Goal: Contribute content: Contribute content

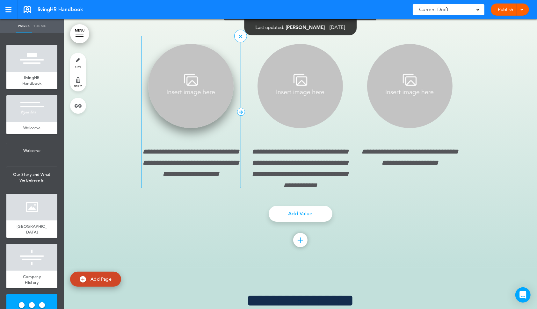
scroll to position [1436, 0]
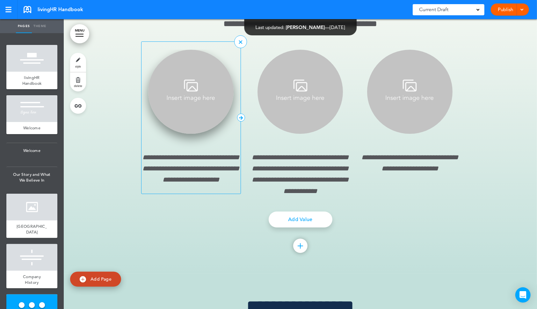
click at [194, 130] on img at bounding box center [190, 92] width 85 height 84
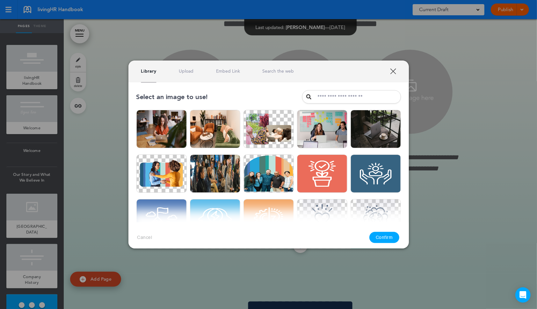
click at [185, 73] on link "Upload" at bounding box center [186, 71] width 15 height 6
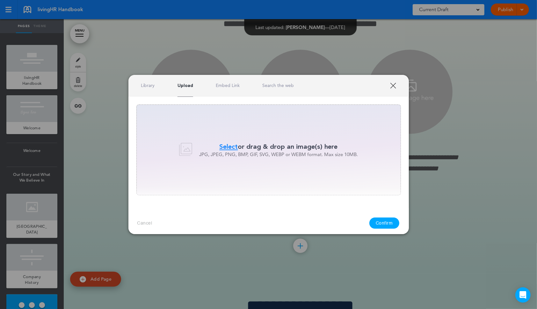
click at [232, 143] on span "Select" at bounding box center [229, 146] width 18 height 9
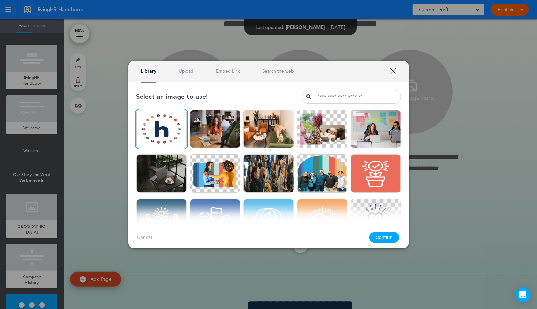
click at [384, 233] on button "Confirm" at bounding box center [385, 237] width 30 height 11
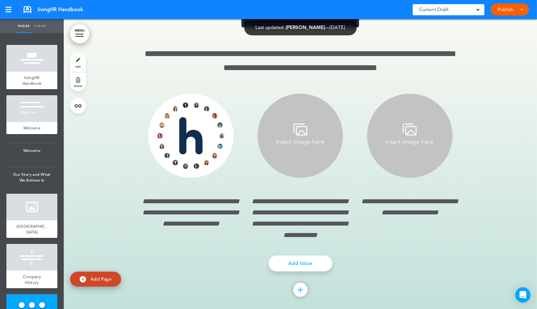
scroll to position [1398, 0]
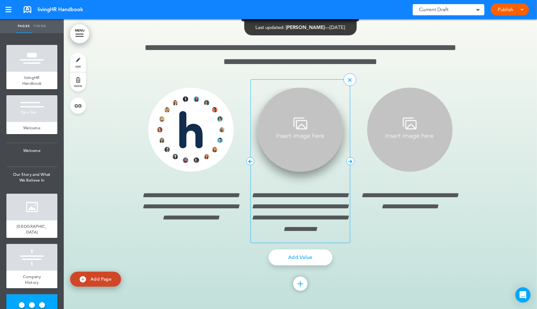
click at [299, 169] on img at bounding box center [300, 130] width 85 height 84
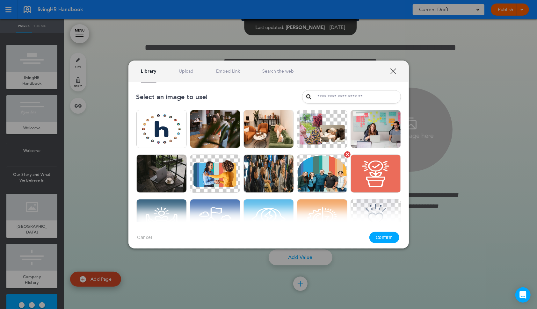
click at [303, 160] on img at bounding box center [322, 174] width 50 height 38
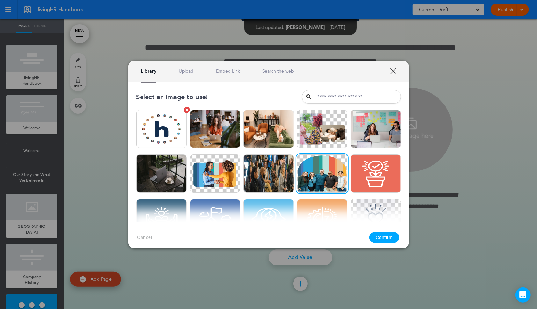
click at [174, 129] on img at bounding box center [161, 129] width 50 height 38
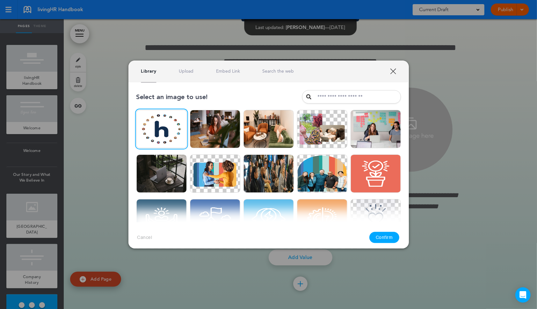
click at [388, 240] on button "Confirm" at bounding box center [385, 237] width 30 height 11
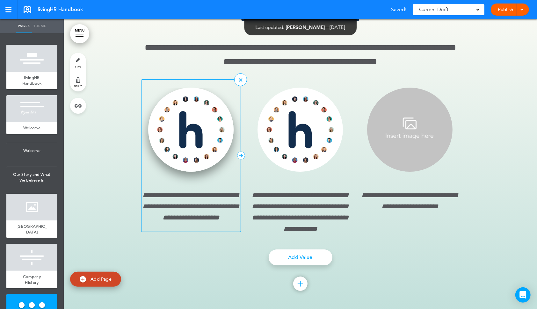
click at [189, 144] on img at bounding box center [190, 130] width 85 height 84
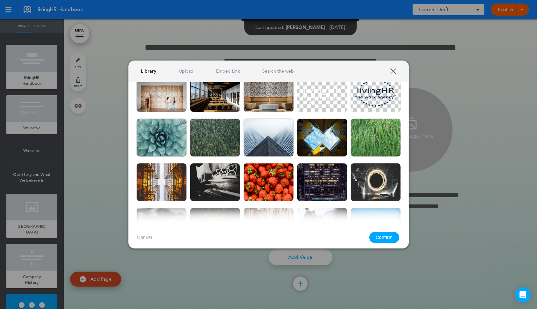
scroll to position [-1, 0]
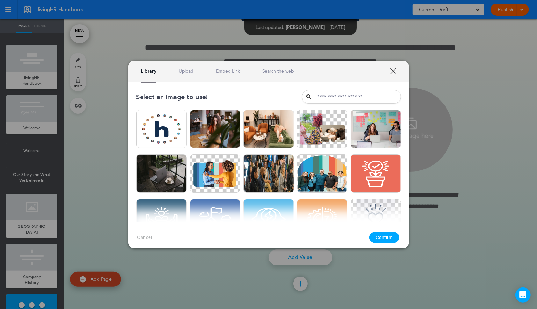
click at [393, 70] on link "XXX" at bounding box center [393, 71] width 6 height 6
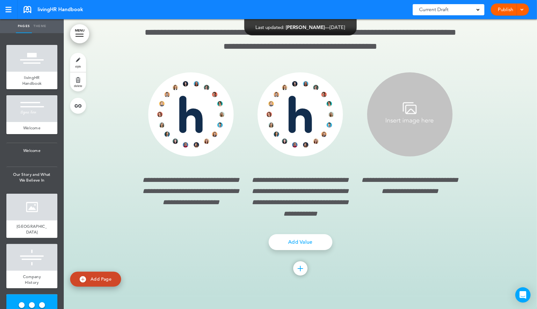
scroll to position [1412, 0]
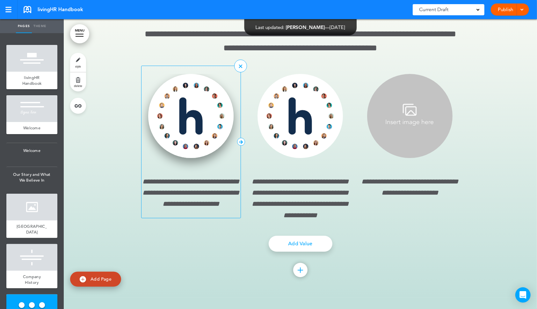
click at [172, 140] on img at bounding box center [190, 116] width 85 height 84
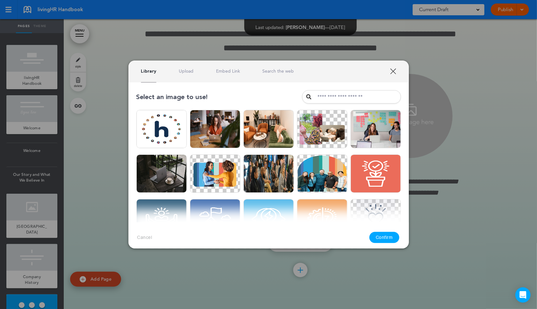
click at [189, 69] on link "Upload" at bounding box center [186, 71] width 15 height 6
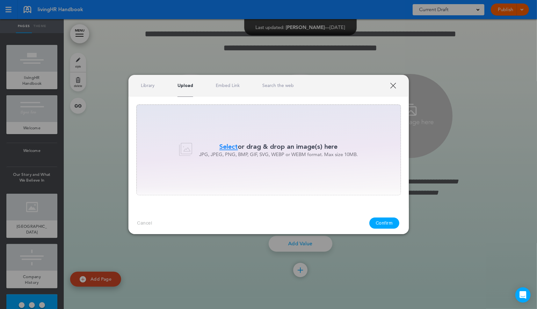
click at [221, 138] on div "Select or drag & drop an image(s) here JPG, JPEG, PNG, BMP, GIF, SVG, WEBP or W…" at bounding box center [268, 150] width 265 height 91
click at [225, 147] on span "Select" at bounding box center [229, 146] width 18 height 9
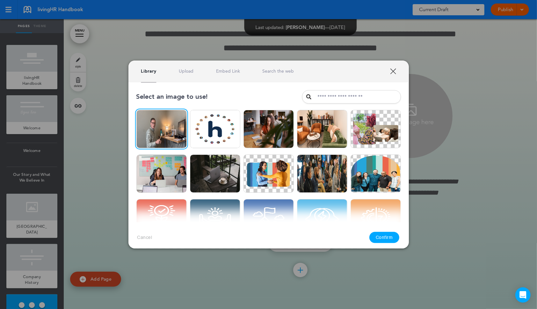
click at [390, 70] on link "XXX" at bounding box center [393, 71] width 6 height 6
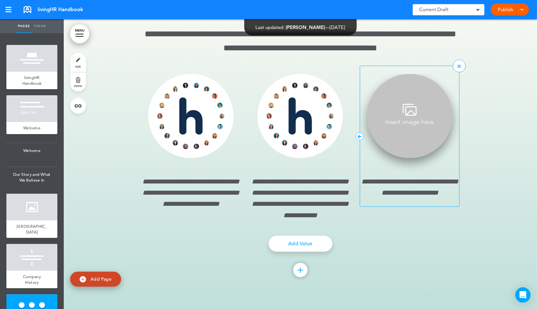
click at [409, 143] on img at bounding box center [409, 116] width 85 height 84
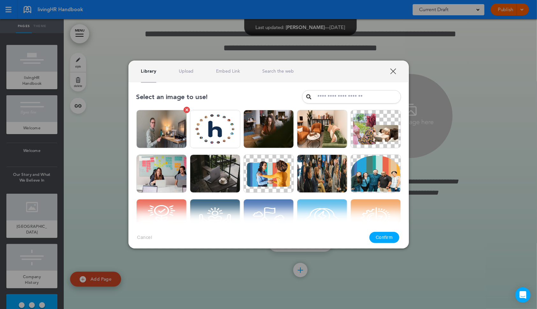
click at [175, 134] on img at bounding box center [161, 129] width 50 height 38
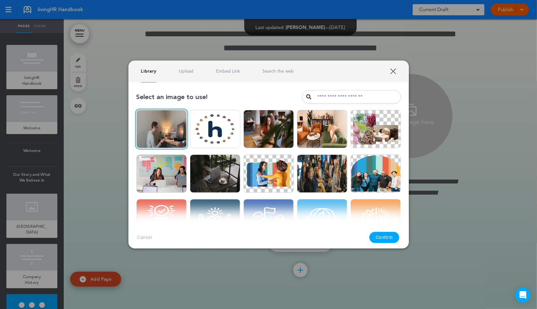
click at [386, 241] on button "Confirm" at bounding box center [385, 237] width 30 height 11
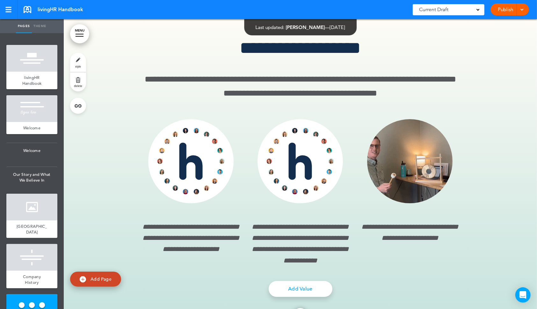
scroll to position [1380, 0]
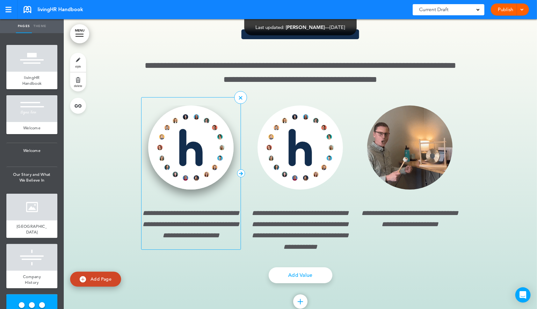
click at [193, 173] on img at bounding box center [190, 148] width 85 height 84
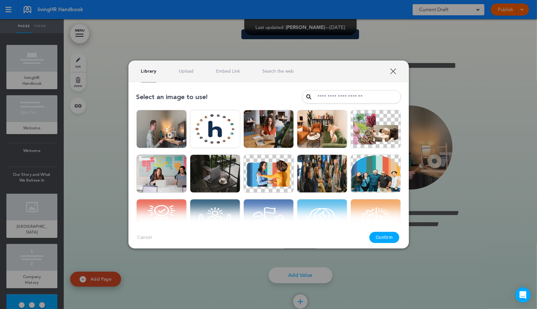
click at [188, 73] on link "Upload" at bounding box center [186, 71] width 15 height 6
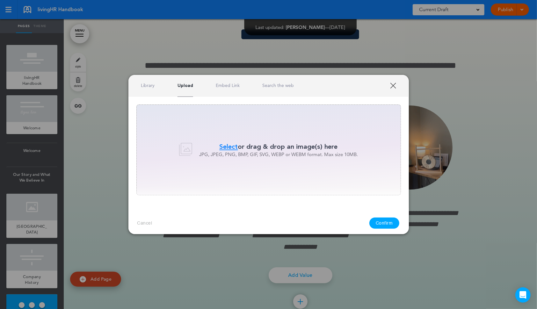
click at [228, 146] on span "Select" at bounding box center [229, 146] width 18 height 9
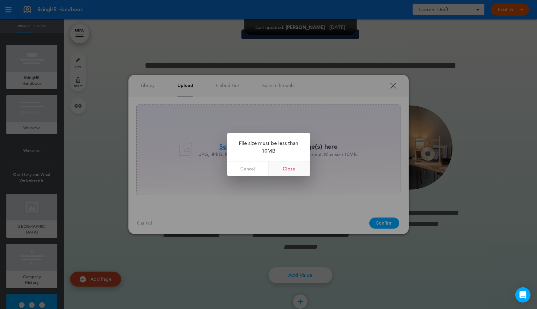
click at [294, 170] on link "Close" at bounding box center [289, 169] width 41 height 14
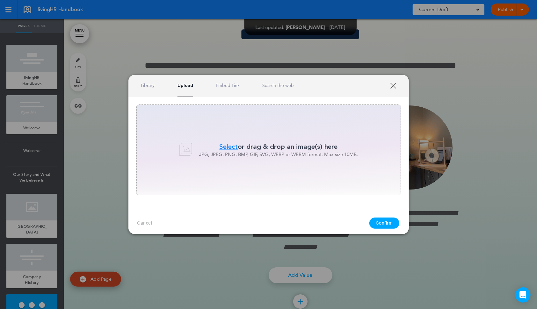
click at [230, 147] on span "Select" at bounding box center [229, 146] width 18 height 9
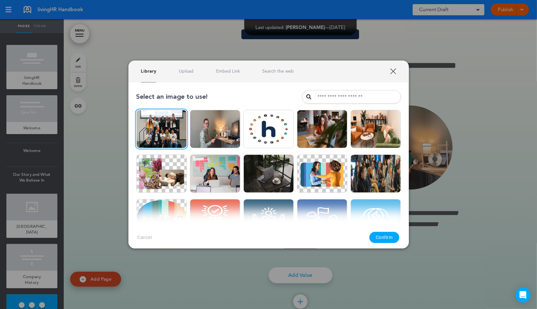
click at [379, 240] on button "Confirm" at bounding box center [385, 237] width 30 height 11
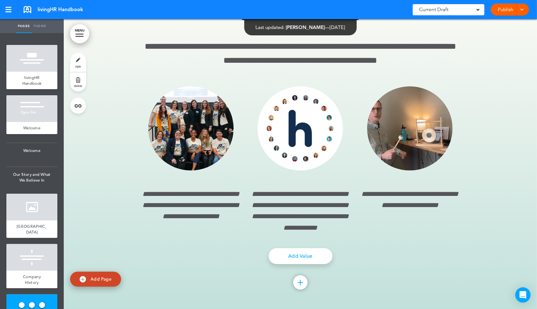
scroll to position [1410, 0]
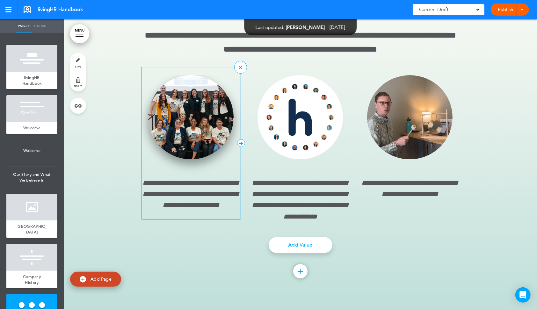
click at [202, 144] on img at bounding box center [190, 117] width 85 height 84
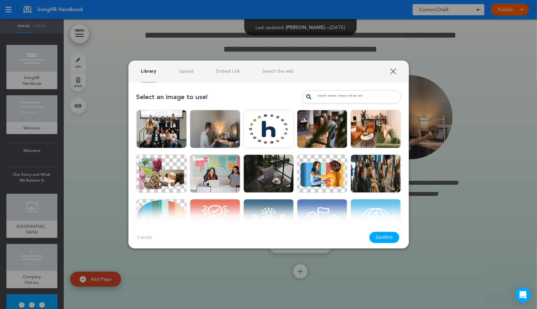
click at [190, 72] on link "Upload" at bounding box center [186, 71] width 15 height 6
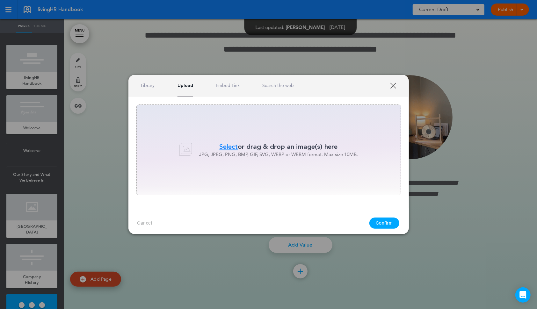
click at [226, 142] on div "Select or drag & drop an image(s) here JPG, JPEG, PNG, BMP, GIF, SVG, WEBP or W…" at bounding box center [268, 150] width 265 height 91
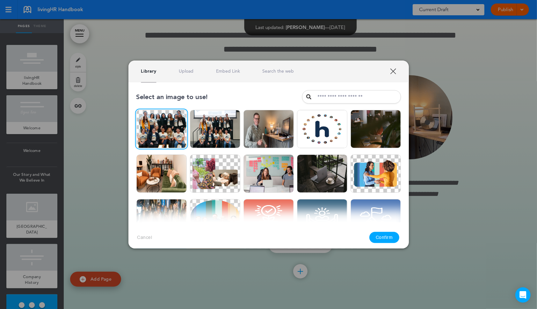
click at [385, 239] on button "Confirm" at bounding box center [385, 237] width 30 height 11
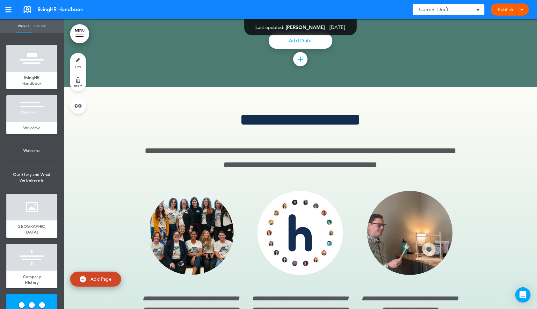
scroll to position [1412, 0]
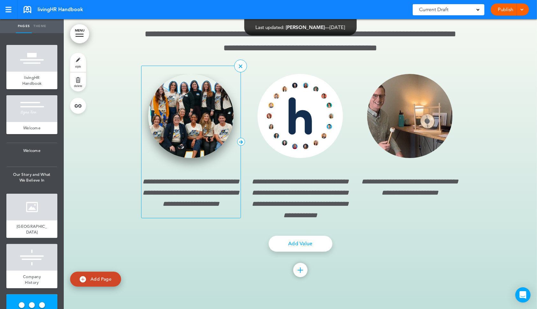
click at [197, 140] on img at bounding box center [190, 116] width 85 height 84
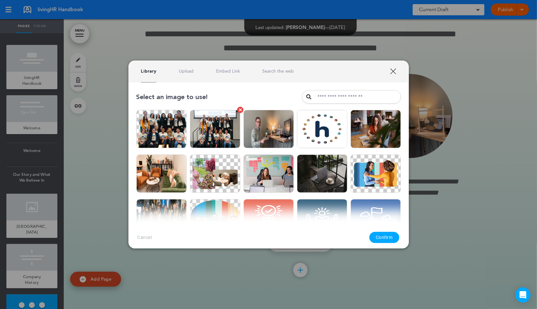
click at [192, 140] on img at bounding box center [215, 129] width 50 height 38
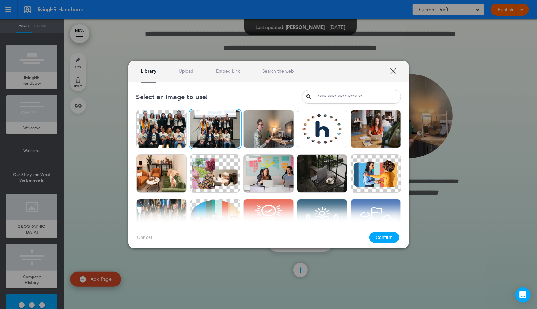
click at [229, 94] on div "Select an image to use!" at bounding box center [268, 96] width 265 height 13
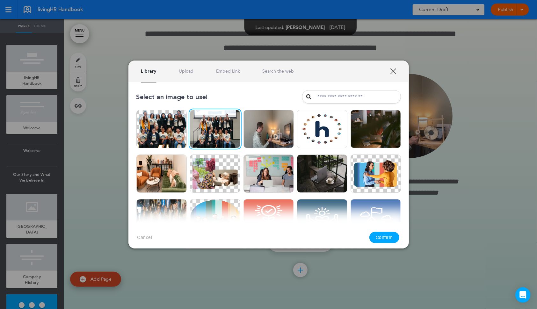
click at [187, 68] on link "Upload" at bounding box center [186, 71] width 15 height 6
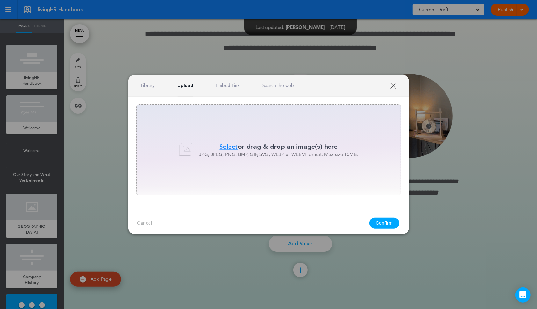
click at [393, 84] on link "XXX" at bounding box center [393, 86] width 6 height 6
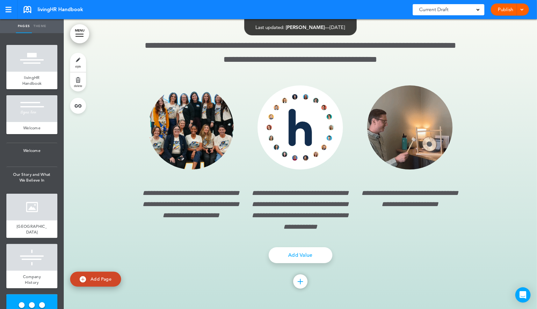
scroll to position [1398, 0]
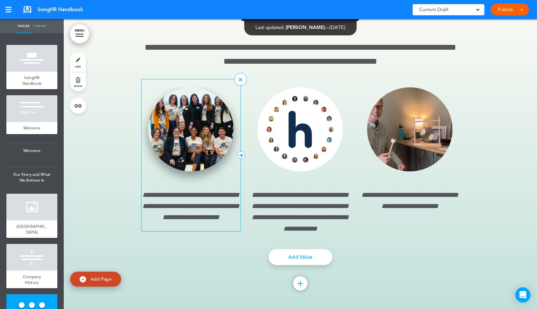
click at [191, 158] on img at bounding box center [190, 129] width 85 height 84
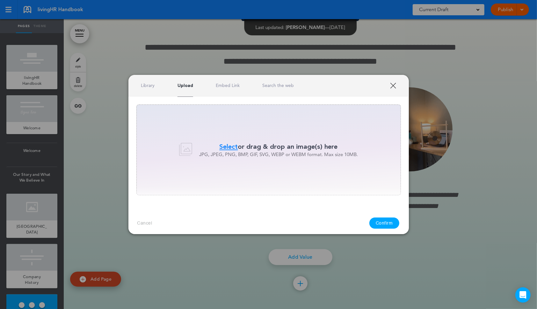
click at [152, 85] on link "Library" at bounding box center [148, 86] width 14 height 6
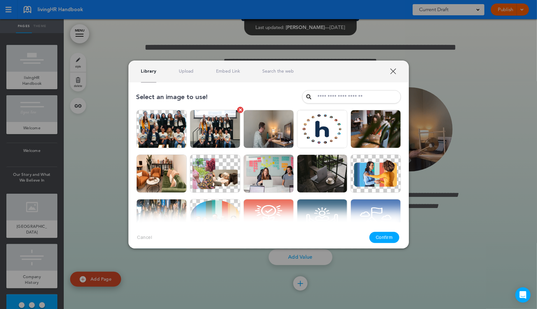
click at [217, 137] on img at bounding box center [215, 129] width 50 height 38
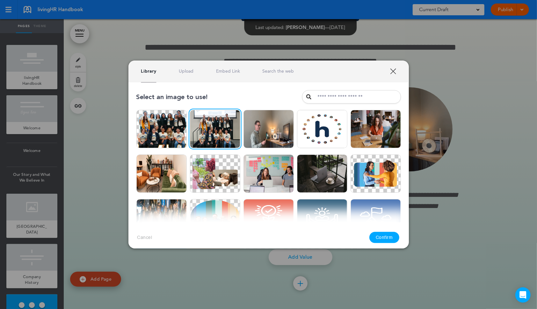
click at [384, 235] on button "Confirm" at bounding box center [385, 237] width 30 height 11
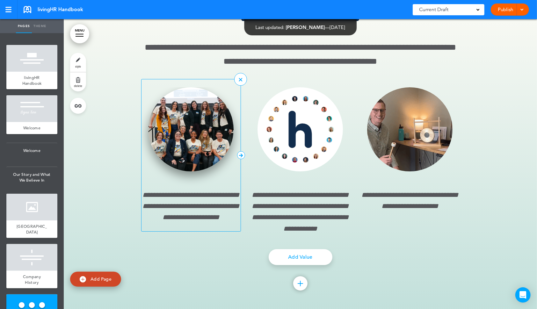
click at [175, 154] on img at bounding box center [190, 129] width 85 height 84
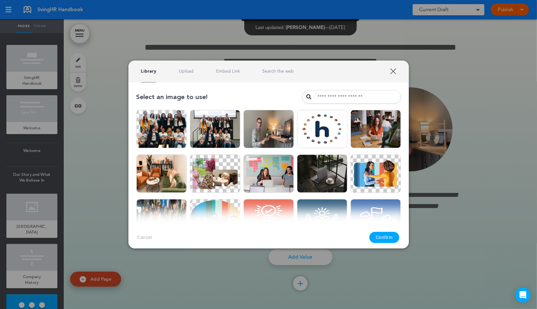
click at [190, 70] on link "Upload" at bounding box center [186, 71] width 15 height 6
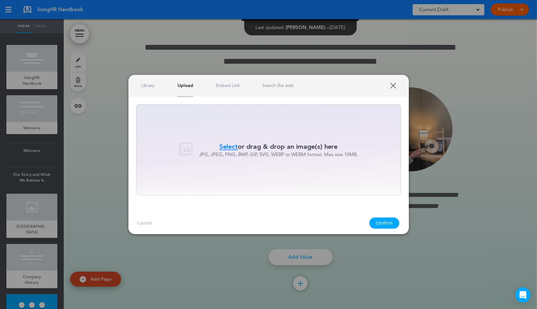
click at [225, 146] on span "Select" at bounding box center [229, 146] width 18 height 9
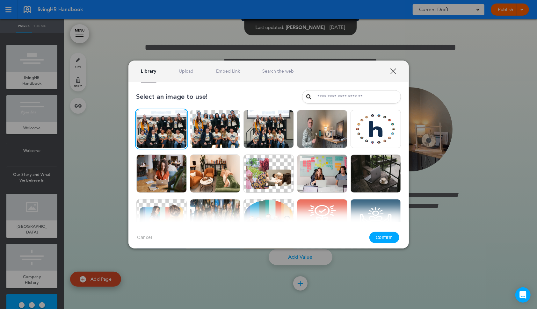
click at [384, 242] on button "Confirm" at bounding box center [385, 237] width 30 height 11
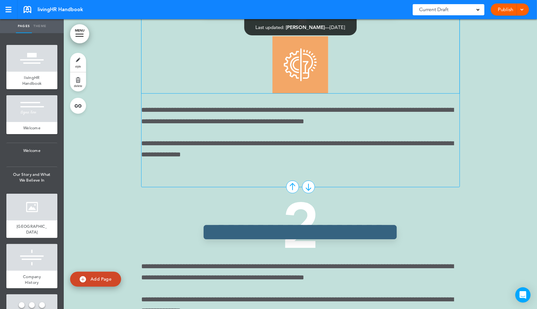
scroll to position [1833, 0]
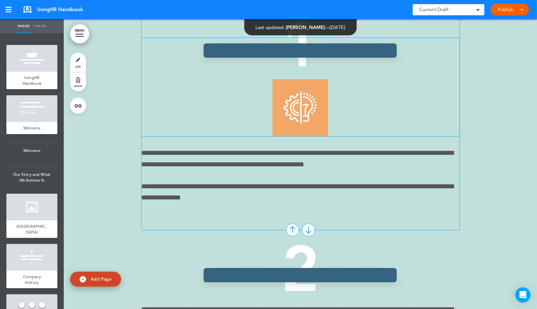
click at [319, 136] on img at bounding box center [301, 107] width 56 height 57
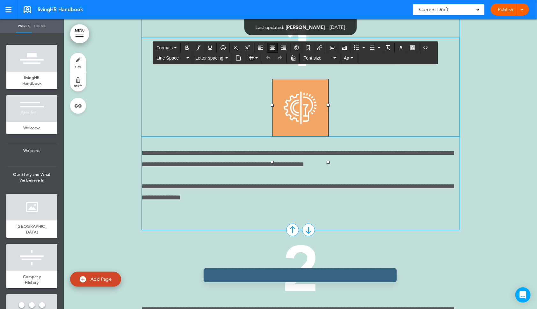
click at [357, 136] on p at bounding box center [301, 107] width 318 height 57
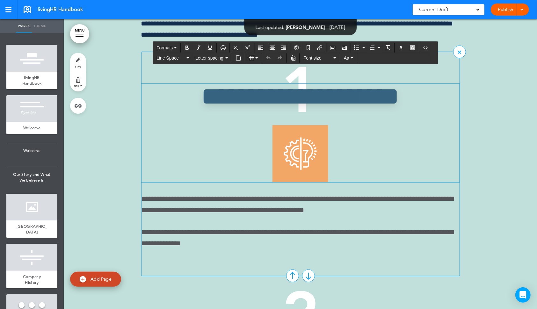
scroll to position [1797, 0]
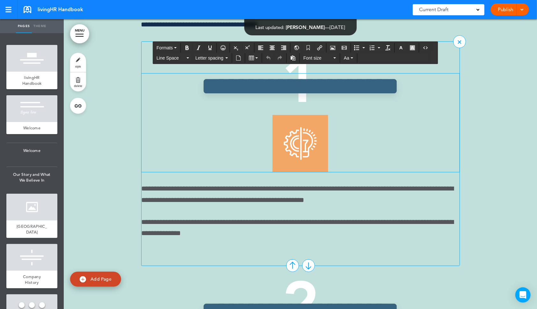
click at [285, 172] on img at bounding box center [301, 143] width 56 height 57
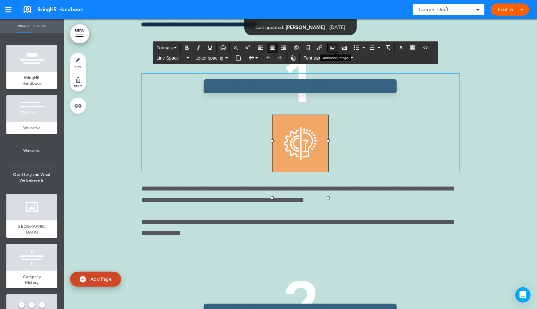
click at [335, 48] on icon "Airmason image" at bounding box center [332, 47] width 5 height 5
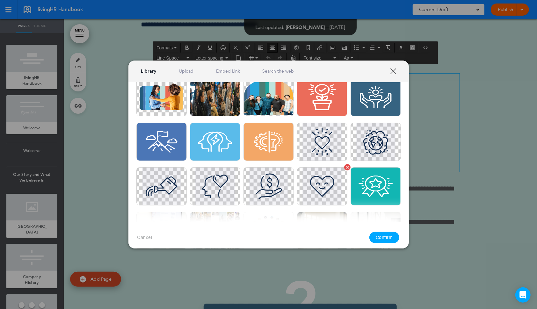
scroll to position [139, 0]
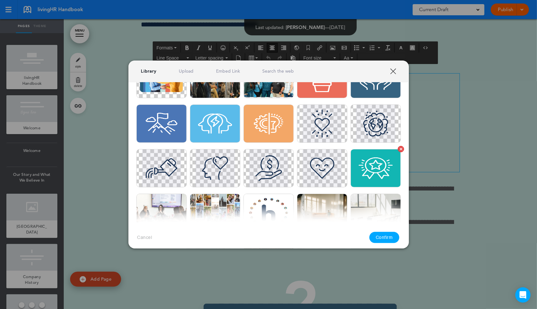
click at [373, 174] on img at bounding box center [376, 168] width 50 height 38
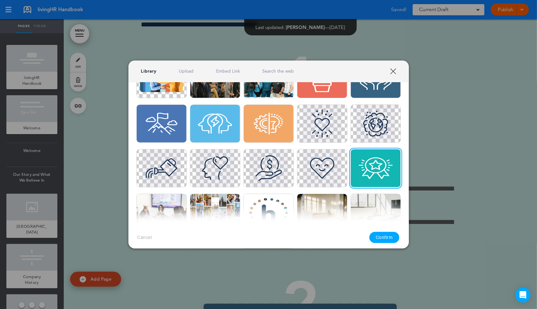
click at [385, 236] on button "Confirm" at bounding box center [385, 237] width 30 height 11
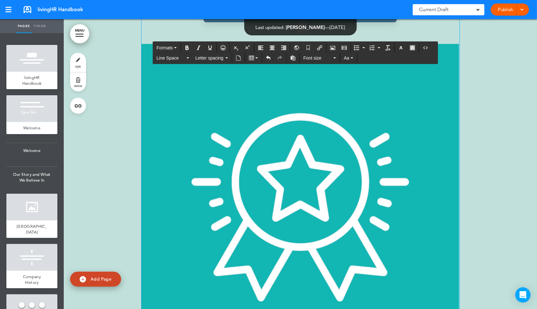
scroll to position [1837, 0]
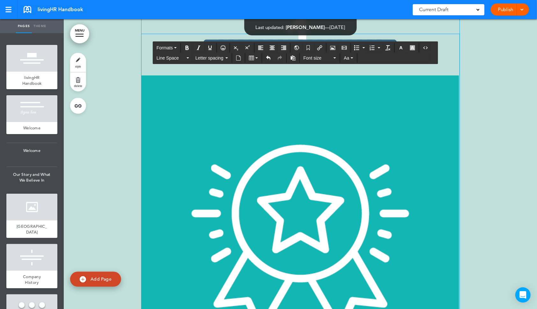
click at [450, 152] on img at bounding box center [301, 239] width 318 height 327
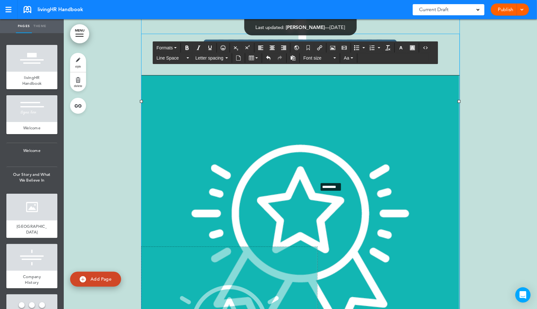
drag, startPoint x: 460, startPoint y: 134, endPoint x: 260, endPoint y: 249, distance: 230.9
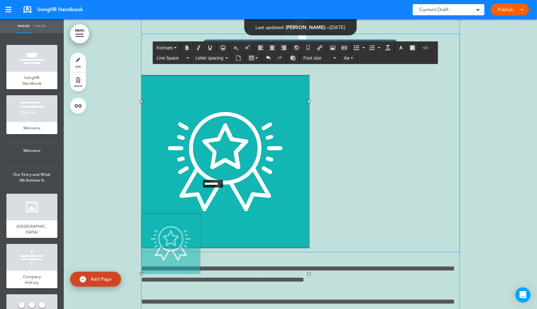
drag, startPoint x: 310, startPoint y: 135, endPoint x: 165, endPoint y: 238, distance: 178.2
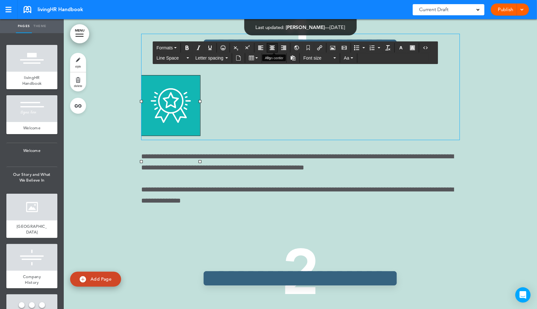
click at [275, 50] on icon "Align center" at bounding box center [272, 47] width 5 height 5
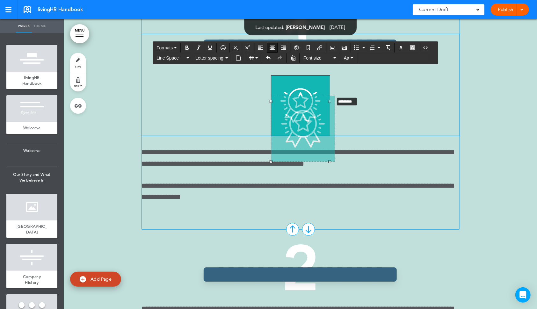
drag, startPoint x: 331, startPoint y: 135, endPoint x: 336, endPoint y: 128, distance: 8.7
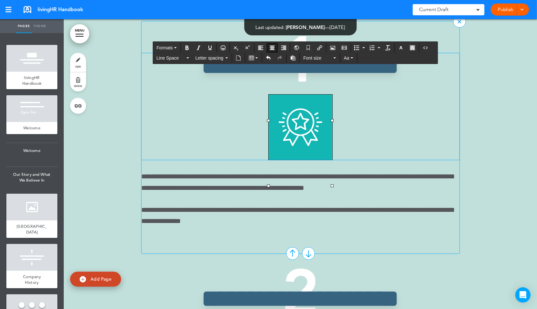
scroll to position [1815, 0]
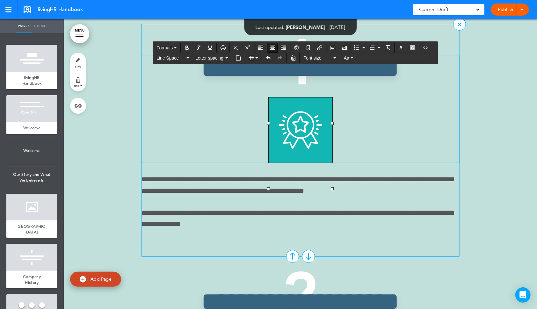
drag, startPoint x: 300, startPoint y: 173, endPoint x: 300, endPoint y: 160, distance: 13.7
click at [291, 148] on div "**********" at bounding box center [301, 109] width 318 height 107
click at [388, 163] on p at bounding box center [301, 130] width 318 height 65
click at [450, 163] on p at bounding box center [301, 130] width 318 height 65
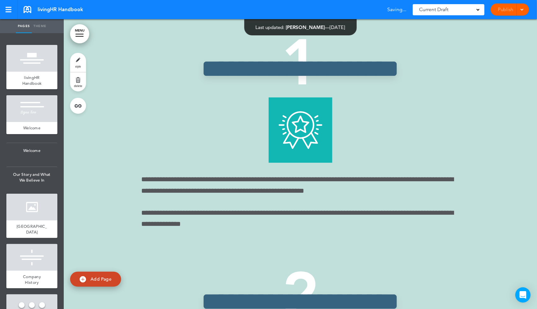
click at [478, 201] on div "**********" at bounding box center [300, 259] width 473 height 729
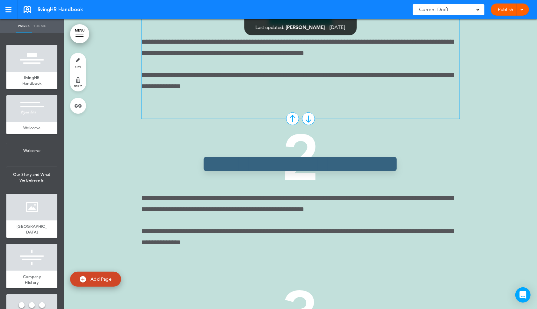
scroll to position [2046, 0]
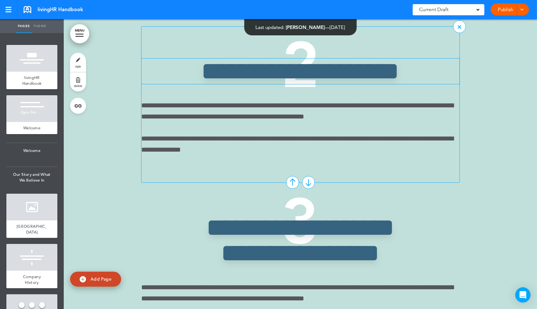
click at [336, 84] on span "**********" at bounding box center [300, 71] width 198 height 25
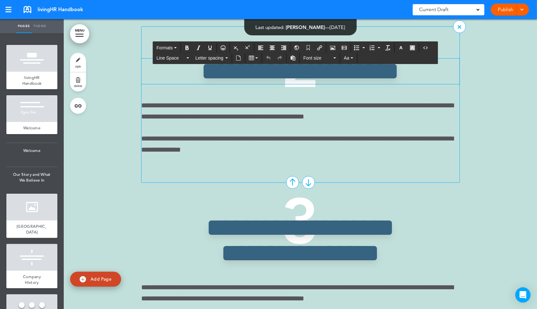
click at [397, 84] on h2 "**********" at bounding box center [300, 72] width 223 height 26
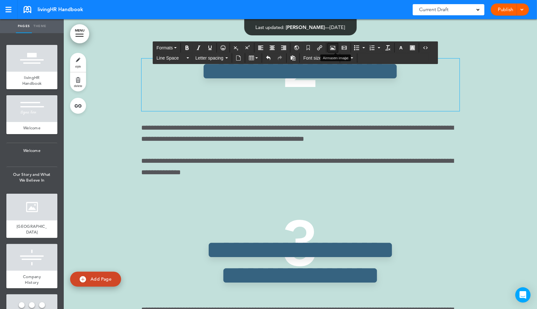
click at [337, 51] on button "Airmason image" at bounding box center [333, 47] width 10 height 9
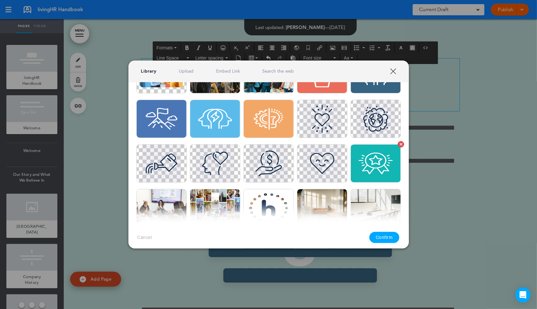
scroll to position [128, 0]
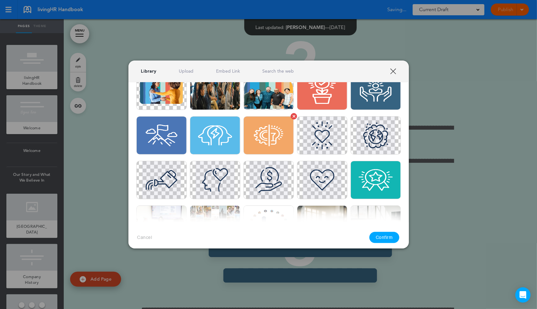
click at [273, 139] on img at bounding box center [269, 135] width 50 height 38
click at [383, 237] on button "Confirm" at bounding box center [385, 237] width 30 height 11
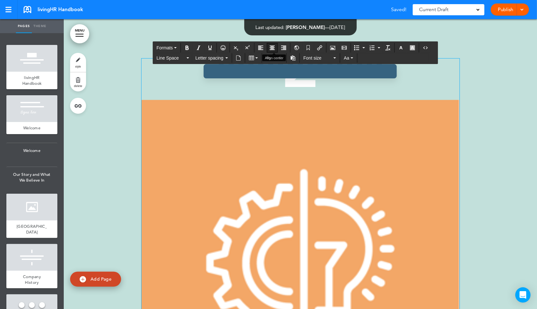
click at [277, 46] on button "Align center" at bounding box center [272, 47] width 10 height 9
click at [436, 191] on img at bounding box center [301, 263] width 318 height 327
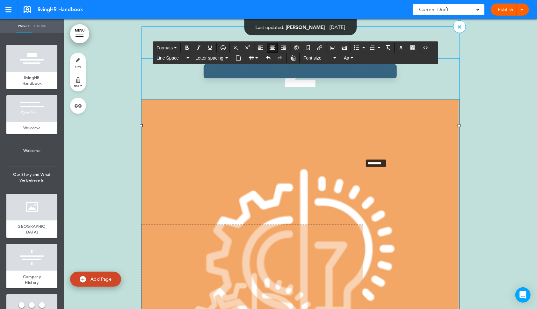
drag, startPoint x: 460, startPoint y: 184, endPoint x: 260, endPoint y: 275, distance: 219.1
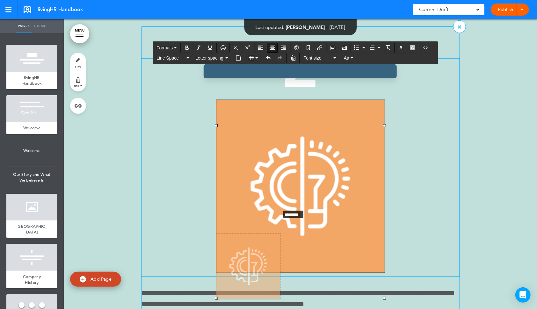
drag, startPoint x: 385, startPoint y: 185, endPoint x: 245, endPoint y: 296, distance: 178.5
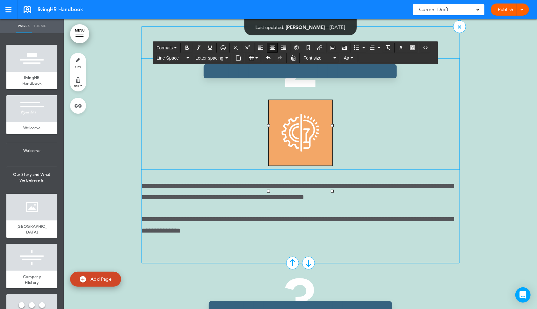
click at [376, 170] on p at bounding box center [301, 135] width 318 height 70
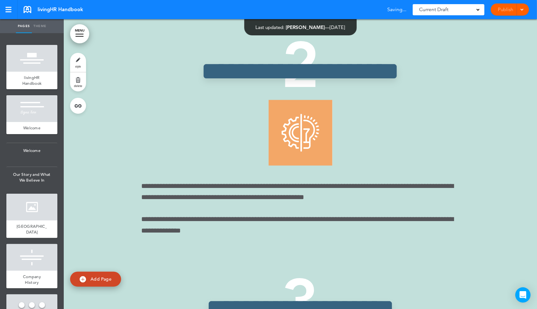
click at [494, 199] on div "**********" at bounding box center [300, 69] width 473 height 810
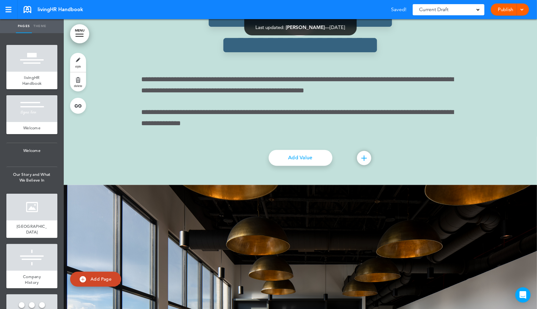
scroll to position [2326, 0]
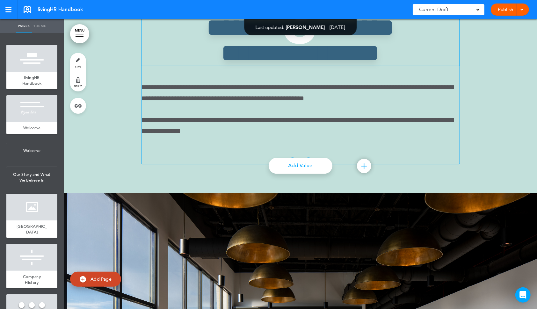
click at [348, 66] on h2 "**********" at bounding box center [300, 40] width 223 height 51
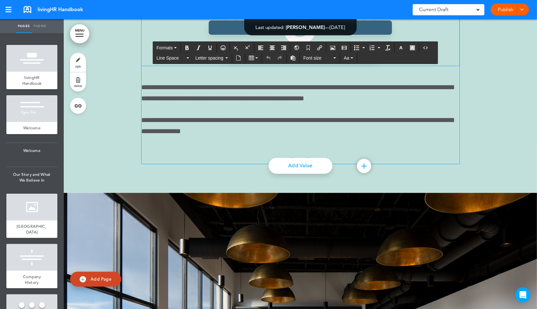
click at [332, 165] on div "**********" at bounding box center [300, 74] width 319 height 182
click at [356, 66] on h2 "**********" at bounding box center [300, 40] width 223 height 51
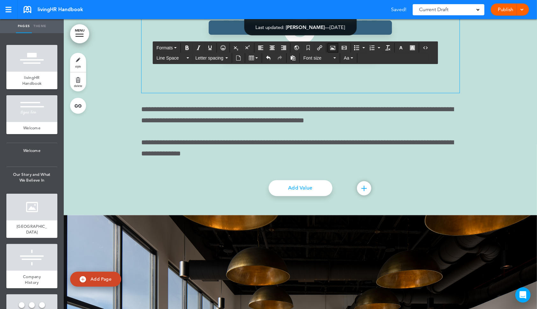
click at [335, 49] on icon "Airmason image" at bounding box center [332, 47] width 5 height 5
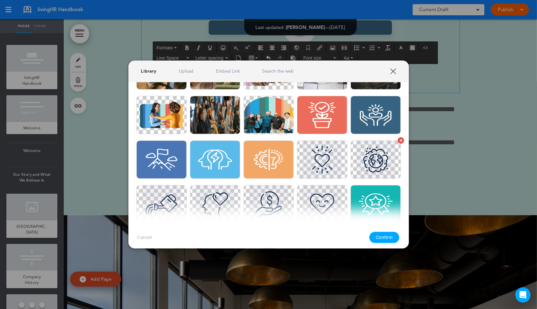
scroll to position [86, 0]
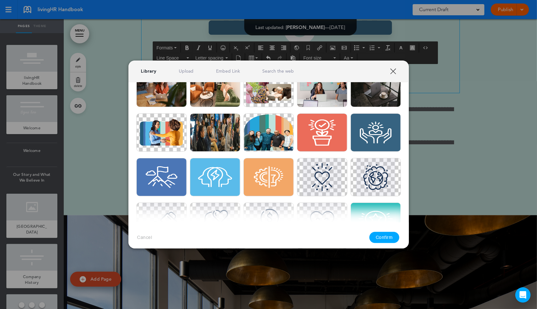
click at [182, 67] on div "Library Upload Embed Link Search the web" at bounding box center [268, 72] width 281 height 22
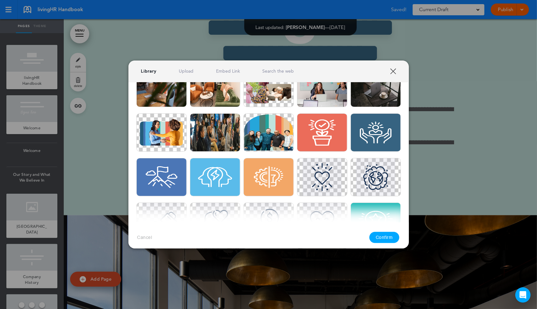
click at [185, 71] on link "Upload" at bounding box center [186, 71] width 15 height 6
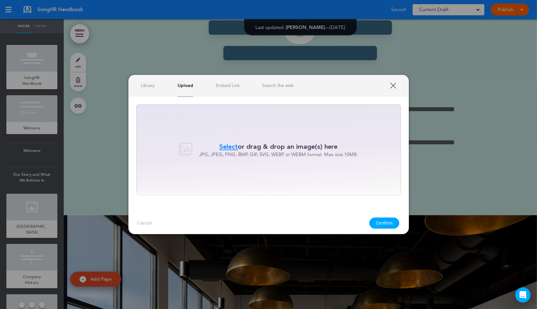
click at [235, 144] on span "Select" at bounding box center [229, 146] width 18 height 9
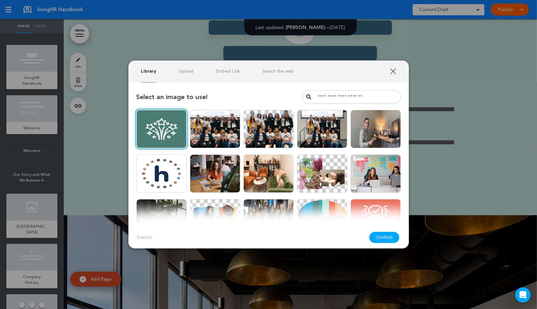
click at [379, 240] on button "Confirm" at bounding box center [385, 237] width 30 height 11
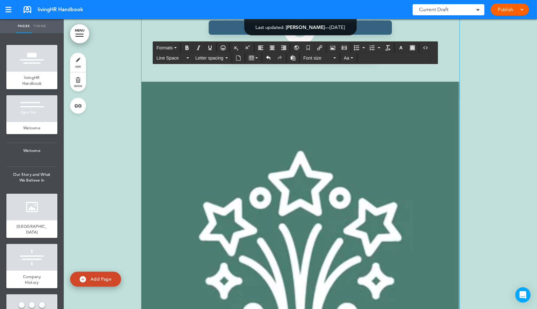
scroll to position [2326, 0]
click at [402, 221] on img at bounding box center [301, 245] width 318 height 327
drag, startPoint x: 459, startPoint y: 193, endPoint x: 193, endPoint y: 290, distance: 283.6
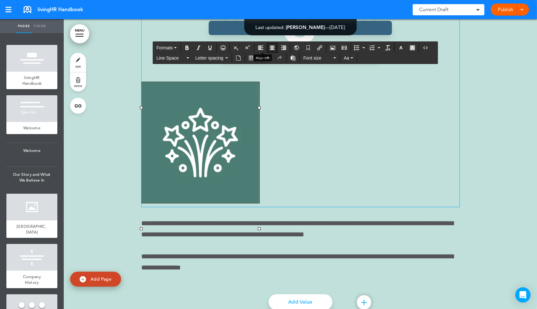
click at [272, 46] on icon "Align center" at bounding box center [272, 47] width 5 height 5
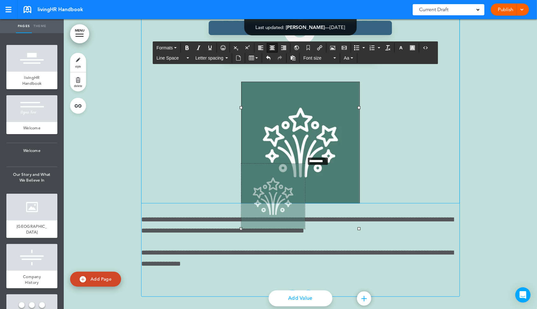
drag, startPoint x: 360, startPoint y: 193, endPoint x: 287, endPoint y: 257, distance: 96.9
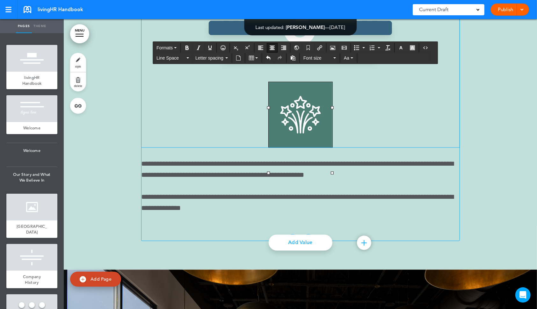
click at [370, 148] on div "**********" at bounding box center [301, 81] width 318 height 132
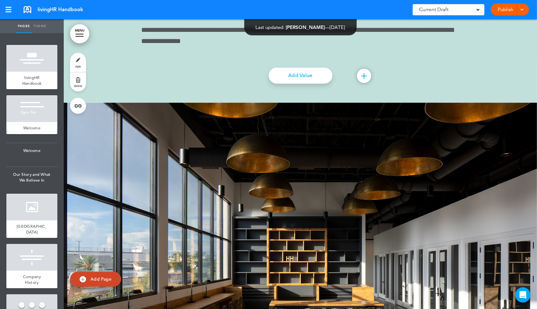
scroll to position [2460, 0]
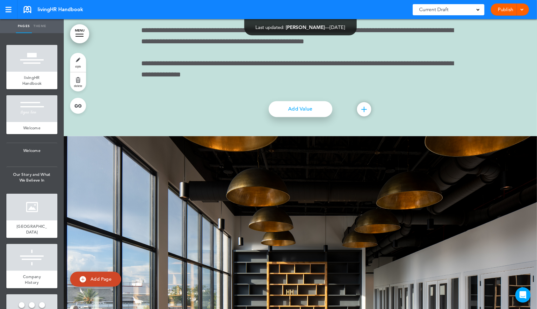
click at [305, 117] on link "Add Value" at bounding box center [301, 109] width 64 height 16
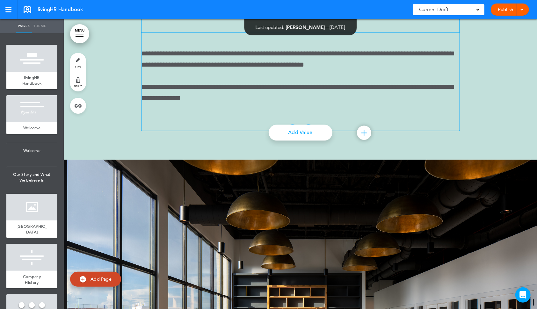
scroll to position [2623, 0]
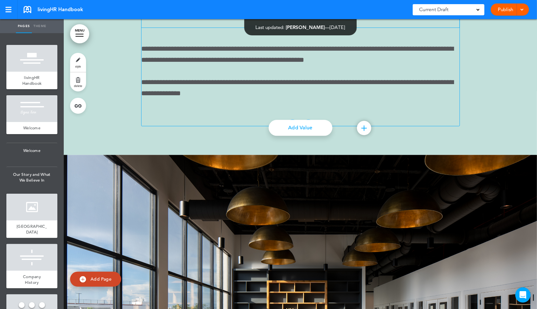
click at [262, 27] on h2 "**********" at bounding box center [300, 1] width 223 height 51
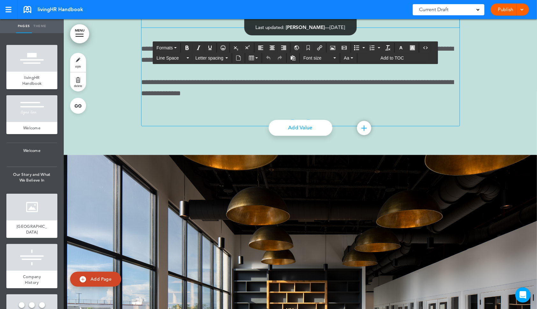
drag, startPoint x: 241, startPoint y: 97, endPoint x: 392, endPoint y: 117, distance: 151.5
click at [392, 27] on h2 "**********" at bounding box center [300, 1] width 223 height 51
drag, startPoint x: 376, startPoint y: 124, endPoint x: 226, endPoint y: 97, distance: 152.6
click at [226, 27] on h2 "**********" at bounding box center [300, 1] width 223 height 51
paste div
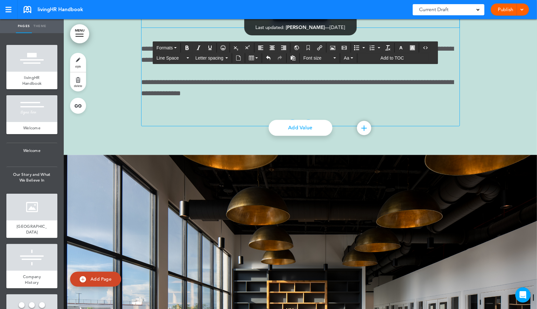
drag, startPoint x: 286, startPoint y: 122, endPoint x: 180, endPoint y: 99, distance: 108.3
click at [180, 27] on div "**********" at bounding box center [301, 1] width 318 height 51
click at [404, 50] on icon "button" at bounding box center [401, 47] width 5 height 5
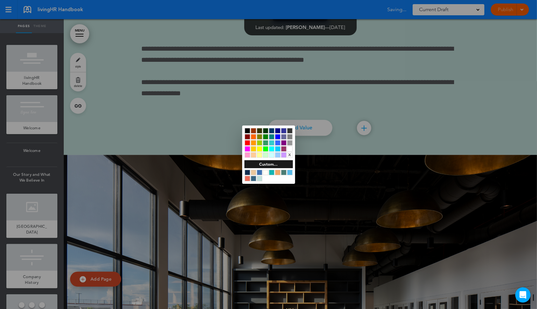
click at [255, 179] on div at bounding box center [253, 178] width 5 height 5
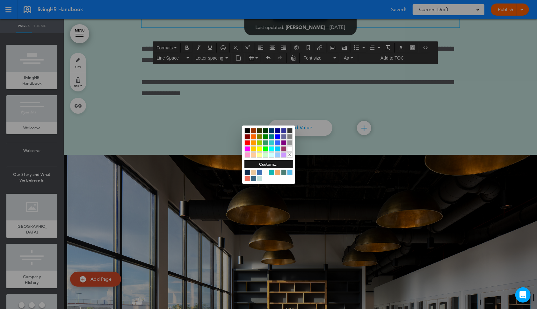
click at [449, 172] on div at bounding box center [268, 154] width 537 height 309
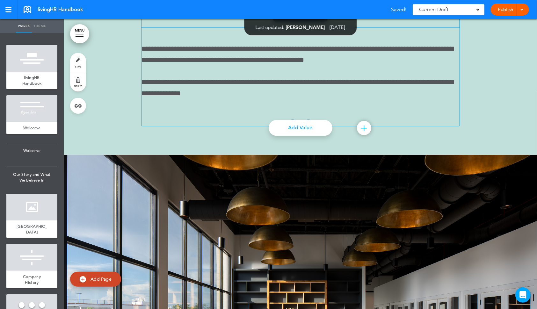
click at [381, 27] on h2 "**********" at bounding box center [300, 1] width 223 height 51
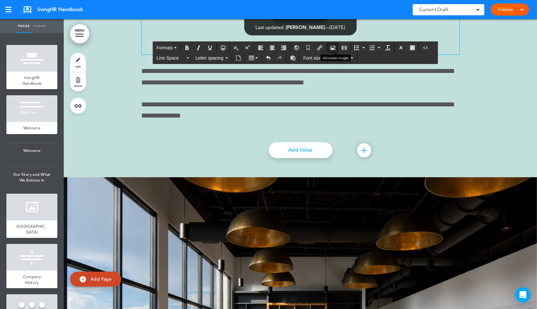
click at [335, 48] on icon "Airmason image" at bounding box center [332, 47] width 5 height 5
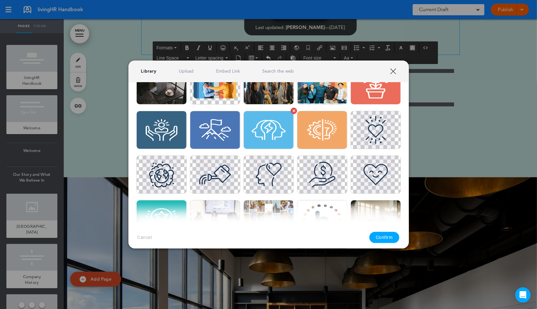
scroll to position [138, 0]
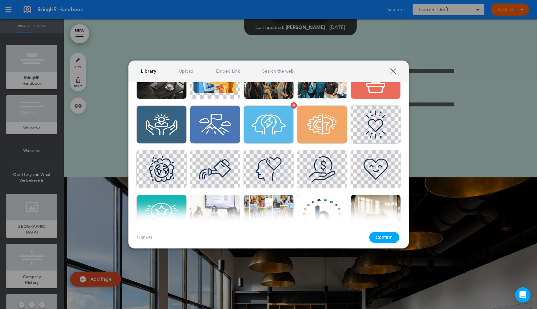
click at [280, 112] on img at bounding box center [269, 125] width 50 height 38
click at [383, 234] on button "Confirm" at bounding box center [385, 237] width 30 height 11
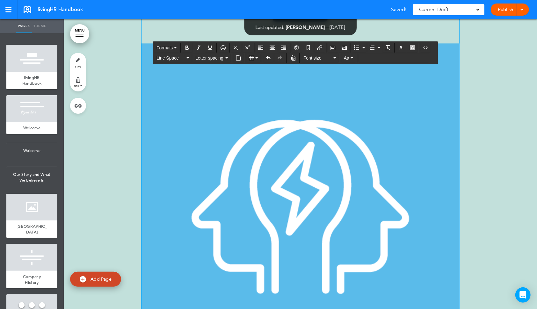
click at [450, 153] on div "**********" at bounding box center [301, 175] width 318 height 398
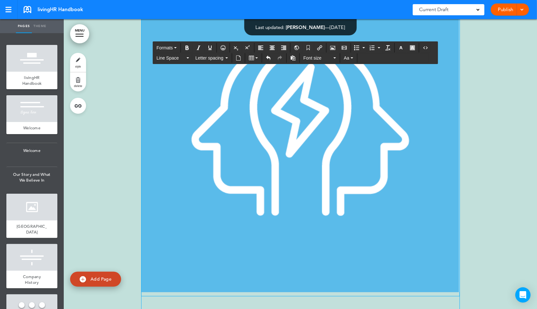
click at [392, 223] on img at bounding box center [301, 128] width 318 height 327
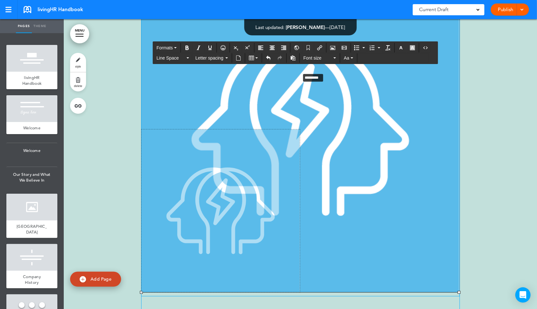
drag, startPoint x: 459, startPoint y: 77, endPoint x: 248, endPoint y: 219, distance: 255.0
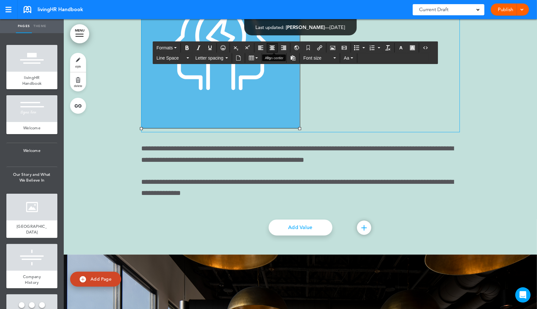
click at [277, 47] on button "Align center" at bounding box center [272, 47] width 10 height 9
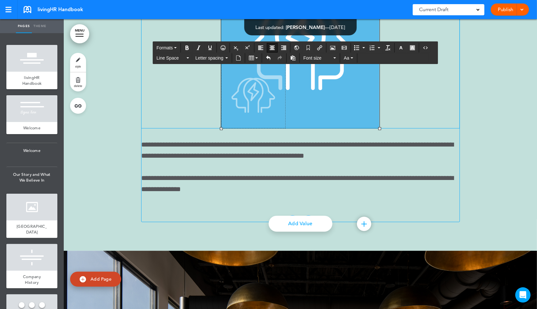
drag, startPoint x: 381, startPoint y: 76, endPoint x: 255, endPoint y: 177, distance: 161.7
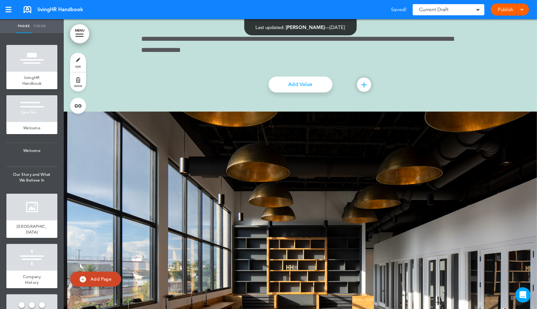
scroll to position [2755, 0]
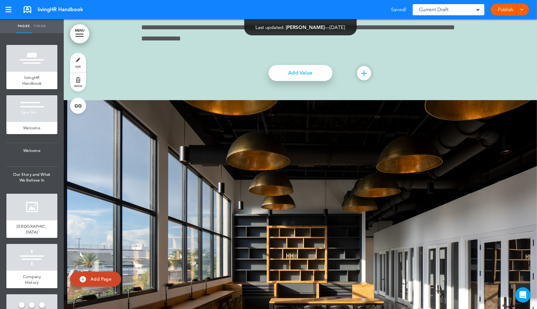
click at [316, 81] on link "Add Value" at bounding box center [301, 73] width 64 height 16
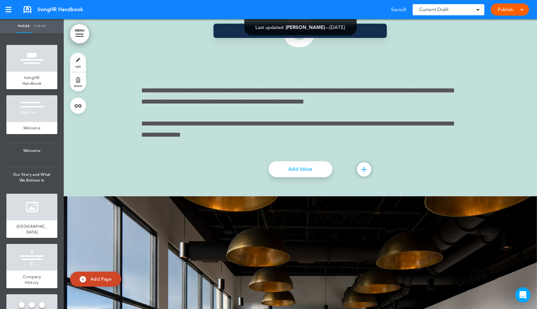
scroll to position [2843, 0]
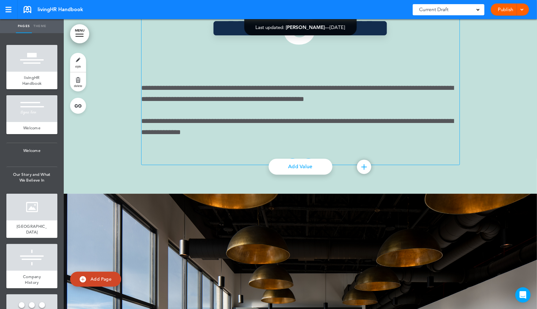
click at [307, 165] on div "**********" at bounding box center [300, 74] width 319 height 182
click at [274, 67] on h2 "**********" at bounding box center [300, 41] width 223 height 51
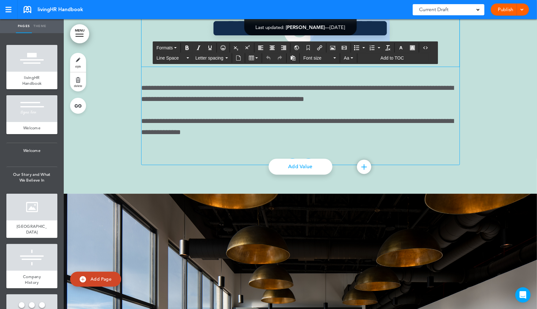
drag, startPoint x: 241, startPoint y: 147, endPoint x: 411, endPoint y: 164, distance: 170.7
click at [411, 67] on h2 "**********" at bounding box center [300, 41] width 223 height 51
click at [341, 67] on h2 "**********" at bounding box center [300, 41] width 223 height 51
drag, startPoint x: 240, startPoint y: 134, endPoint x: 401, endPoint y: 163, distance: 163.5
click at [401, 67] on h2 "**********" at bounding box center [300, 41] width 223 height 51
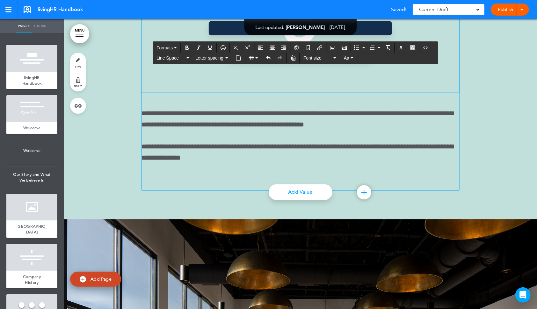
click at [244, 92] on h2 "**********" at bounding box center [300, 54] width 223 height 77
drag, startPoint x: 235, startPoint y: 151, endPoint x: 166, endPoint y: 102, distance: 84.1
click at [166, 102] on div "**********" at bounding box center [300, 87] width 319 height 208
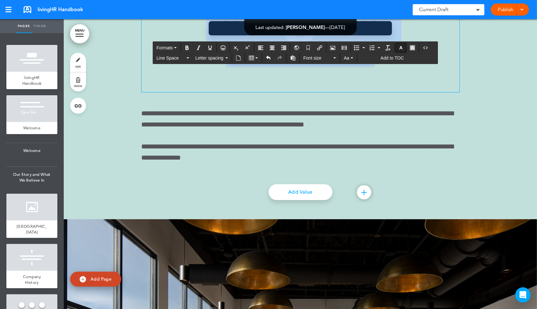
click at [404, 48] on icon "button" at bounding box center [401, 47] width 5 height 5
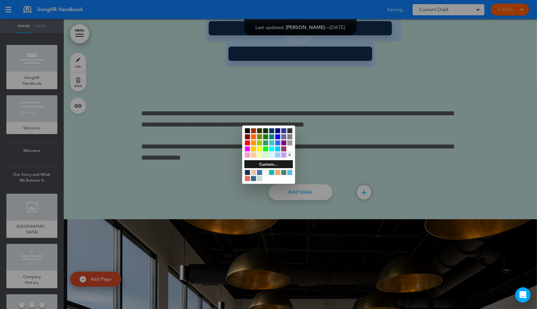
click at [254, 179] on div at bounding box center [253, 178] width 5 height 5
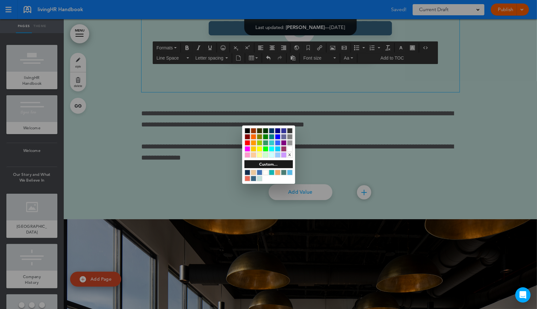
click at [365, 230] on div at bounding box center [268, 154] width 537 height 309
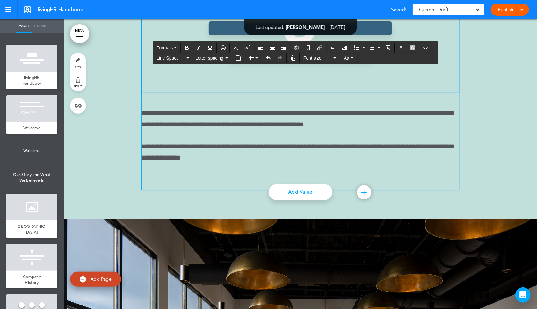
click at [388, 92] on h2 "**********" at bounding box center [300, 54] width 223 height 77
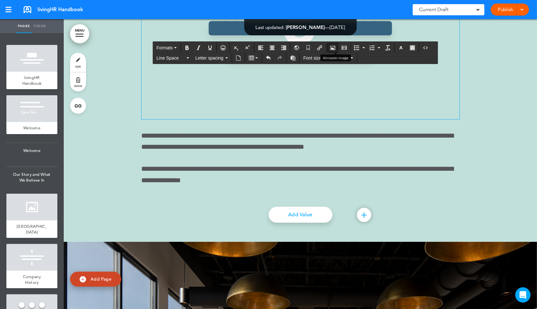
click at [335, 47] on icon "Airmason image" at bounding box center [332, 47] width 5 height 5
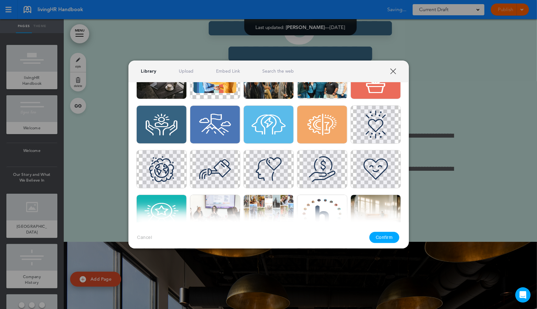
click at [376, 95] on img at bounding box center [376, 80] width 50 height 38
click at [389, 234] on button "Confirm" at bounding box center [385, 237] width 30 height 11
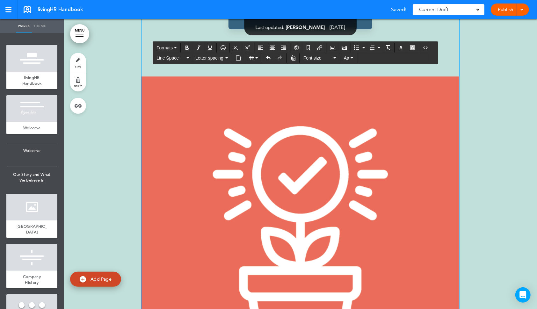
scroll to position [2892, 0]
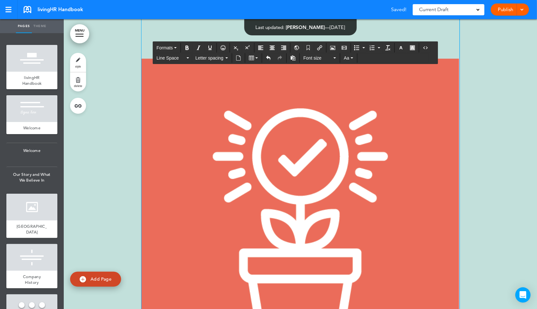
click at [433, 194] on img at bounding box center [301, 222] width 318 height 327
drag, startPoint x: 460, startPoint y: 170, endPoint x: 176, endPoint y: 261, distance: 298.5
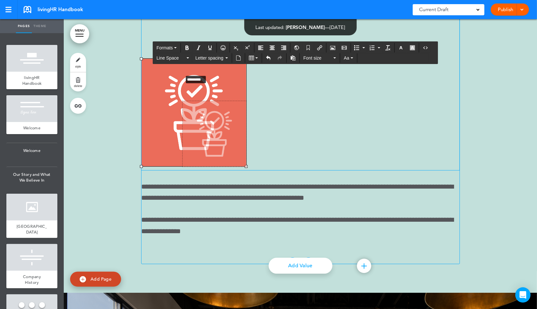
drag, startPoint x: 142, startPoint y: 169, endPoint x: 196, endPoint y: 189, distance: 58.5
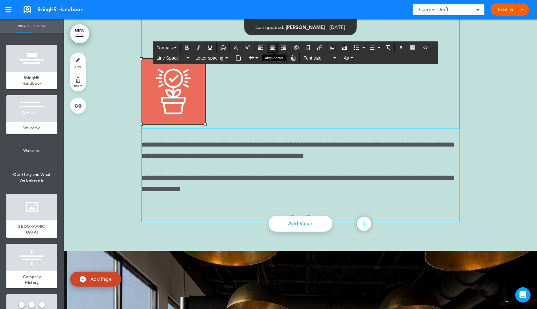
click at [275, 48] on icon "Align center" at bounding box center [272, 47] width 5 height 5
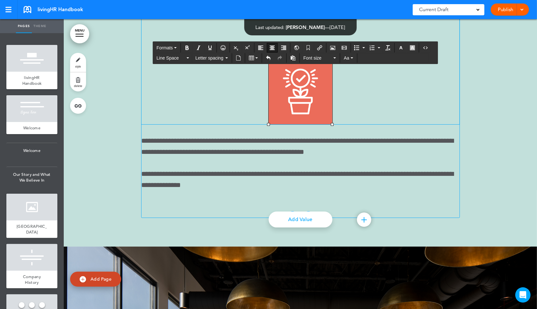
click at [411, 43] on h2 "**********" at bounding box center [300, 4] width 223 height 77
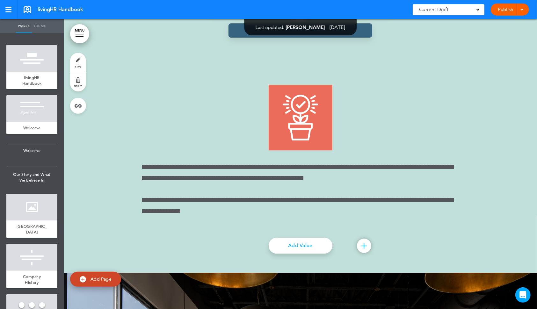
scroll to position [2971, 0]
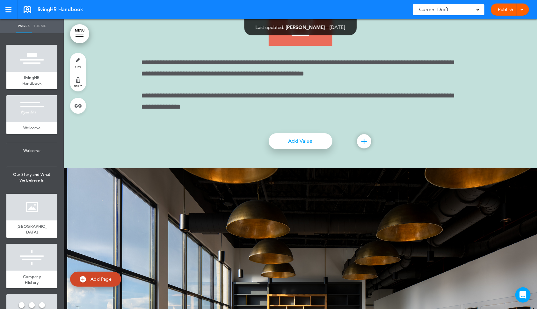
click at [306, 149] on link "Add Value" at bounding box center [301, 141] width 64 height 16
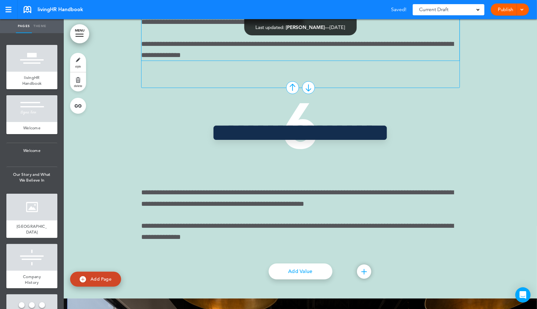
scroll to position [3156, 0]
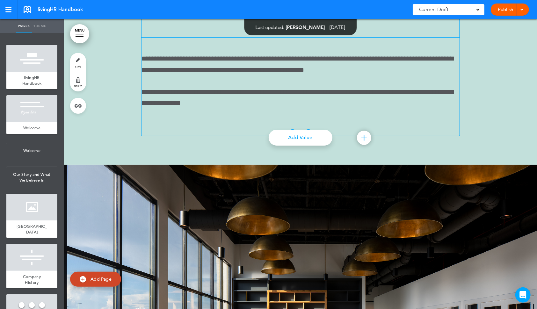
click at [274, 37] on h2 "**********" at bounding box center [300, 11] width 223 height 51
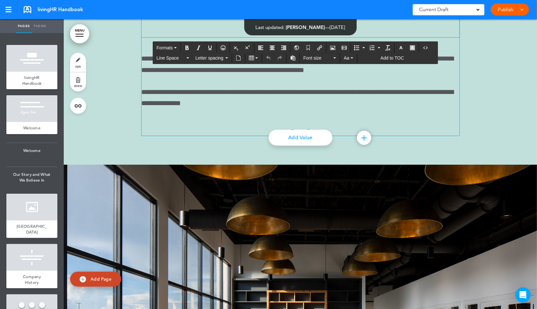
drag, startPoint x: 234, startPoint y: 110, endPoint x: 389, endPoint y: 152, distance: 160.7
click at [389, 136] on div "**********" at bounding box center [300, 45] width 319 height 182
click at [379, 37] on h2 "**********" at bounding box center [300, 11] width 223 height 51
click at [422, 37] on div "**********" at bounding box center [301, 11] width 318 height 51
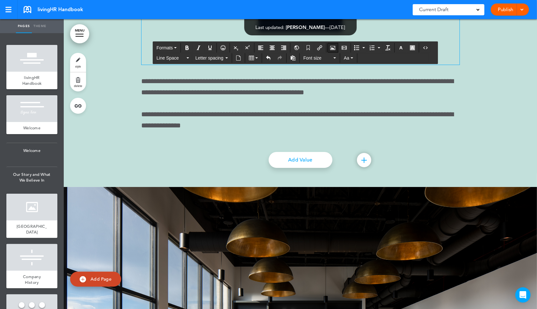
click at [335, 48] on icon "Airmason image" at bounding box center [332, 47] width 5 height 5
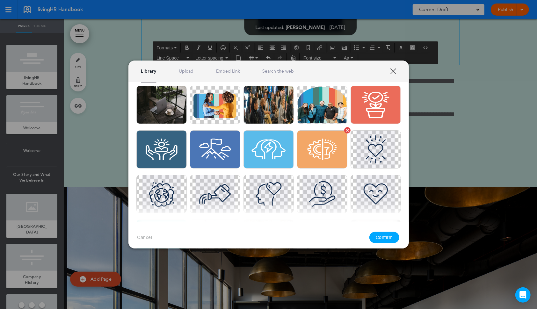
scroll to position [106, 0]
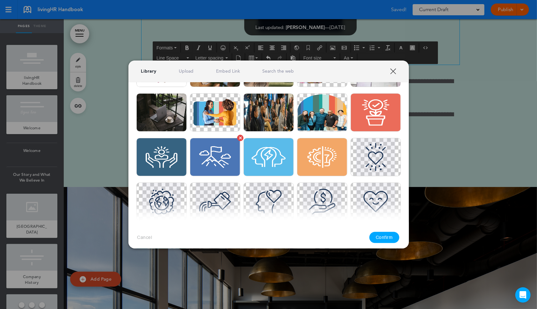
click at [216, 157] on img at bounding box center [215, 157] width 50 height 38
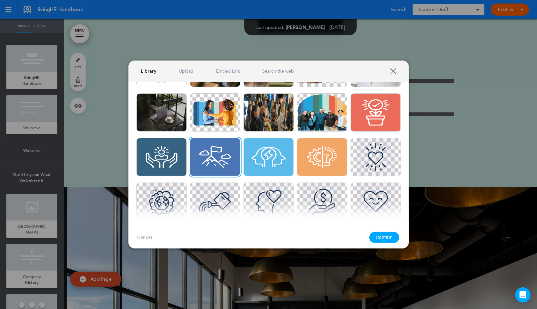
click at [388, 239] on button "Confirm" at bounding box center [385, 237] width 30 height 11
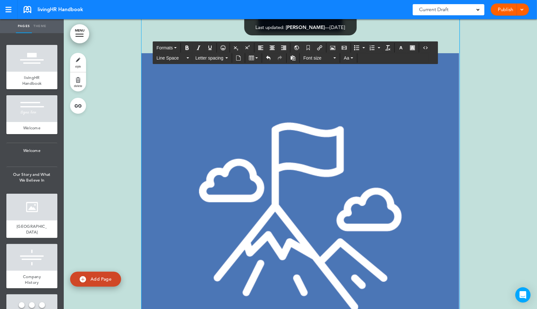
click at [443, 180] on img at bounding box center [301, 216] width 318 height 327
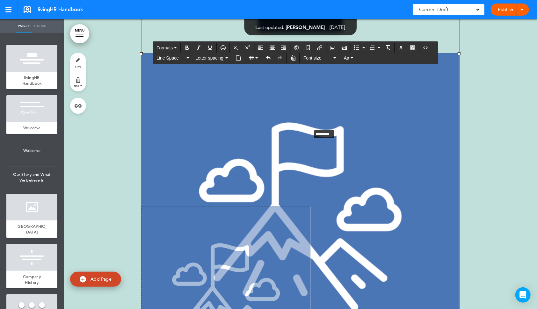
drag, startPoint x: 459, startPoint y: 165, endPoint x: 261, endPoint y: 264, distance: 221.4
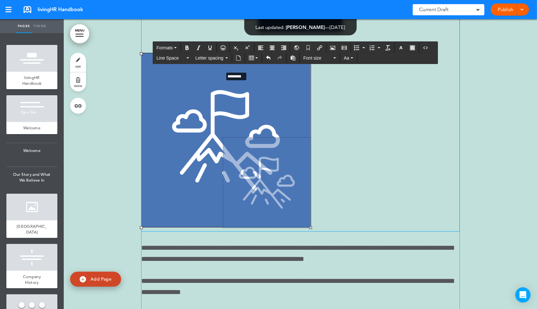
drag, startPoint x: 142, startPoint y: 164, endPoint x: 250, endPoint y: 187, distance: 110.3
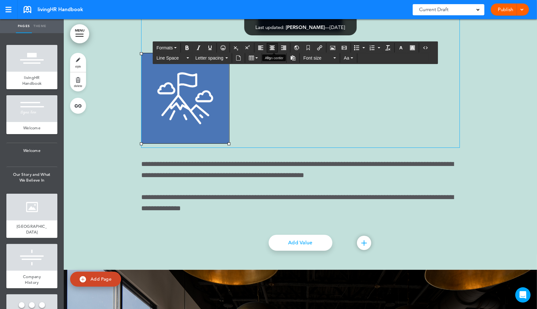
click at [275, 47] on icon "Align center" at bounding box center [272, 47] width 5 height 5
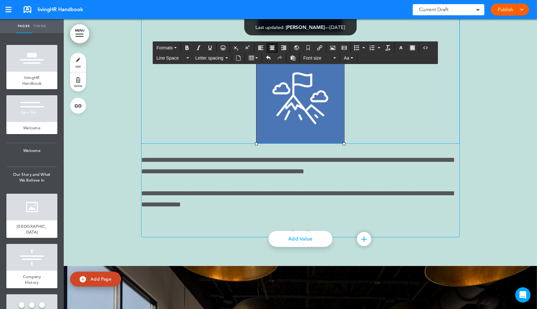
click at [373, 143] on div "**********" at bounding box center [301, 64] width 318 height 157
click at [311, 143] on img at bounding box center [301, 98] width 88 height 90
drag, startPoint x: 345, startPoint y: 165, endPoint x: 387, endPoint y: 180, distance: 44.8
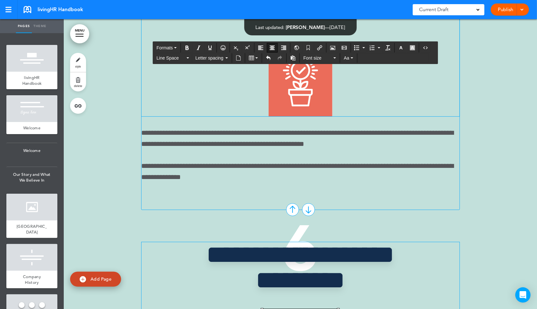
scroll to position [2891, 0]
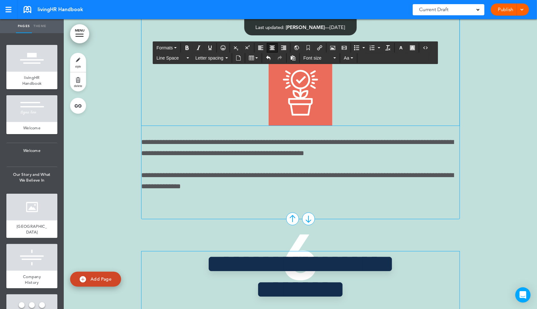
click at [324, 126] on img at bounding box center [301, 93] width 64 height 66
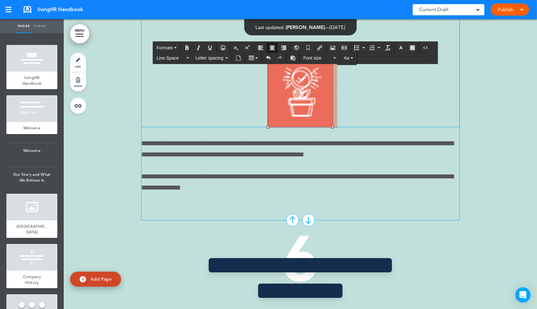
drag, startPoint x: 333, startPoint y: 172, endPoint x: 337, endPoint y: 166, distance: 6.6
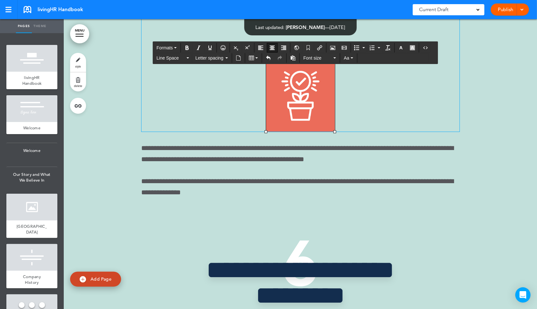
drag, startPoint x: 329, startPoint y: 188, endPoint x: 340, endPoint y: 180, distance: 13.2
click at [329, 132] on img at bounding box center [300, 96] width 69 height 72
drag, startPoint x: 336, startPoint y: 171, endPoint x: 329, endPoint y: 174, distance: 7.4
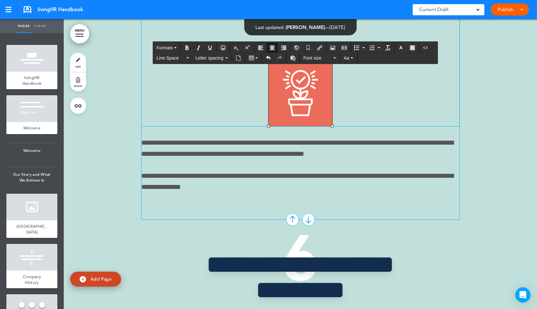
drag, startPoint x: 481, startPoint y: 193, endPoint x: 254, endPoint y: 201, distance: 227.2
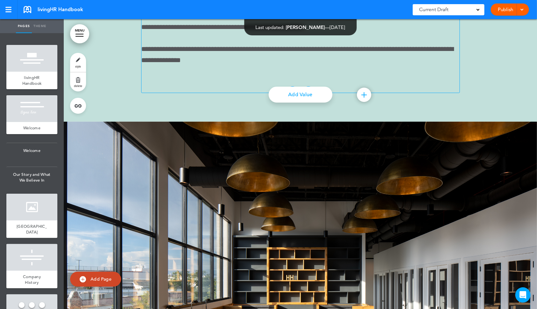
scroll to position [3325, 0]
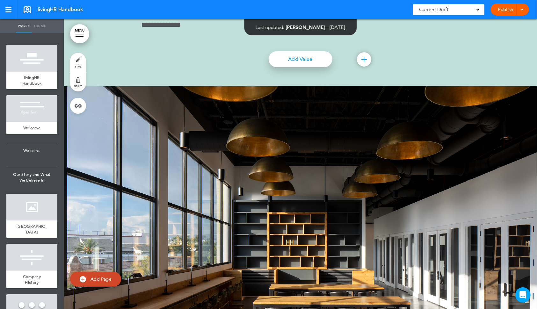
click at [315, 67] on link "Add Value" at bounding box center [301, 59] width 64 height 16
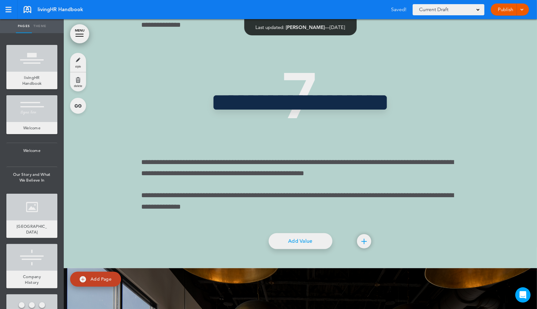
click at [310, 230] on body "This handbook [GEOGRAPHIC_DATA] Settings Signatures Collaborators Your Handbook…" at bounding box center [268, 154] width 537 height 309
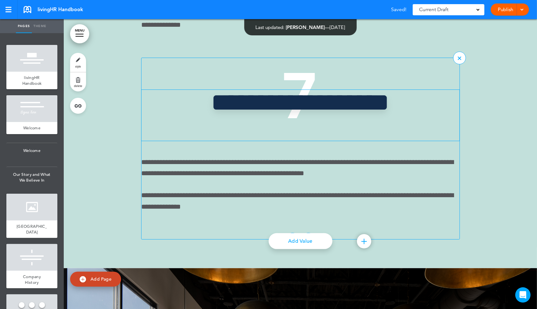
click at [248, 141] on h2 "**********" at bounding box center [300, 115] width 223 height 51
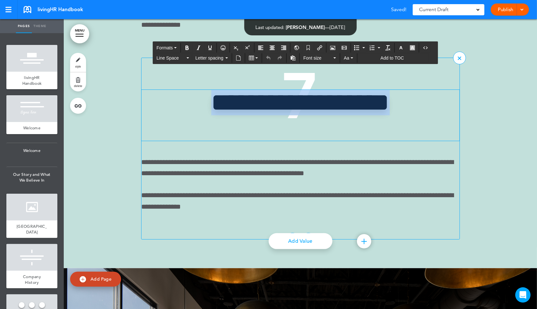
drag, startPoint x: 237, startPoint y: 216, endPoint x: 405, endPoint y: 253, distance: 171.4
click at [405, 240] on div "**********" at bounding box center [300, 149] width 319 height 182
drag, startPoint x: 327, startPoint y: 243, endPoint x: 205, endPoint y: 204, distance: 127.7
click at [205, 141] on h2 "**********" at bounding box center [300, 115] width 223 height 51
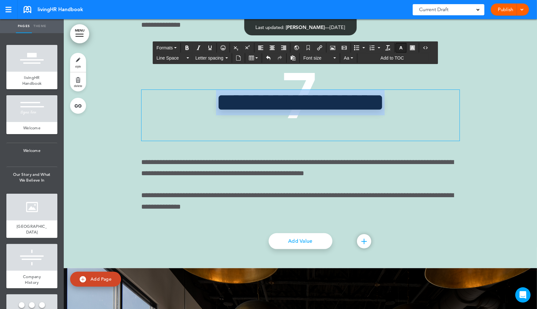
click at [404, 48] on icon "button" at bounding box center [401, 47] width 5 height 5
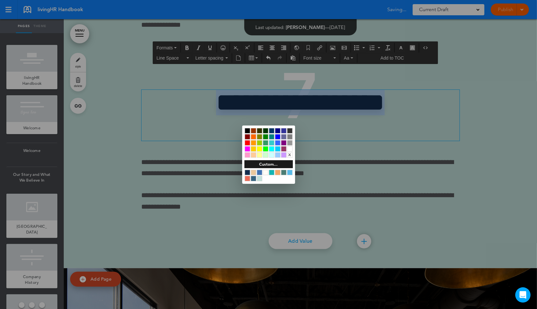
click at [252, 179] on div at bounding box center [253, 178] width 5 height 5
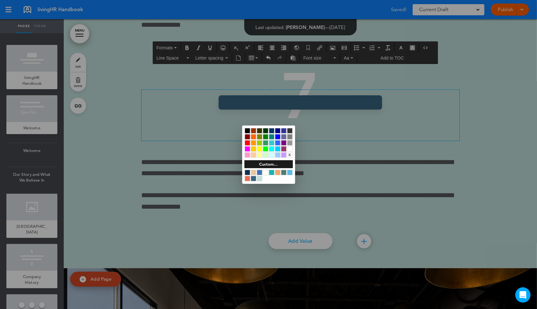
click at [333, 249] on div at bounding box center [268, 154] width 537 height 309
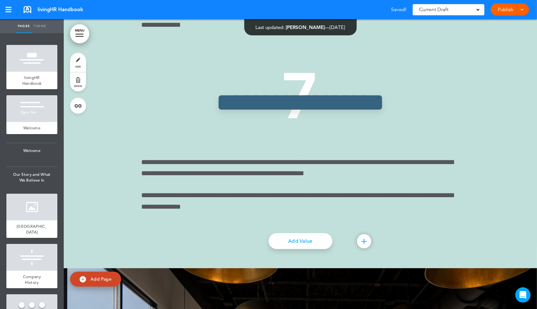
click at [377, 179] on p "**********" at bounding box center [301, 168] width 318 height 22
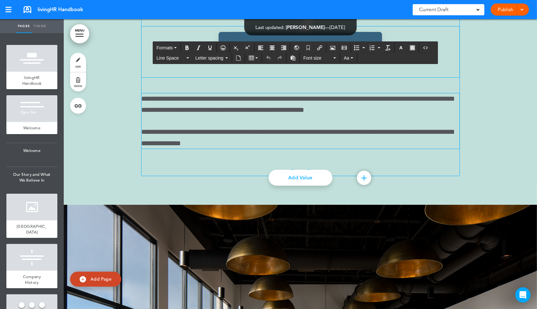
scroll to position [3392, 0]
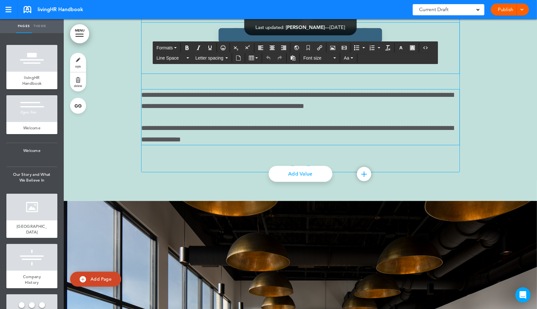
click at [355, 74] on h2 "**********" at bounding box center [300, 48] width 223 height 51
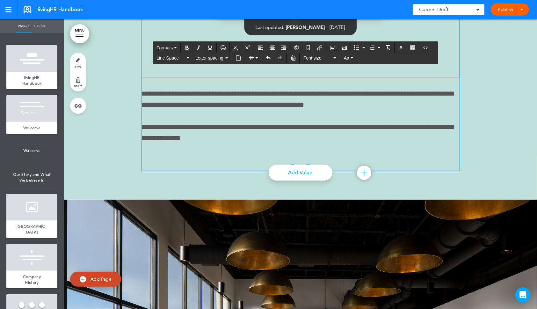
scroll to position [3416, 0]
click at [335, 48] on icon "Airmason image" at bounding box center [332, 47] width 5 height 5
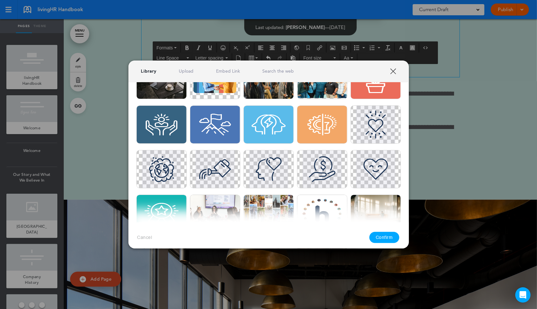
scroll to position [113, 0]
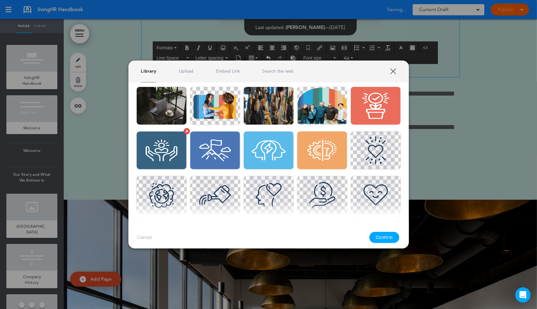
click at [170, 150] on img at bounding box center [161, 150] width 50 height 38
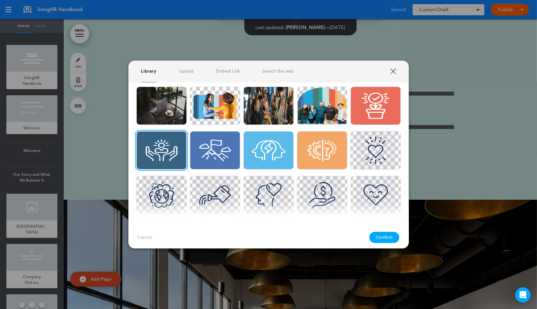
click at [386, 232] on button "Confirm" at bounding box center [385, 237] width 30 height 11
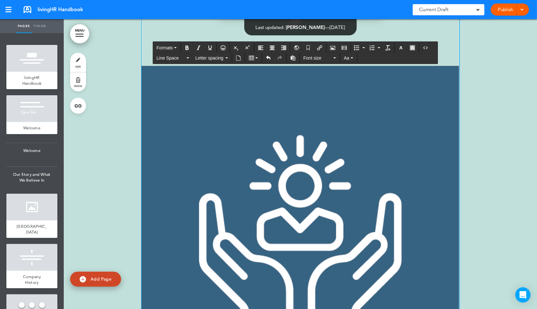
scroll to position [3415, 0]
click at [430, 197] on img at bounding box center [301, 229] width 318 height 327
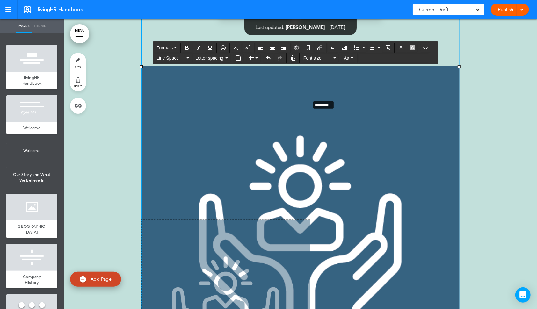
drag, startPoint x: 459, startPoint y: 179, endPoint x: 260, endPoint y: 223, distance: 203.7
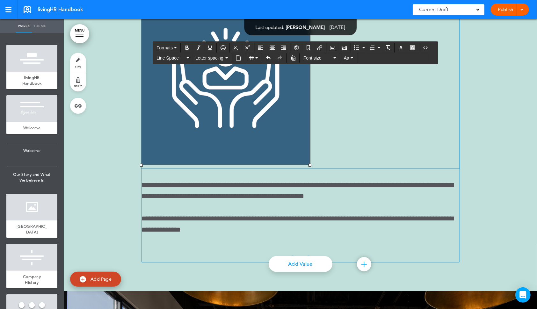
scroll to position [3491, 0]
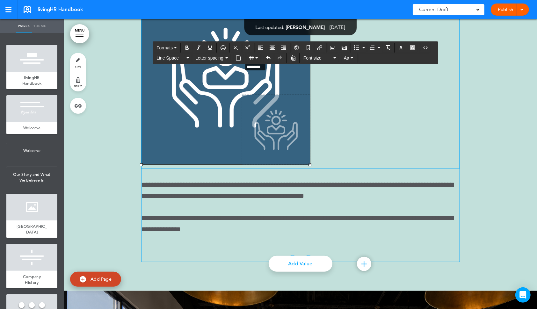
drag, startPoint x: 142, startPoint y: 101, endPoint x: 281, endPoint y: 203, distance: 172.9
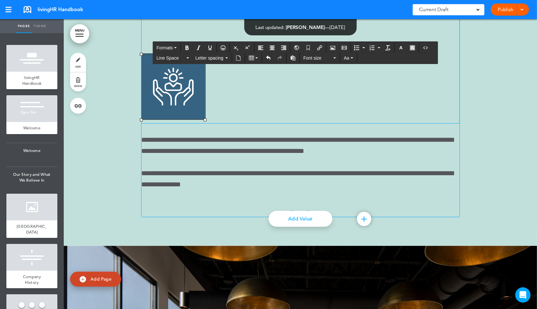
scroll to position [3415, 0]
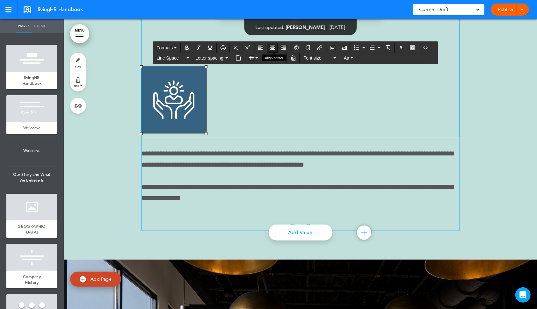
click at [275, 46] on icon "Align center" at bounding box center [272, 47] width 5 height 5
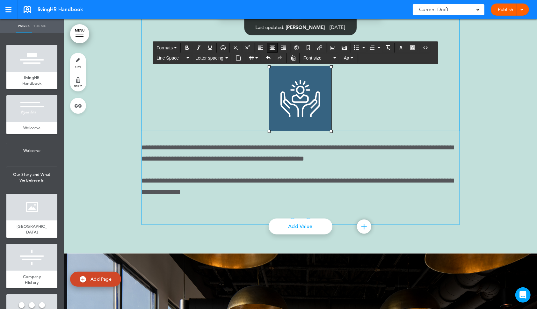
click at [330, 131] on div "**********" at bounding box center [301, 65] width 318 height 132
click at [328, 131] on img at bounding box center [300, 98] width 62 height 65
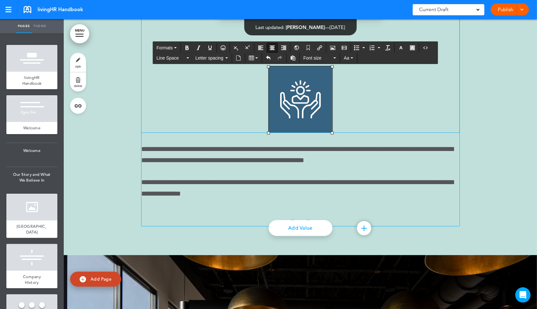
click at [391, 133] on span at bounding box center [301, 99] width 318 height 66
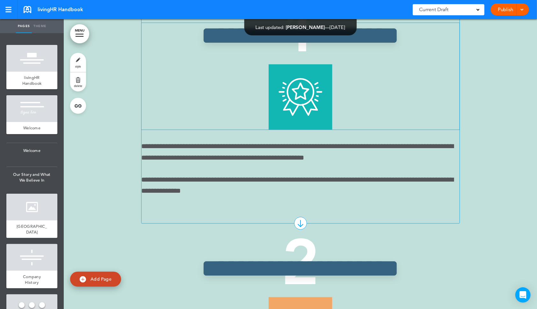
scroll to position [1854, 0]
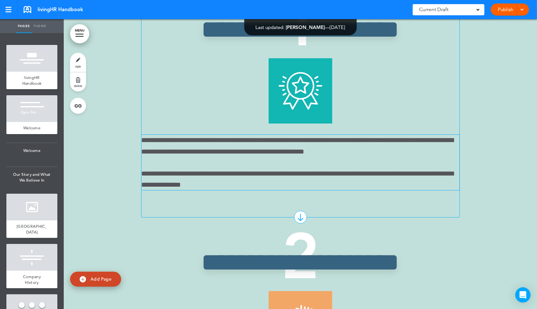
click at [293, 157] on p "**********" at bounding box center [301, 146] width 318 height 22
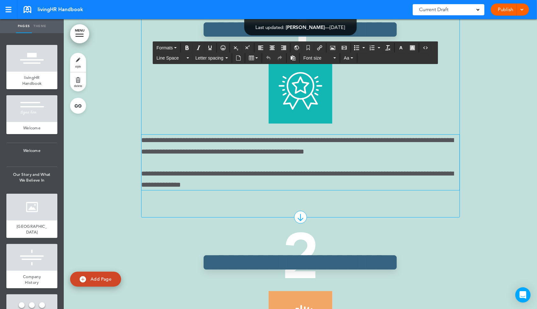
click at [244, 218] on div "**********" at bounding box center [300, 101] width 319 height 233
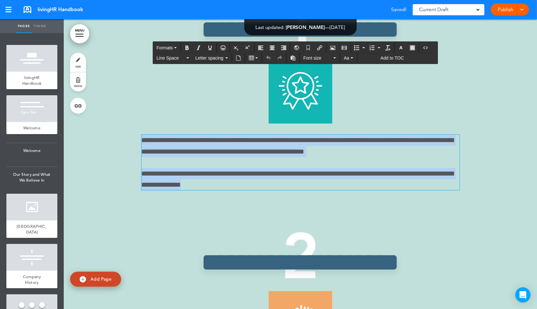
drag, startPoint x: 245, startPoint y: 245, endPoint x: 136, endPoint y: 191, distance: 121.8
paste div
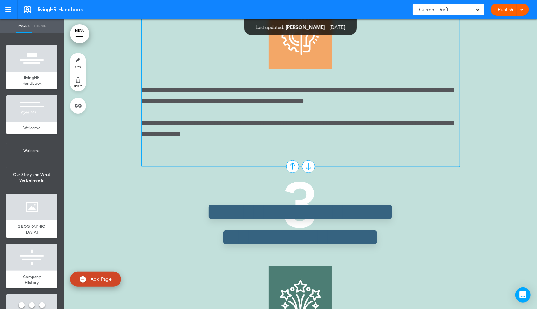
scroll to position [2096, 0]
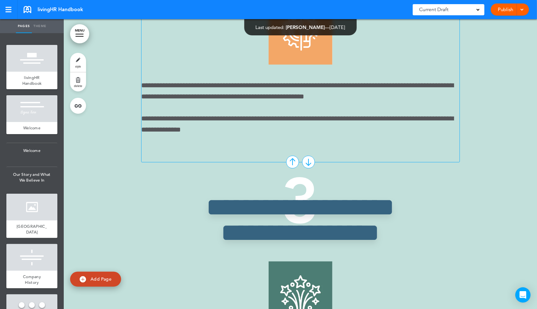
click at [266, 163] on div "**********" at bounding box center [300, 43] width 319 height 237
click at [255, 135] on p "**********" at bounding box center [301, 124] width 318 height 22
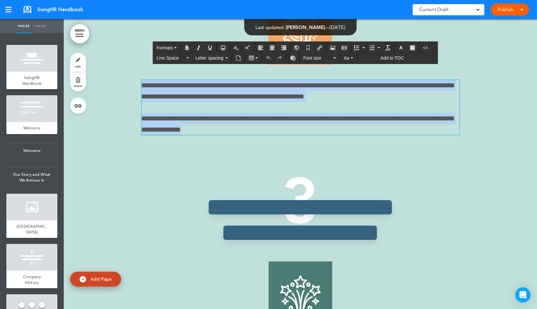
drag, startPoint x: 267, startPoint y: 223, endPoint x: 112, endPoint y: 167, distance: 164.8
paste div
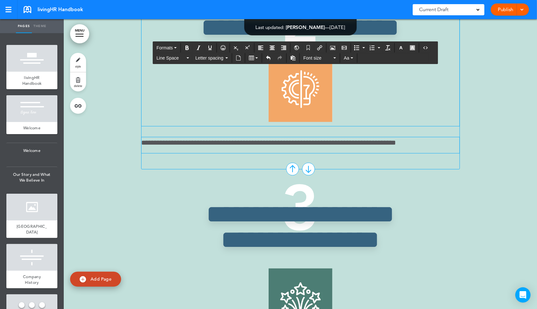
scroll to position [2043, 0]
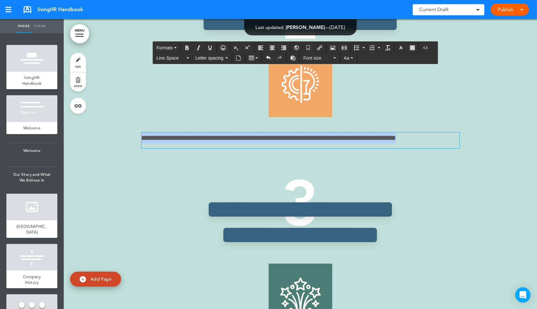
drag, startPoint x: 447, startPoint y: 236, endPoint x: 133, endPoint y: 229, distance: 313.5
click at [274, 49] on icon "Align center" at bounding box center [272, 47] width 5 height 5
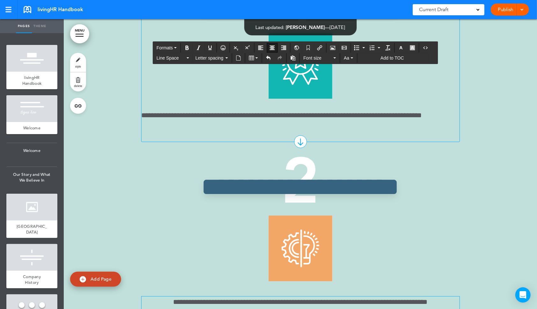
scroll to position [1877, 0]
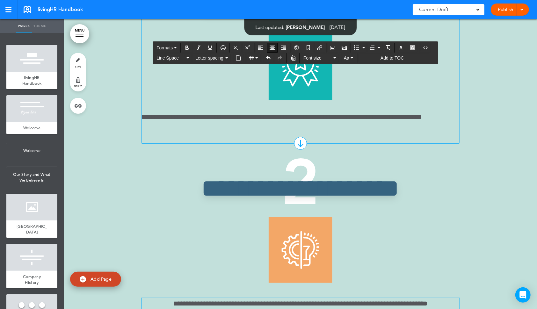
click at [422, 144] on div "**********" at bounding box center [300, 52] width 319 height 182
click at [440, 123] on p "**********" at bounding box center [301, 117] width 318 height 11
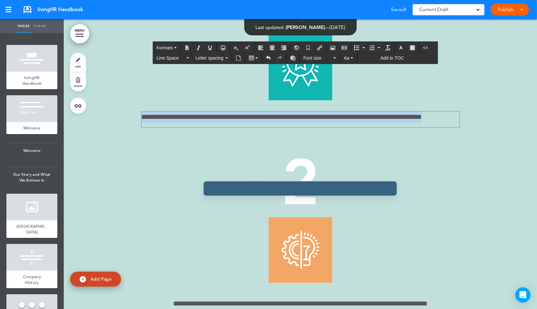
drag, startPoint x: 455, startPoint y: 175, endPoint x: 134, endPoint y: 176, distance: 321.0
click at [275, 48] on icon "Align center" at bounding box center [272, 47] width 5 height 5
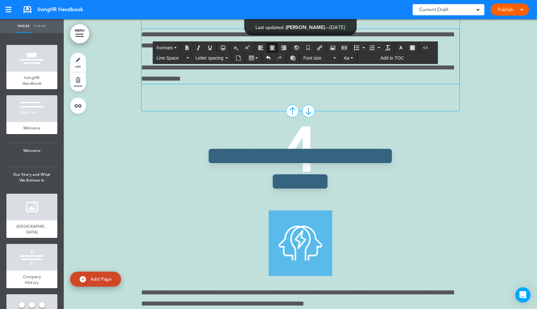
scroll to position [2359, 0]
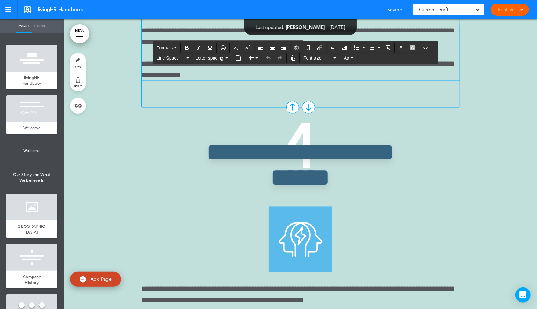
click at [267, 80] on p "**********" at bounding box center [301, 69] width 318 height 22
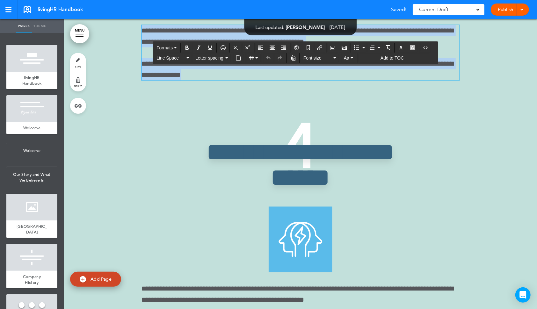
drag, startPoint x: 246, startPoint y: 205, endPoint x: 140, endPoint y: 156, distance: 116.8
click at [140, 156] on div "**********" at bounding box center [300, 281] width 473 height 1860
paste div
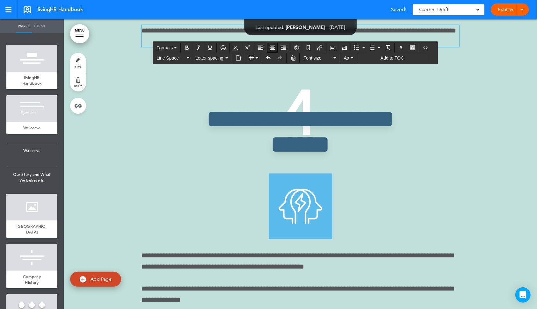
scroll to position [2358, 0]
click at [275, 49] on icon "Align center" at bounding box center [272, 47] width 5 height 5
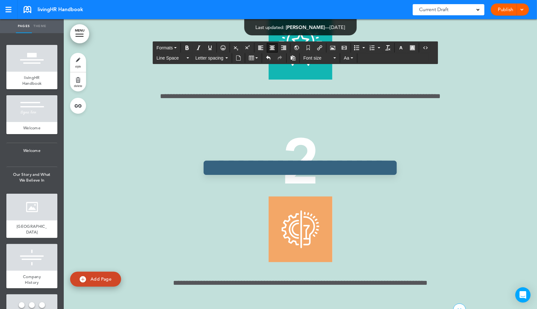
scroll to position [1897, 0]
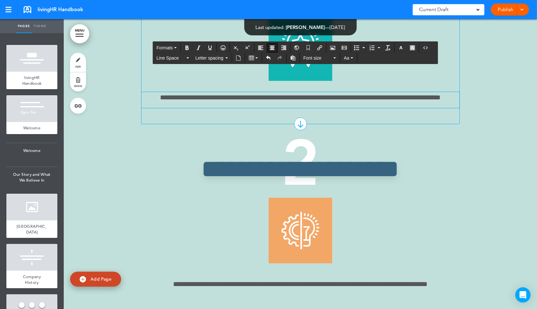
click at [380, 103] on p "**********" at bounding box center [301, 97] width 318 height 11
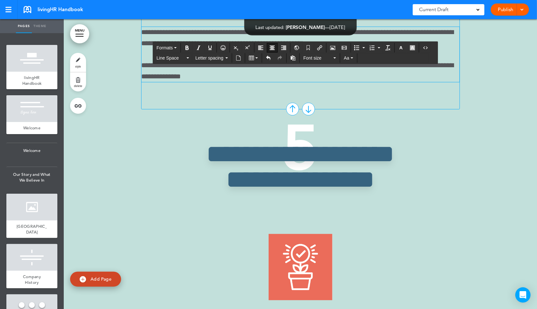
scroll to position [2591, 0]
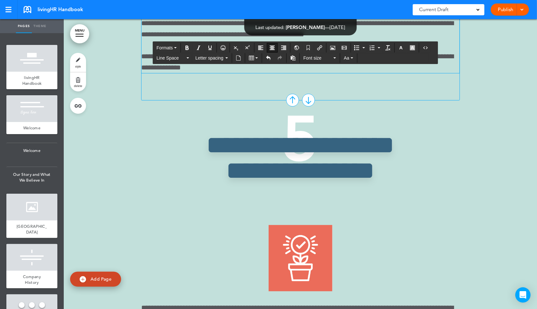
click at [289, 73] on div "**********" at bounding box center [301, 45] width 318 height 55
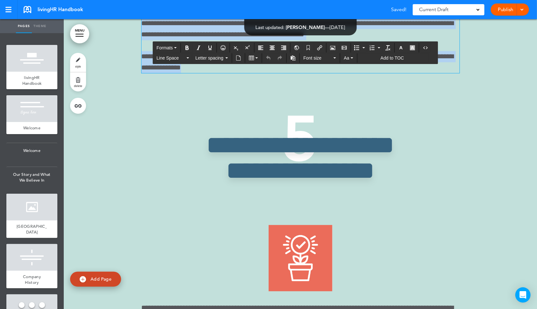
drag, startPoint x: 248, startPoint y: 199, endPoint x: 131, endPoint y: 147, distance: 127.3
click at [131, 147] on div "**********" at bounding box center [300, 31] width 473 height 1826
paste div
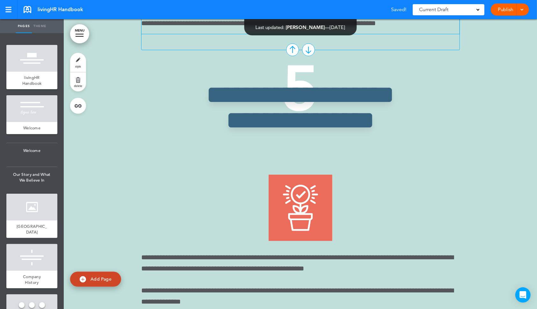
click at [246, 29] on p "**********" at bounding box center [301, 23] width 318 height 11
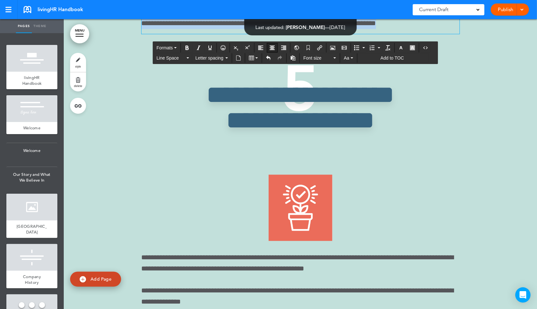
click at [274, 45] on button "Align center" at bounding box center [272, 47] width 10 height 9
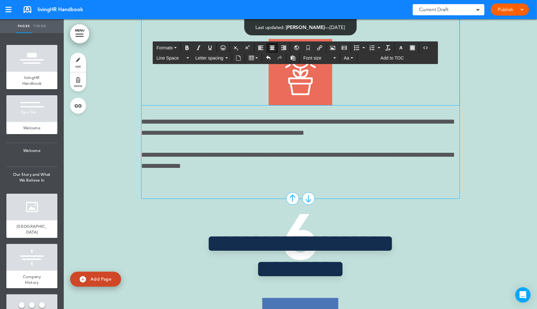
scroll to position [2791, 0]
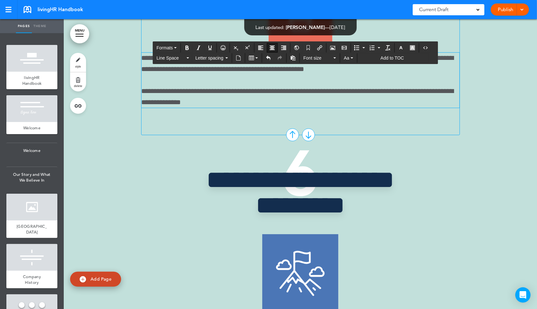
click at [234, 108] on p "**********" at bounding box center [301, 97] width 318 height 22
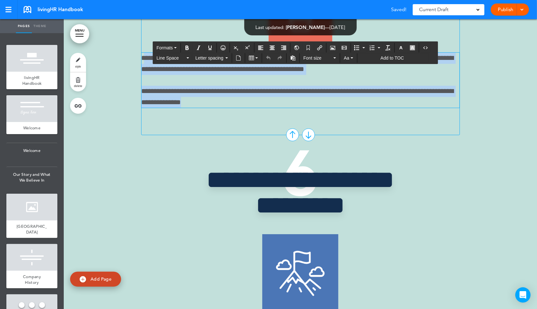
drag, startPoint x: 245, startPoint y: 243, endPoint x: 143, endPoint y: 198, distance: 111.8
click at [143, 108] on div "**********" at bounding box center [301, 80] width 318 height 55
paste div
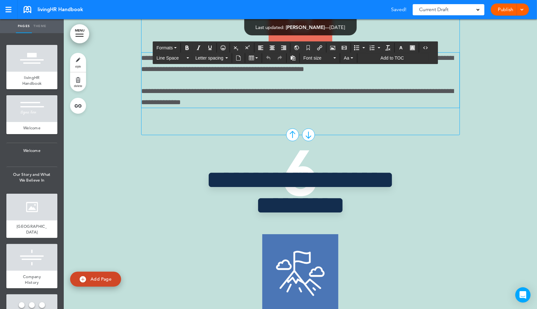
scroll to position [2791, 0]
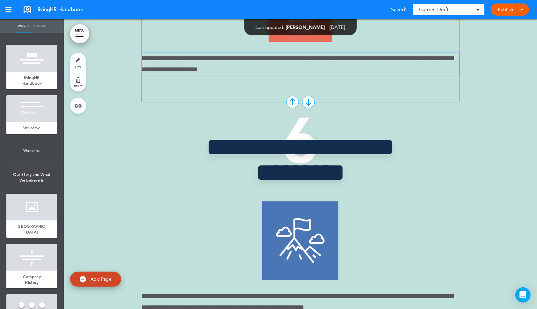
click at [238, 75] on p "**********" at bounding box center [301, 64] width 318 height 22
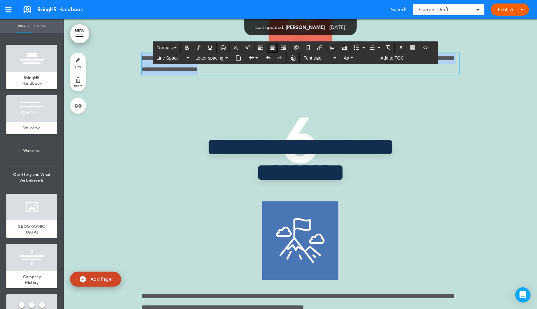
click at [275, 47] on icon "Align center" at bounding box center [272, 47] width 5 height 5
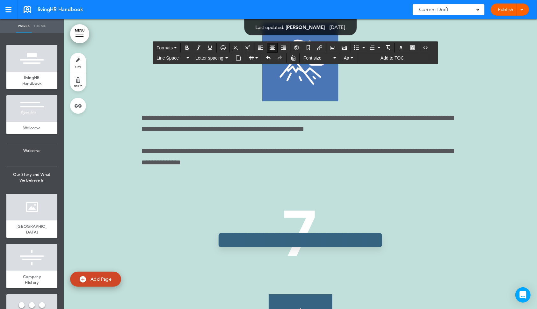
scroll to position [2995, 0]
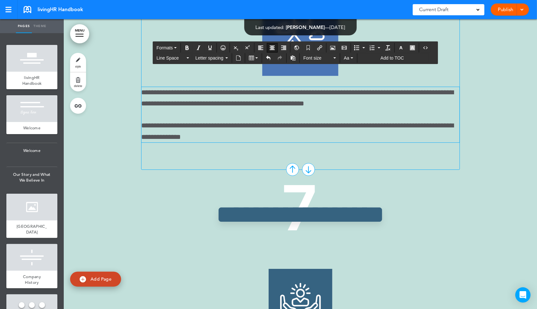
click at [342, 143] on div "**********" at bounding box center [301, 114] width 318 height 55
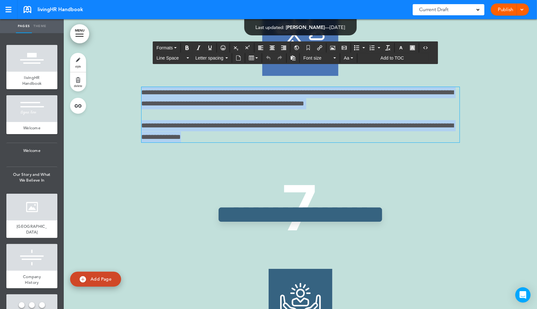
drag, startPoint x: 251, startPoint y: 281, endPoint x: 138, endPoint y: 231, distance: 122.7
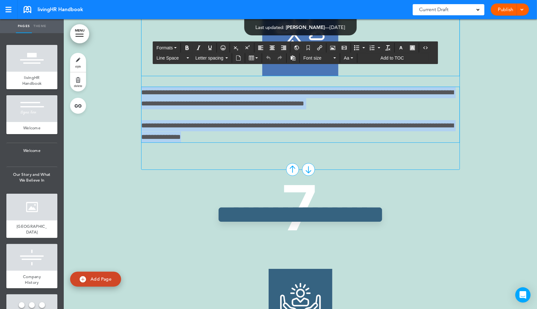
paste div
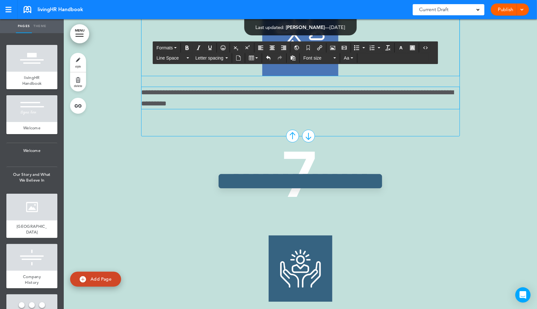
scroll to position [2994, 0]
click at [229, 109] on p "**********" at bounding box center [301, 98] width 318 height 22
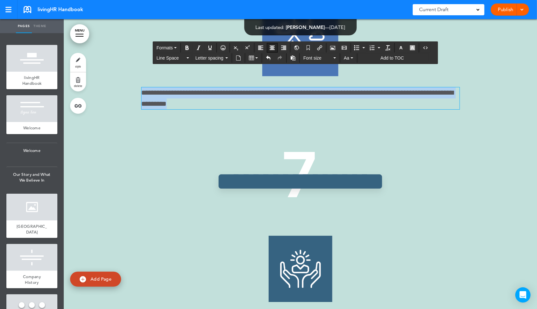
click at [274, 47] on icon "Align center" at bounding box center [272, 47] width 5 height 5
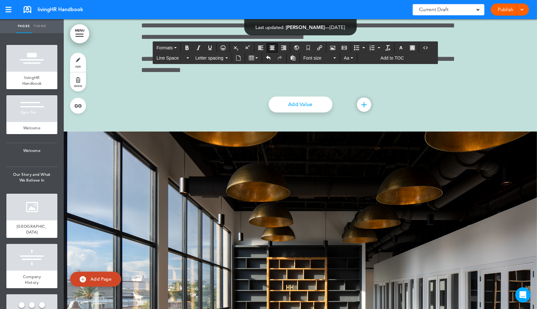
scroll to position [3305, 0]
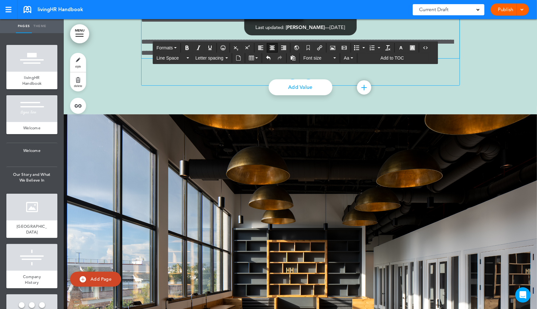
click at [317, 58] on p "**********" at bounding box center [301, 47] width 318 height 22
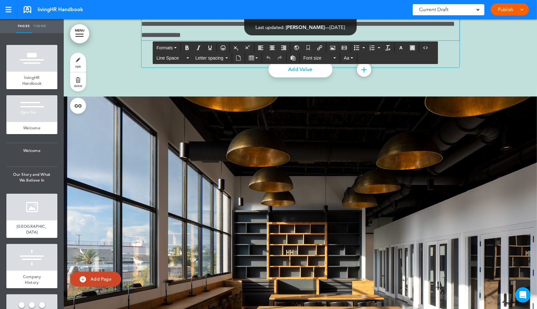
scroll to position [3335, 0]
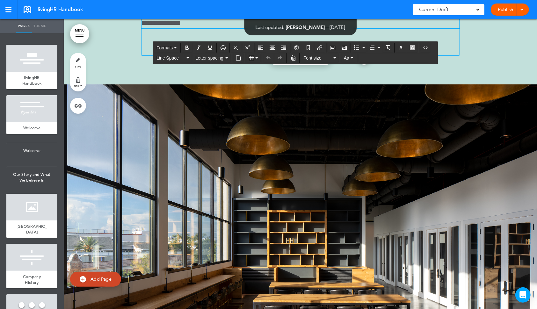
click at [252, 28] on p "**********" at bounding box center [301, 17] width 318 height 22
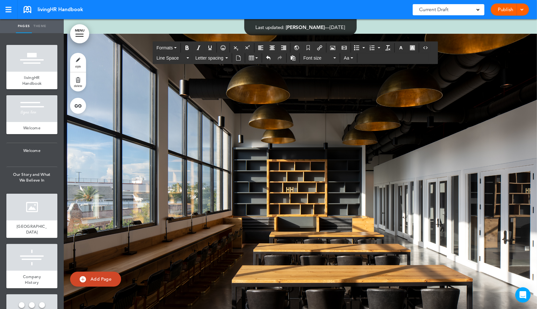
click at [274, 52] on button "Align center" at bounding box center [272, 47] width 10 height 9
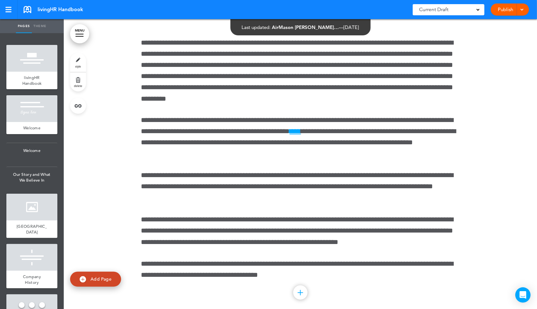
scroll to position [3679, 0]
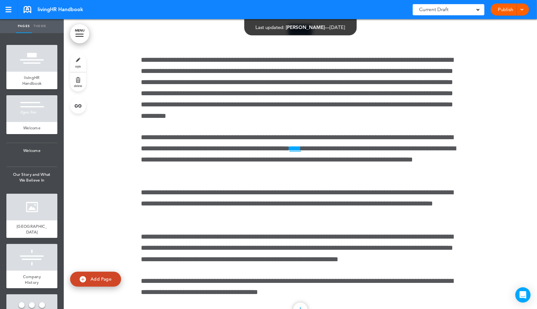
click at [113, 152] on div at bounding box center [300, 159] width 473 height 358
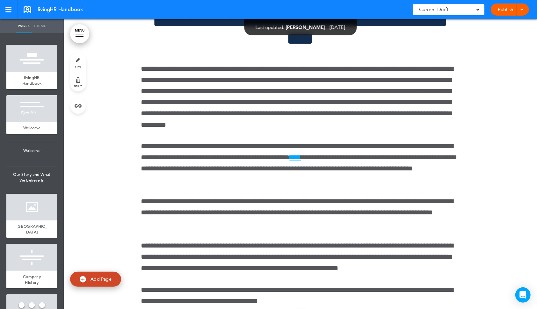
scroll to position [3687, 0]
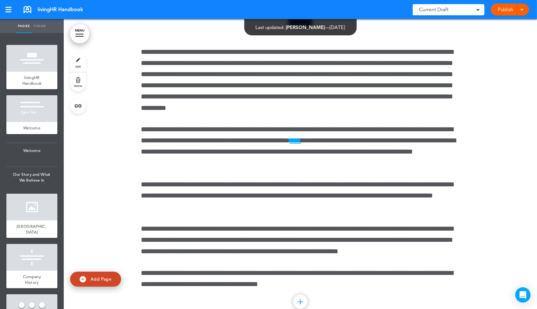
click at [142, 137] on div "**********" at bounding box center [300, 151] width 319 height 358
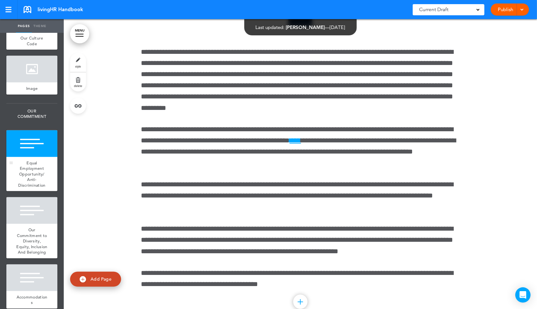
scroll to position [346, 0]
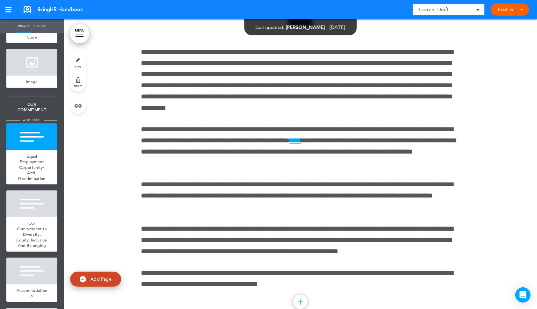
click at [31, 118] on span "add page" at bounding box center [32, 120] width 24 height 4
type input "********"
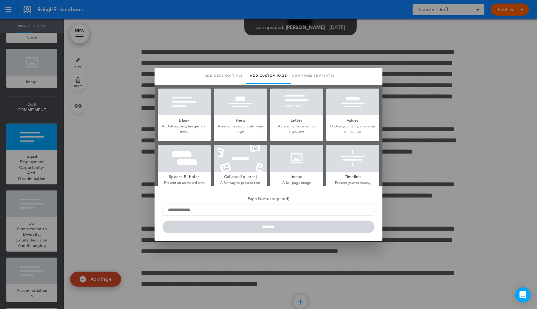
scroll to position [0, 0]
click at [249, 108] on div at bounding box center [240, 102] width 53 height 27
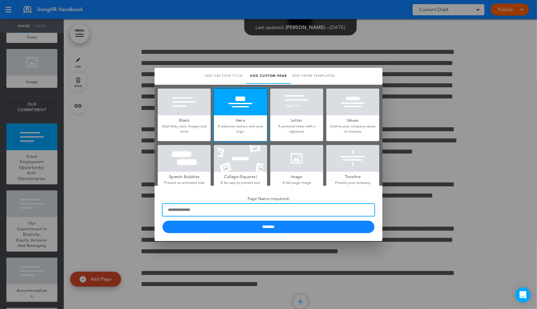
click at [254, 214] on input "Page Name (required)" at bounding box center [269, 210] width 212 height 12
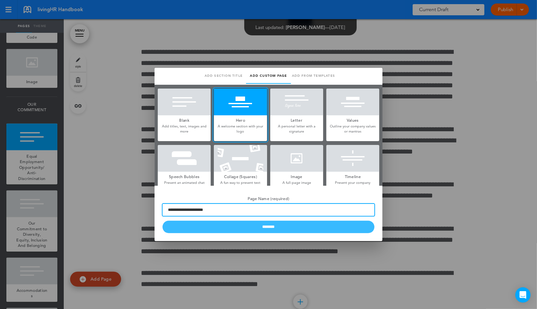
type input "**********"
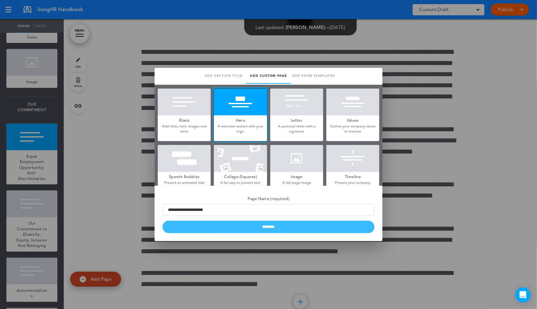
click at [262, 225] on input "********" at bounding box center [269, 227] width 212 height 12
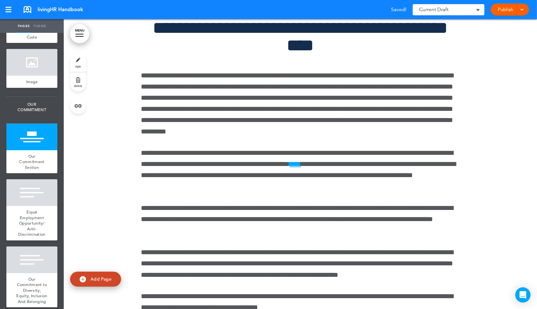
scroll to position [3749, 0]
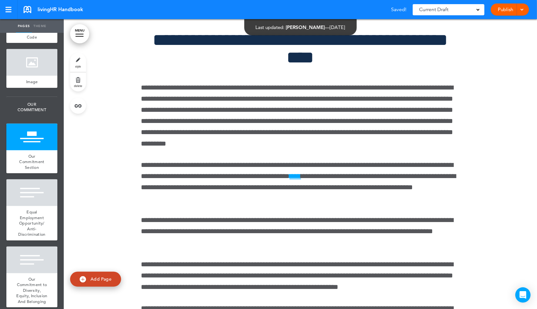
click at [80, 59] on link "style" at bounding box center [78, 62] width 16 height 19
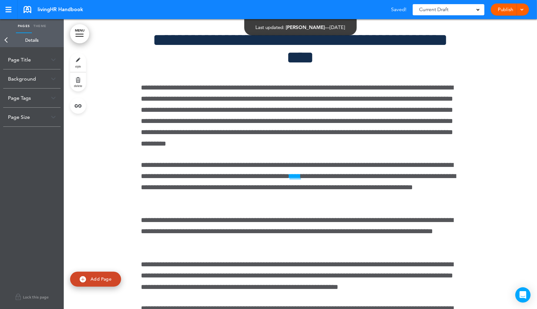
click at [31, 79] on div "Background" at bounding box center [31, 79] width 57 height 19
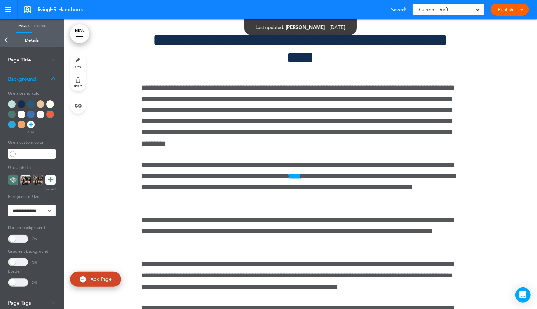
click at [27, 106] on div at bounding box center [32, 115] width 48 height 31
click at [30, 105] on div at bounding box center [31, 104] width 8 height 8
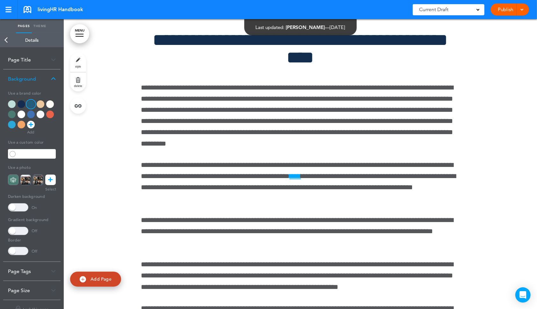
click at [30, 103] on div at bounding box center [31, 104] width 8 height 8
click at [18, 201] on div "Darken background On" at bounding box center [32, 202] width 48 height 20
click at [20, 206] on span at bounding box center [18, 207] width 20 height 8
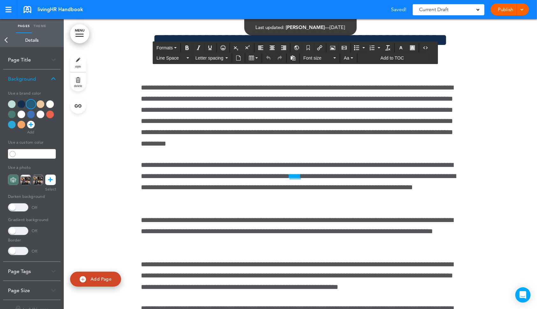
drag, startPoint x: 186, startPoint y: 189, endPoint x: 260, endPoint y: 211, distance: 76.4
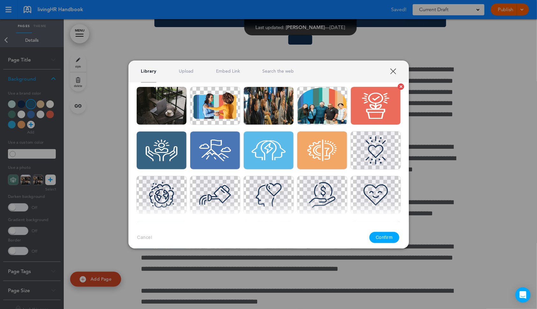
click at [351, 125] on link "Are you sure? [GEOGRAPHIC_DATA]" at bounding box center [376, 106] width 50 height 38
click at [313, 113] on img at bounding box center [322, 106] width 50 height 38
click at [394, 71] on link "XXX" at bounding box center [393, 71] width 6 height 6
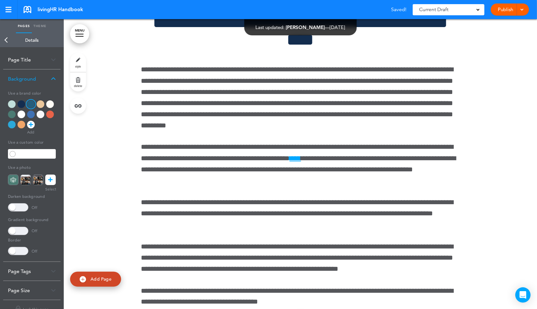
click at [203, 256] on div "**********" at bounding box center [300, 168] width 319 height 358
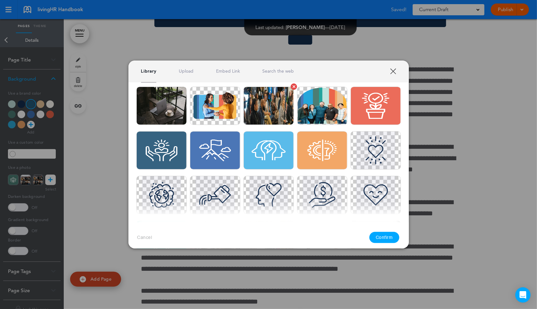
click at [293, 111] on img at bounding box center [269, 106] width 50 height 38
click at [389, 73] on div "Library Upload Embed Link Search the web" at bounding box center [268, 72] width 281 height 22
click at [392, 72] on link "XXX" at bounding box center [393, 71] width 6 height 6
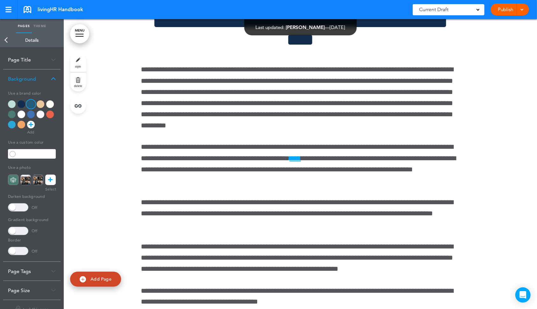
scroll to position [0, 0]
click at [7, 42] on link "Back" at bounding box center [6, 40] width 13 height 14
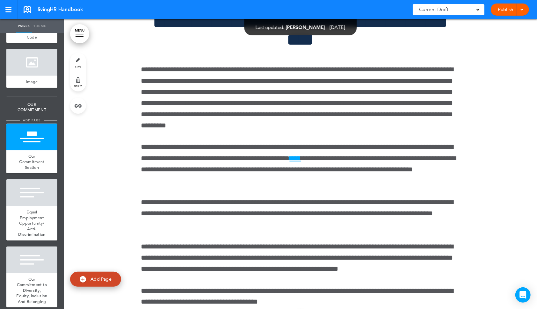
click at [32, 118] on span "add page" at bounding box center [32, 120] width 24 height 4
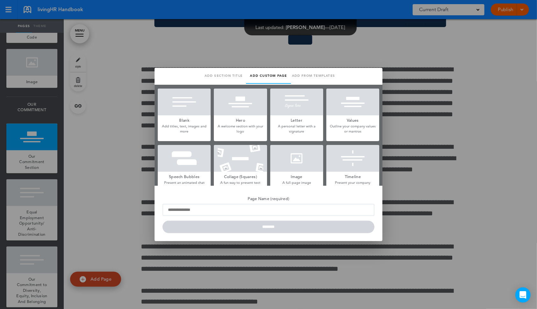
click at [189, 111] on div at bounding box center [184, 102] width 53 height 27
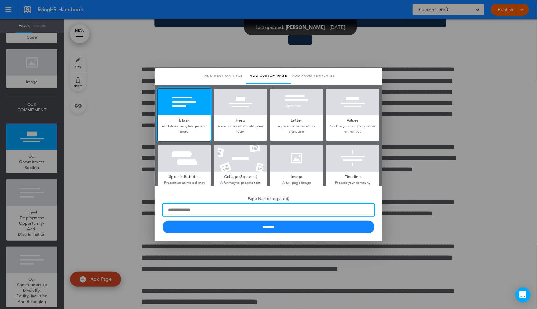
click at [247, 210] on input "Page Name (required)" at bounding box center [269, 210] width 212 height 12
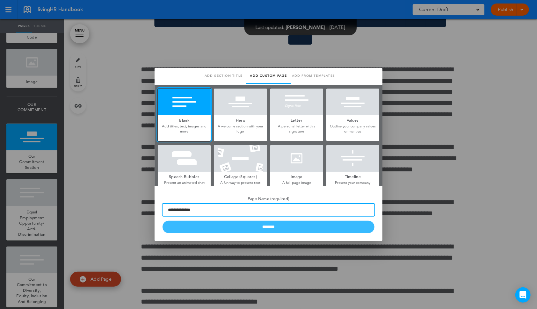
type input "**********"
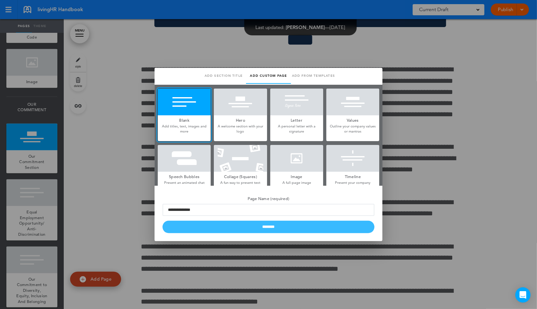
click at [296, 230] on input "********" at bounding box center [269, 227] width 212 height 12
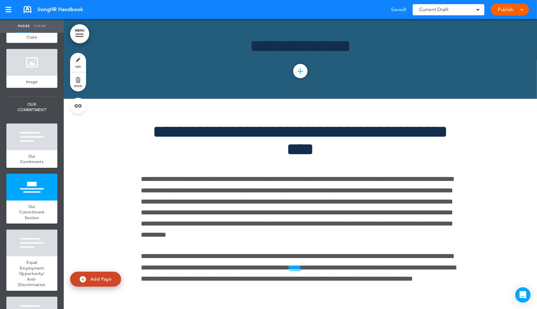
scroll to position [3830, 0]
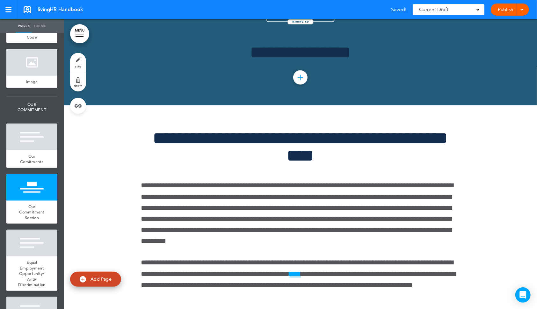
click at [101, 106] on div at bounding box center [300, 39] width 473 height 131
click at [32, 188] on div at bounding box center [31, 187] width 51 height 27
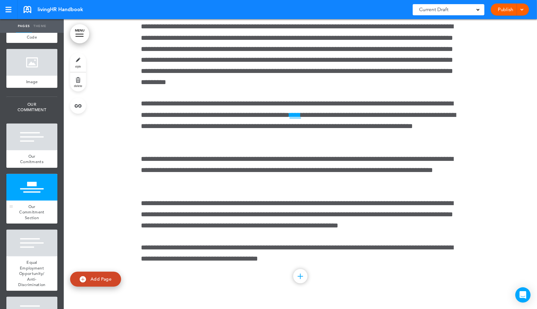
scroll to position [3992, 0]
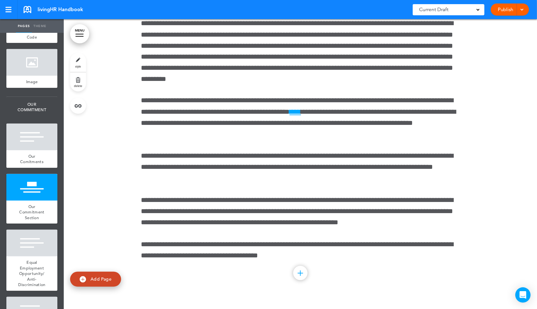
click at [77, 82] on link "delete" at bounding box center [78, 81] width 16 height 19
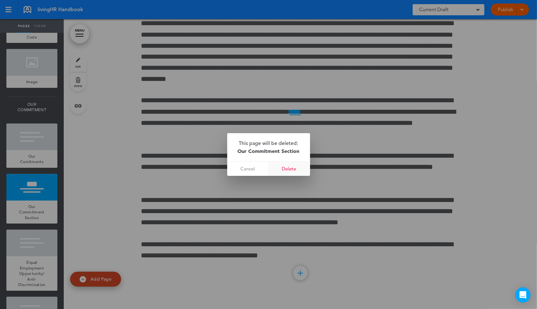
click at [295, 167] on link "Delete" at bounding box center [289, 169] width 41 height 14
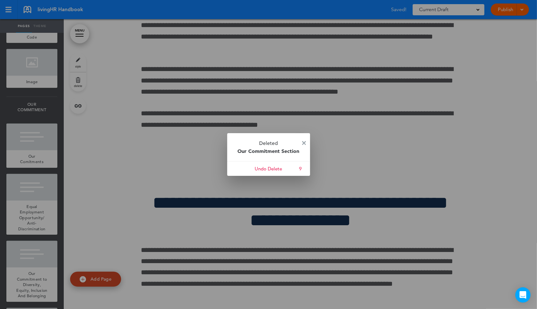
click at [304, 140] on p "Deleted Our Commitment Section" at bounding box center [268, 147] width 83 height 28
click at [304, 145] on link at bounding box center [304, 143] width 4 height 5
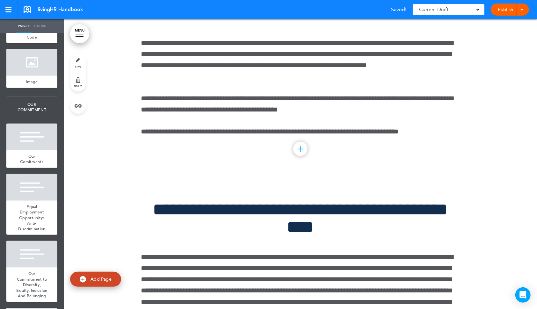
scroll to position [3699, 0]
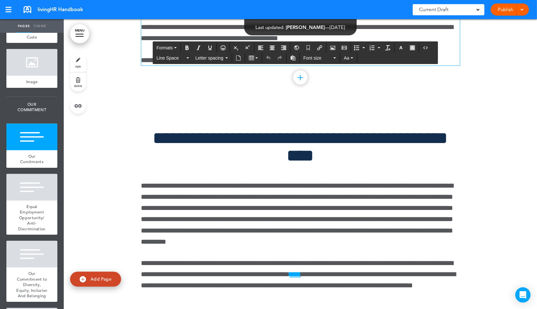
click at [105, 106] on div at bounding box center [300, 7] width 473 height 197
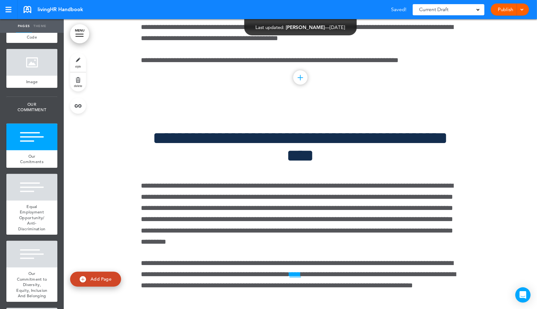
click at [113, 106] on div at bounding box center [300, 7] width 473 height 197
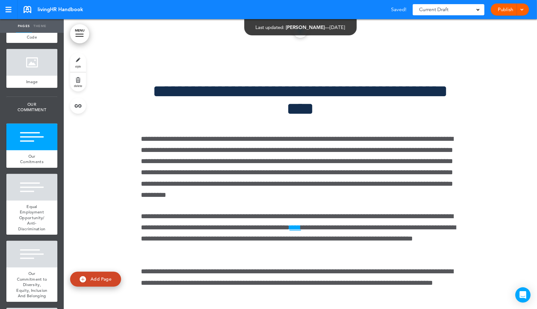
click at [75, 63] on link "style" at bounding box center [78, 62] width 16 height 19
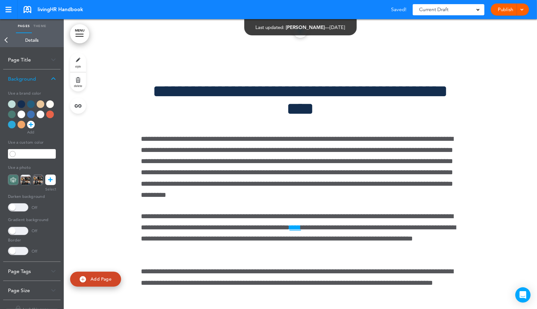
click at [29, 106] on div at bounding box center [31, 104] width 8 height 8
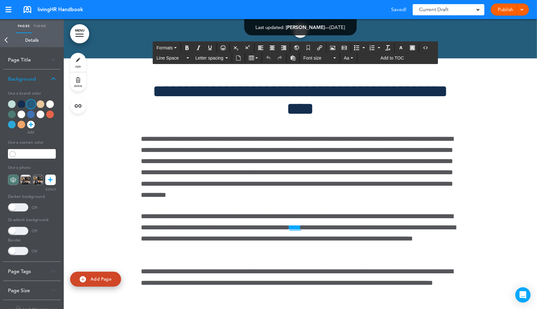
drag, startPoint x: 264, startPoint y: 102, endPoint x: 358, endPoint y: 102, distance: 94.1
drag, startPoint x: 143, startPoint y: 133, endPoint x: 293, endPoint y: 241, distance: 185.1
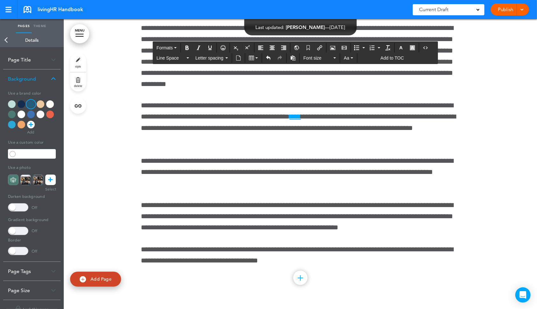
drag, startPoint x: 221, startPoint y: 101, endPoint x: 397, endPoint y: 100, distance: 176.3
click at [404, 48] on icon "button" at bounding box center [401, 47] width 5 height 5
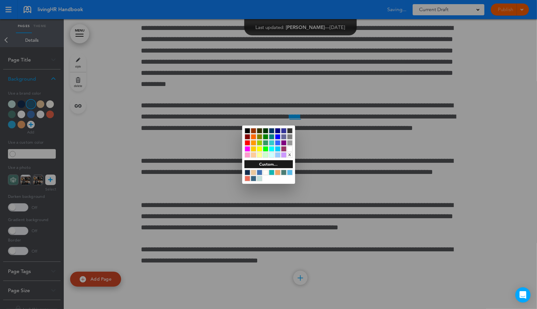
click at [291, 150] on div at bounding box center [289, 148] width 5 height 5
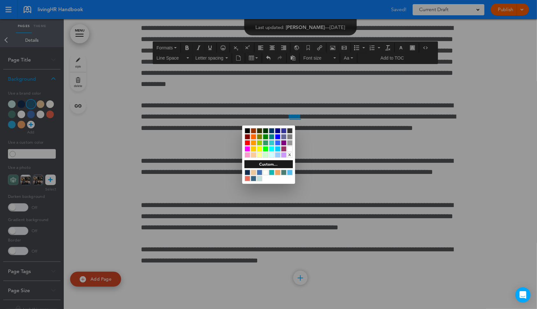
click at [391, 252] on div at bounding box center [268, 154] width 537 height 309
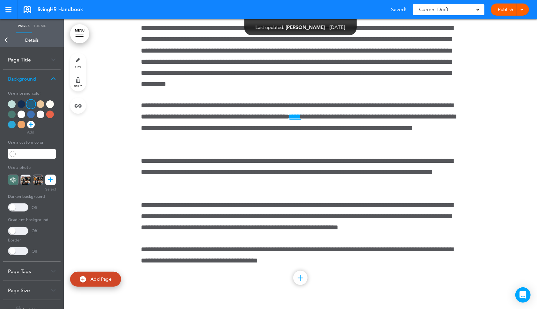
click at [519, 246] on body "Make this page common so it is available in other handbooks. This handbook [GEO…" at bounding box center [268, 154] width 537 height 309
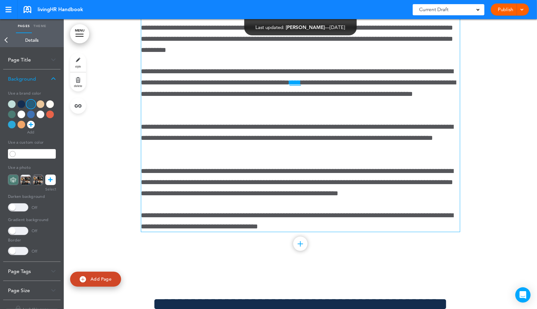
scroll to position [3751, 0]
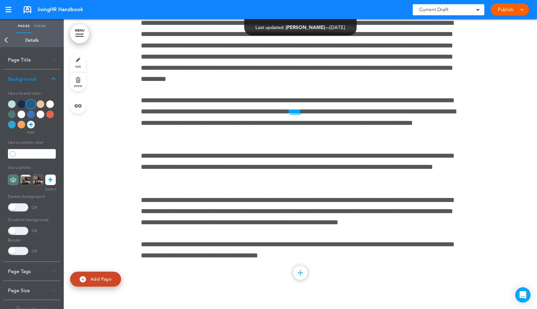
click at [8, 43] on link "Back" at bounding box center [6, 40] width 13 height 14
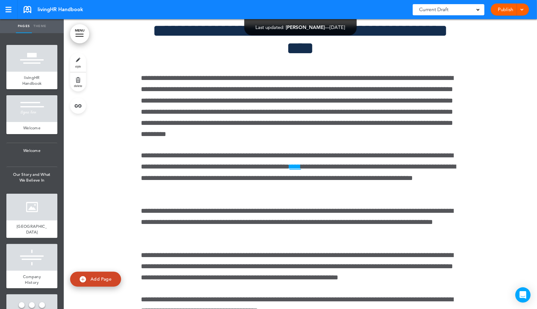
scroll to position [3704, 0]
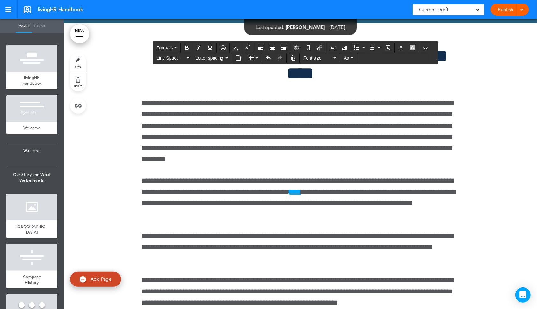
drag, startPoint x: 374, startPoint y: 142, endPoint x: 231, endPoint y: 141, distance: 142.8
click at [187, 48] on icon "Bold" at bounding box center [187, 47] width 5 height 5
click at [173, 47] on button "Formats" at bounding box center [166, 47] width 25 height 9
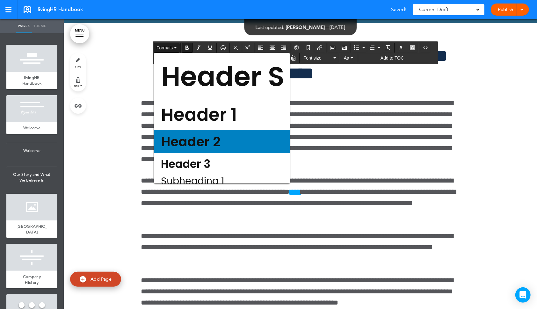
scroll to position [64, 0]
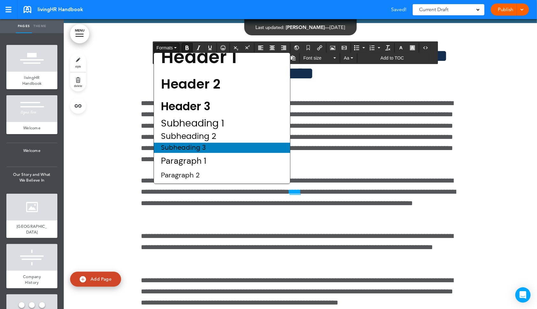
click at [191, 151] on span "Subheading 3" at bounding box center [183, 148] width 46 height 6
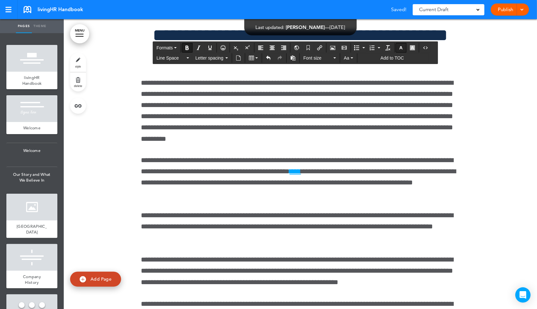
click at [404, 48] on icon "button" at bounding box center [401, 47] width 5 height 5
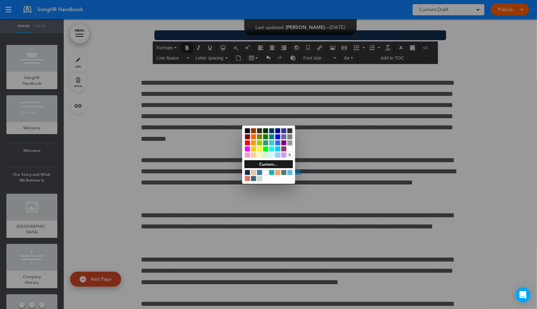
click at [291, 148] on div at bounding box center [289, 148] width 5 height 5
click at [340, 147] on div at bounding box center [268, 154] width 537 height 309
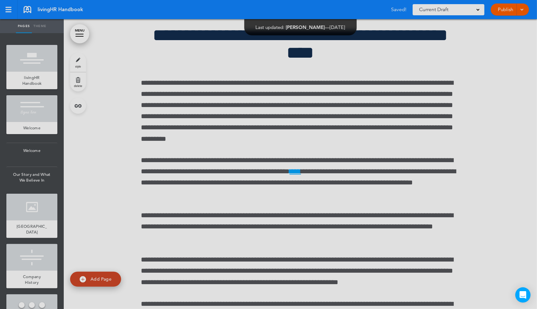
click at [375, 275] on div "**********" at bounding box center [300, 173] width 319 height 294
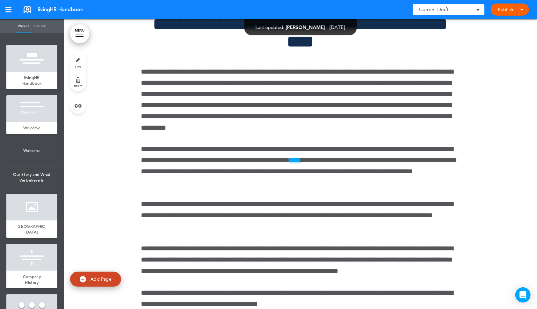
scroll to position [3715, 0]
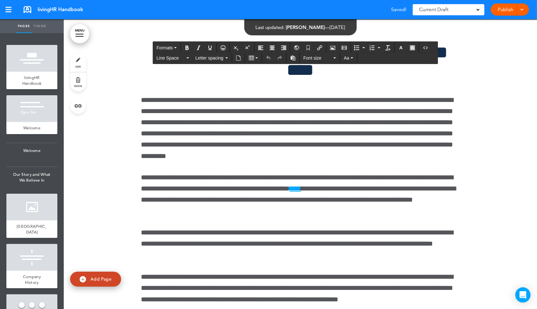
drag, startPoint x: 360, startPoint y: 174, endPoint x: 223, endPoint y: 175, distance: 136.5
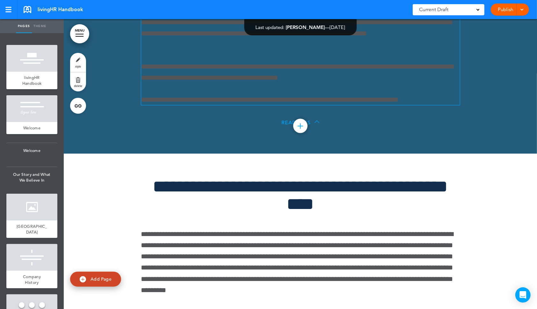
scroll to position [3761, 0]
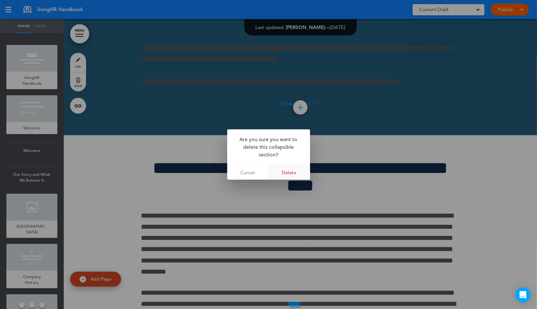
click at [291, 174] on link "Delete" at bounding box center [289, 172] width 41 height 14
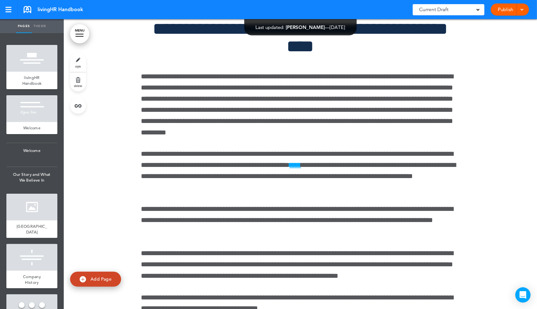
scroll to position [3738, 0]
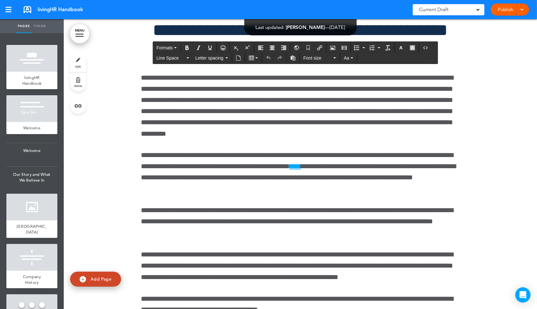
drag, startPoint x: 361, startPoint y: 155, endPoint x: 225, endPoint y: 147, distance: 136.0
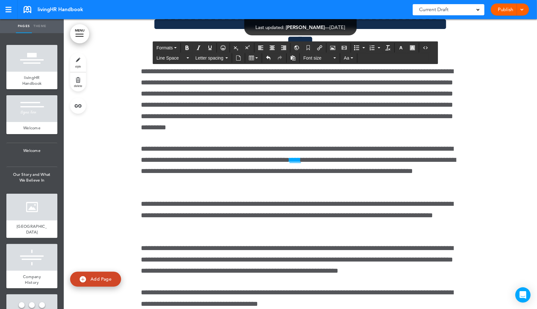
click at [350, 209] on div "**********" at bounding box center [300, 170] width 319 height 358
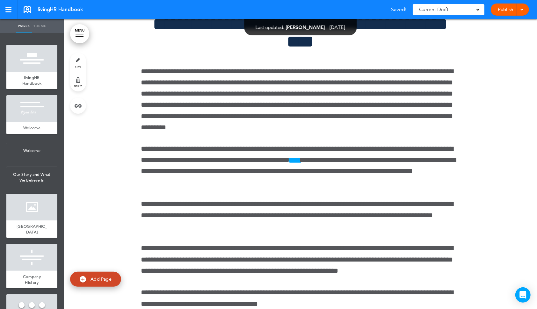
click at [76, 64] on link "style" at bounding box center [78, 62] width 16 height 19
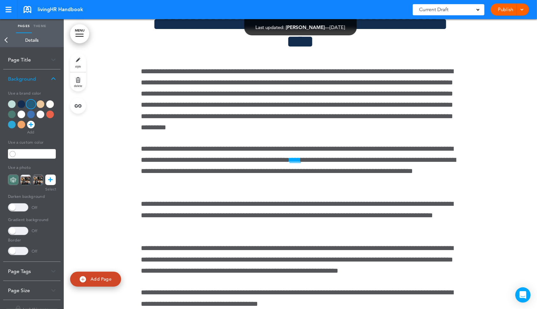
click at [50, 184] on icon at bounding box center [50, 180] width 4 height 11
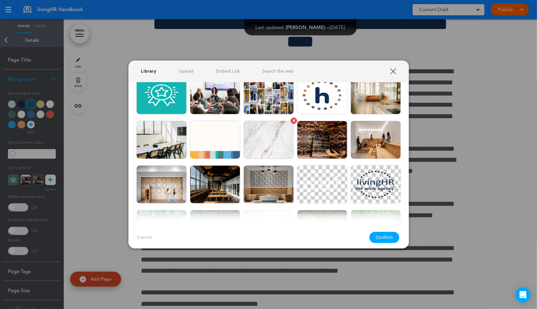
scroll to position [258, 0]
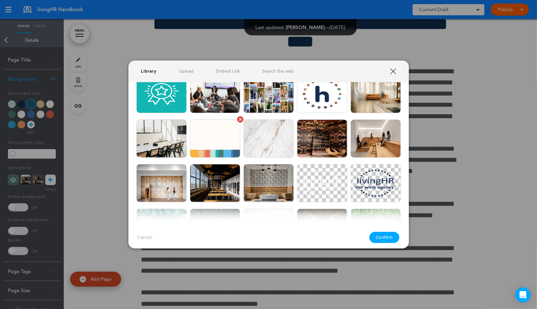
click at [215, 141] on img at bounding box center [215, 139] width 50 height 38
click at [381, 234] on button "Confirm" at bounding box center [385, 237] width 30 height 11
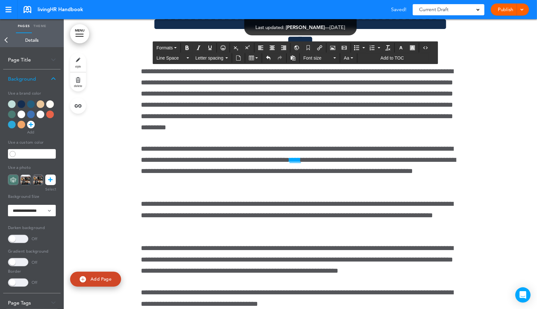
drag, startPoint x: 185, startPoint y: 121, endPoint x: 507, endPoint y: 135, distance: 322.3
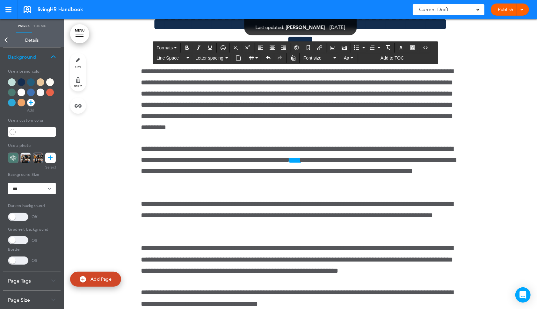
drag, startPoint x: 189, startPoint y: 126, endPoint x: 434, endPoint y: 122, distance: 244.2
click at [404, 46] on icon "button" at bounding box center [401, 47] width 5 height 5
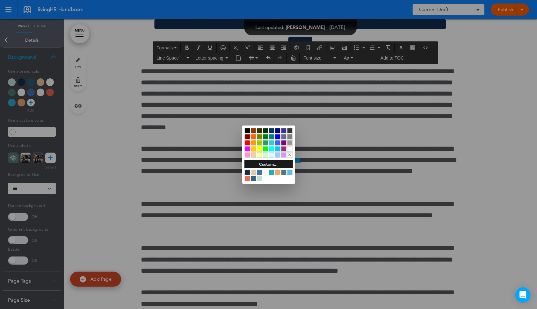
click at [246, 171] on div at bounding box center [247, 172] width 5 height 5
click at [235, 90] on div at bounding box center [268, 154] width 537 height 309
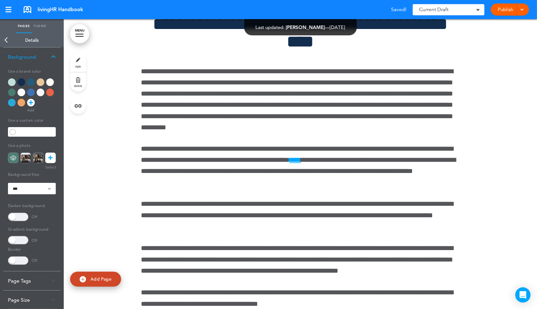
click at [233, 105] on body "Make this page common so it is available in other handbooks. This handbook [GEO…" at bounding box center [268, 154] width 537 height 309
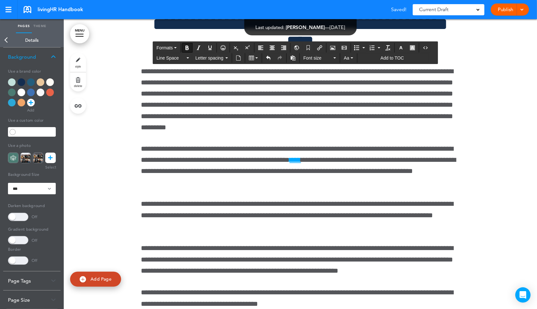
drag, startPoint x: 220, startPoint y: 105, endPoint x: 416, endPoint y: 152, distance: 201.7
click at [404, 49] on icon "button" at bounding box center [401, 47] width 5 height 5
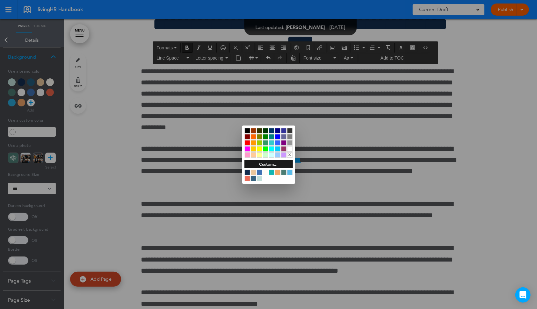
click at [249, 170] on div at bounding box center [247, 172] width 5 height 5
click at [210, 133] on div at bounding box center [268, 154] width 537 height 309
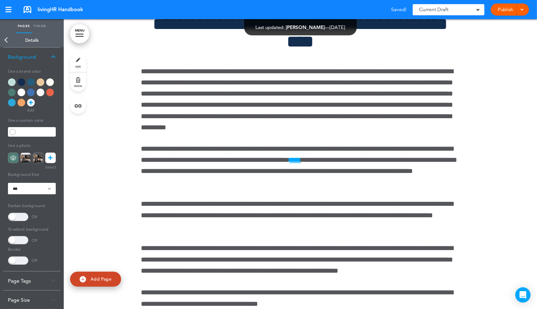
click at [276, 254] on body "Make this page common so it is available in other handbooks. This handbook [GEO…" at bounding box center [268, 154] width 537 height 309
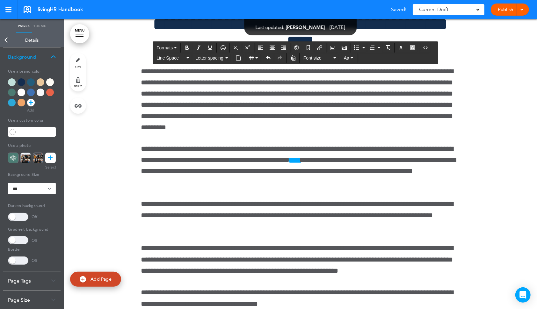
drag, startPoint x: 375, startPoint y: 148, endPoint x: 416, endPoint y: 163, distance: 43.9
drag, startPoint x: 160, startPoint y: 135, endPoint x: 179, endPoint y: 159, distance: 30.4
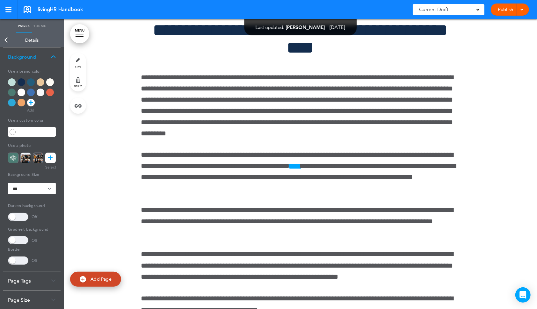
scroll to position [3724, 0]
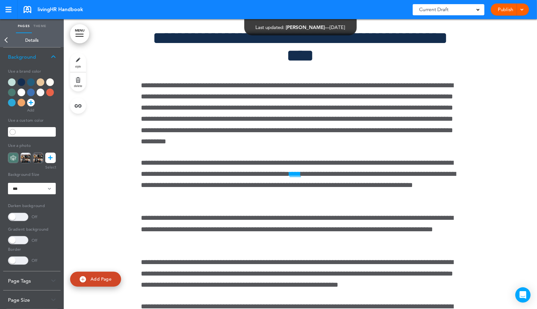
click at [4, 40] on link "Back" at bounding box center [6, 40] width 13 height 14
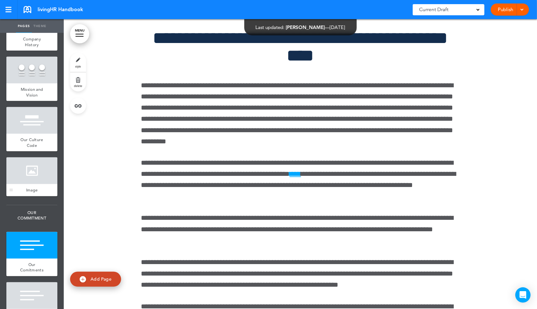
scroll to position [257, 0]
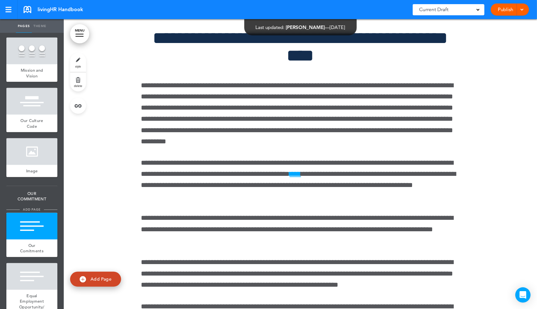
click at [40, 208] on span "add page" at bounding box center [32, 210] width 24 height 4
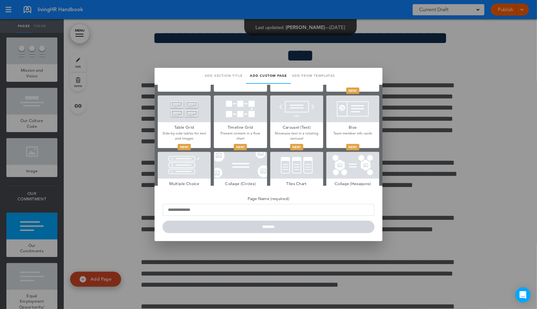
scroll to position [209, 0]
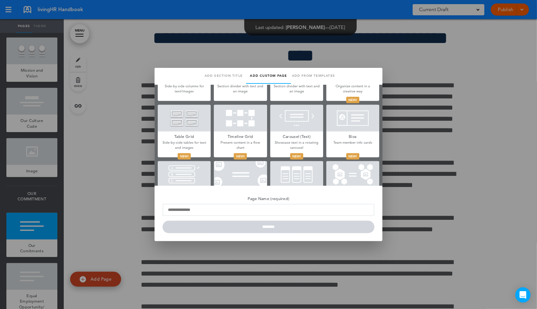
click at [462, 138] on div at bounding box center [268, 154] width 537 height 309
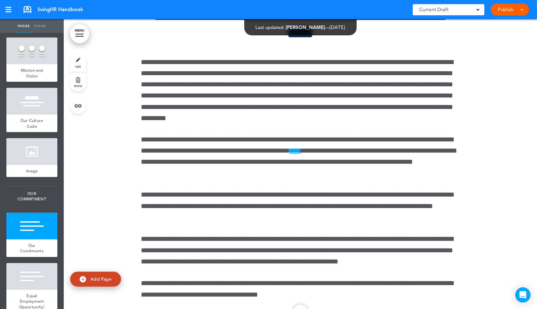
scroll to position [3747, 0]
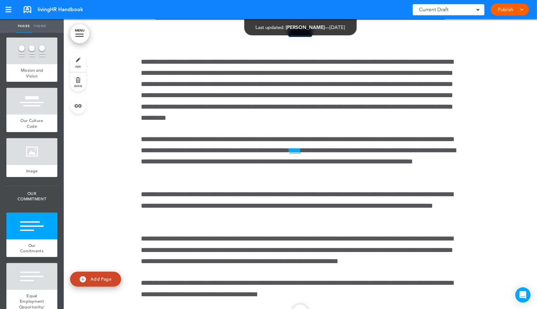
click at [238, 156] on div at bounding box center [332, 154] width 537 height 309
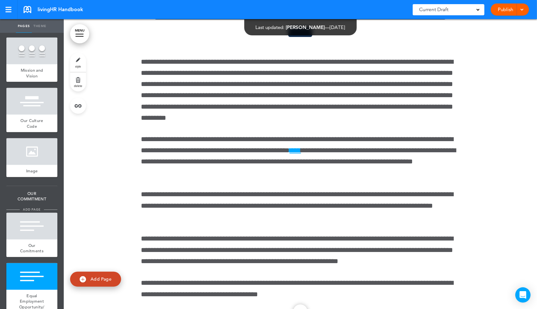
click at [31, 208] on span "add page" at bounding box center [32, 210] width 24 height 4
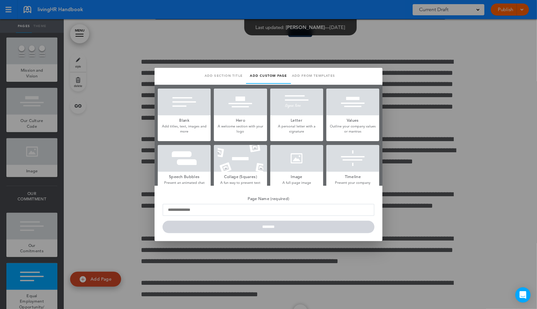
scroll to position [0, 0]
click at [400, 93] on div at bounding box center [268, 154] width 537 height 309
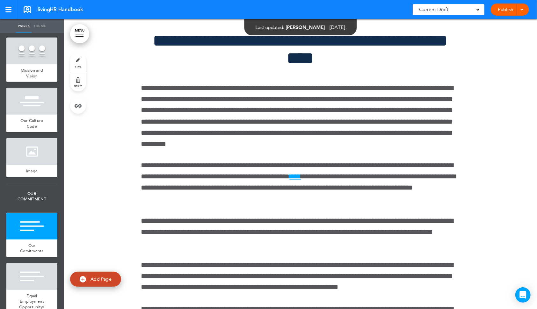
scroll to position [3784, 0]
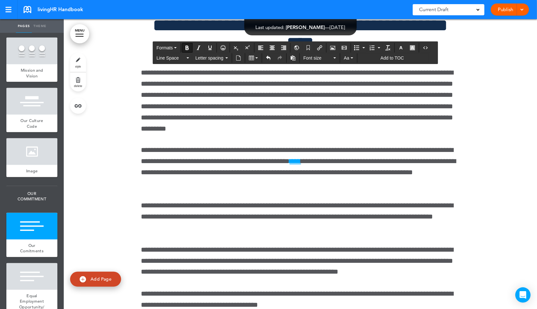
drag, startPoint x: 290, startPoint y: 81, endPoint x: 412, endPoint y: 105, distance: 124.2
click at [328, 56] on span "Font size" at bounding box center [318, 58] width 29 height 6
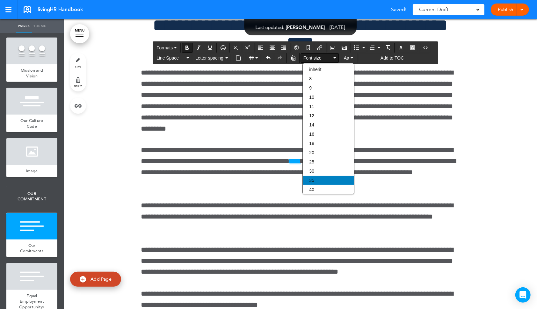
scroll to position [51, 0]
click at [317, 183] on div "80" at bounding box center [328, 184] width 51 height 9
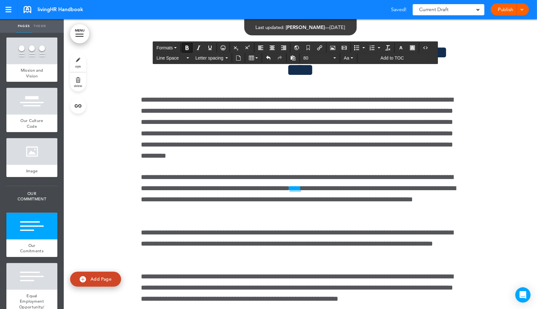
drag, startPoint x: 201, startPoint y: 128, endPoint x: 443, endPoint y: 129, distance: 241.7
drag, startPoint x: 384, startPoint y: 96, endPoint x: 240, endPoint y: 87, distance: 144.1
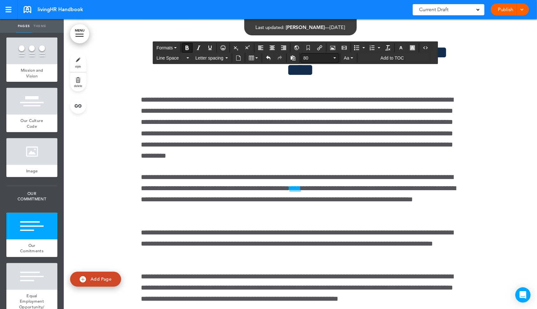
click at [325, 60] on span "80" at bounding box center [318, 58] width 29 height 6
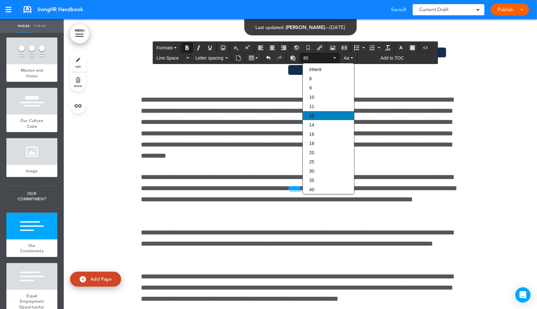
scroll to position [0, 0]
click at [324, 114] on div "12" at bounding box center [328, 115] width 51 height 9
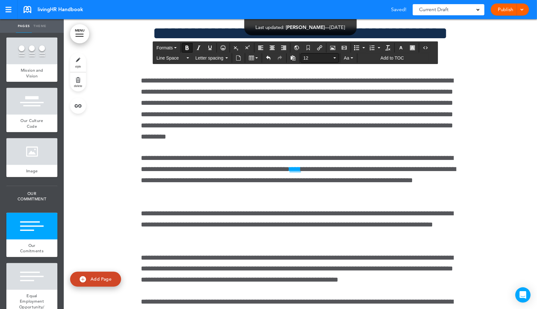
click at [321, 60] on span "12" at bounding box center [318, 58] width 29 height 6
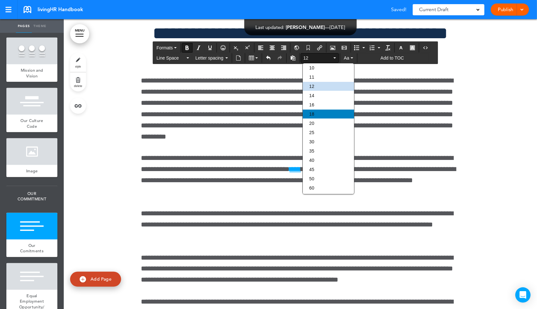
scroll to position [48, 0]
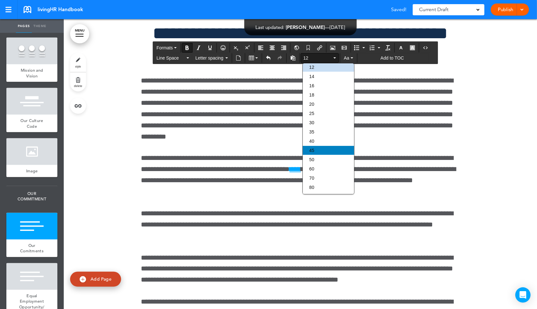
click at [317, 147] on div "45" at bounding box center [328, 150] width 51 height 9
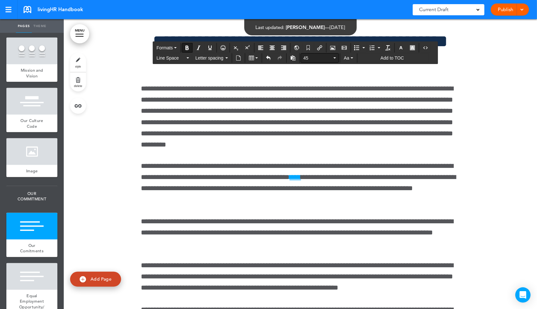
click at [317, 55] on span "45" at bounding box center [318, 58] width 29 height 6
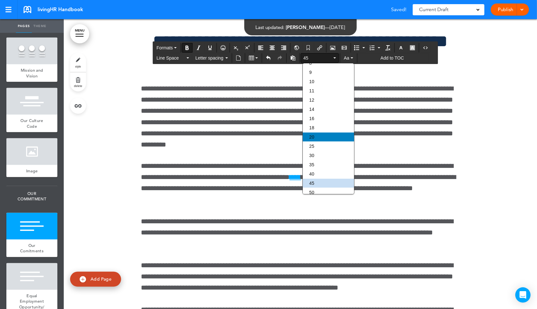
scroll to position [14, 0]
click at [318, 119] on div "16" at bounding box center [328, 120] width 51 height 9
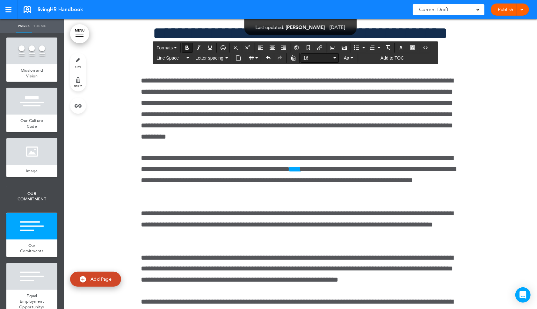
click at [325, 62] on button "16" at bounding box center [320, 58] width 38 height 9
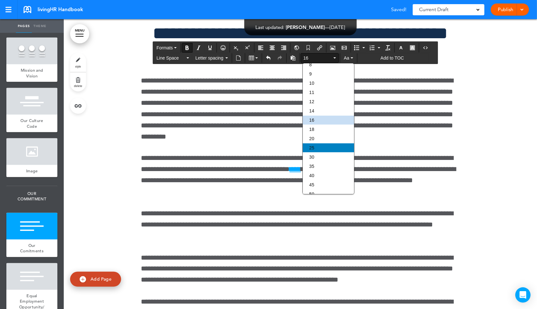
click at [323, 146] on div "25" at bounding box center [328, 147] width 51 height 9
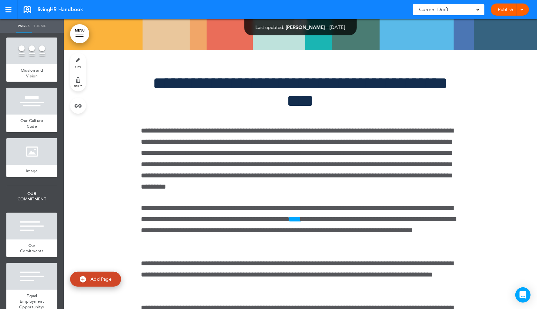
scroll to position [3737, 0]
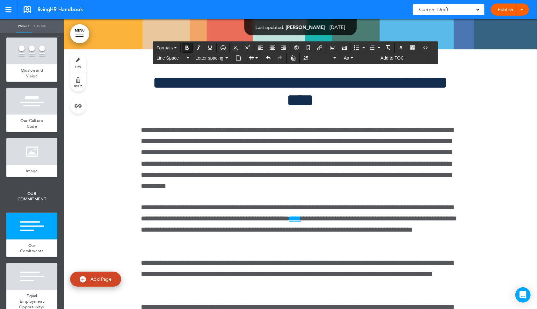
drag, startPoint x: 281, startPoint y: 129, endPoint x: 328, endPoint y: 129, distance: 47.2
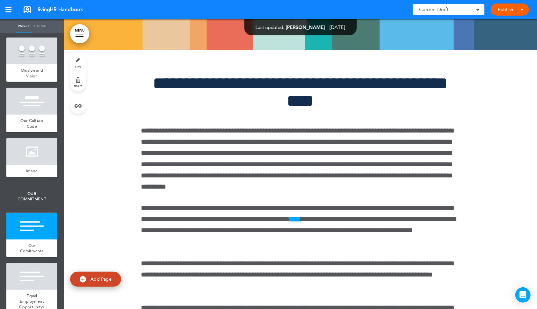
scroll to position [3738, 0]
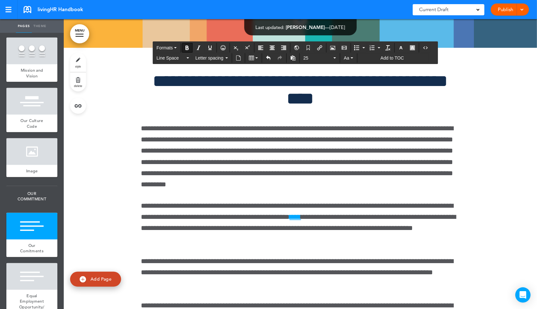
drag, startPoint x: 320, startPoint y: 127, endPoint x: 327, endPoint y: 127, distance: 7.0
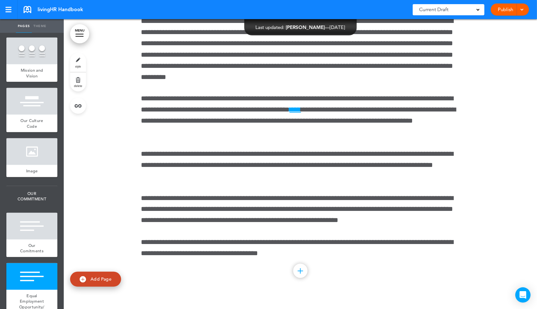
scroll to position [3868, 0]
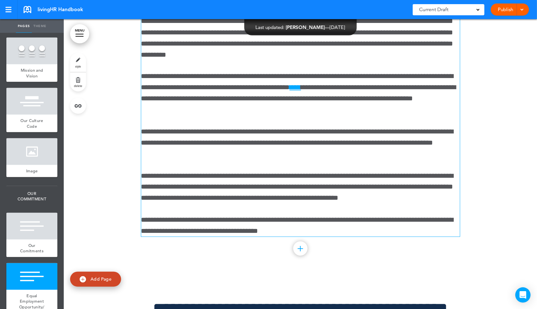
click at [187, 60] on p "**********" at bounding box center [300, 26] width 319 height 66
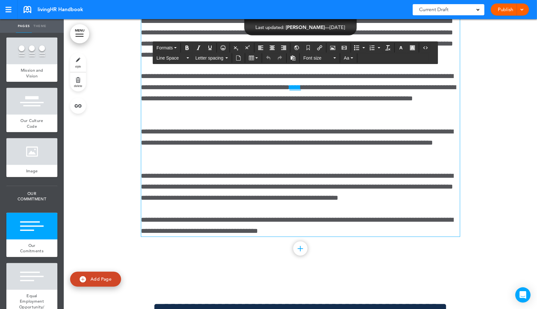
scroll to position [3950, 0]
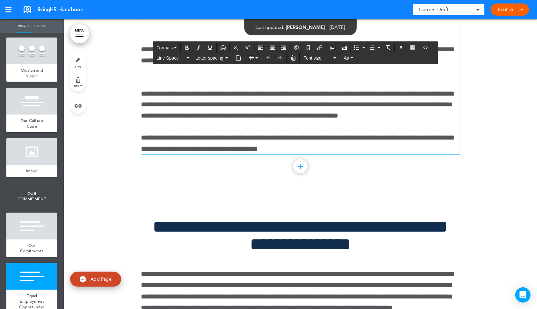
click at [73, 62] on link "style" at bounding box center [78, 62] width 16 height 19
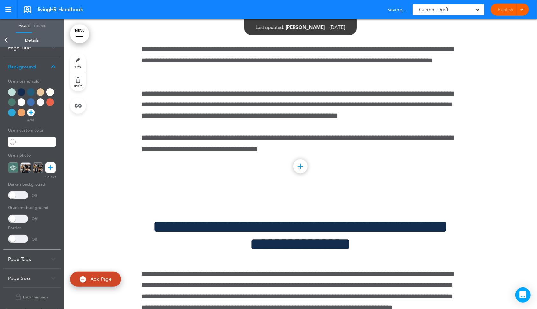
scroll to position [11, 0]
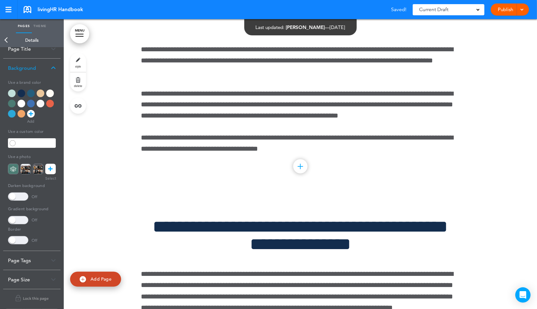
click at [29, 92] on div at bounding box center [31, 94] width 8 height 8
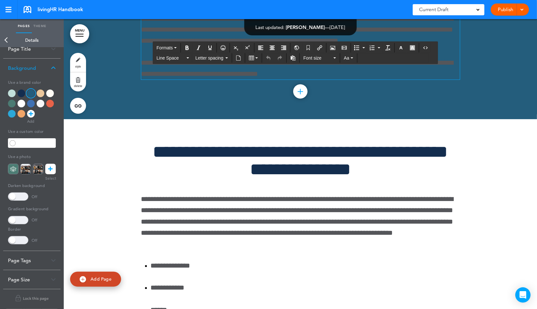
scroll to position [4024, 0]
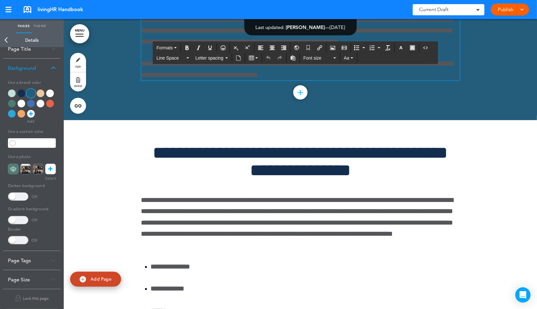
click at [384, 81] on p "**********" at bounding box center [300, 70] width 319 height 22
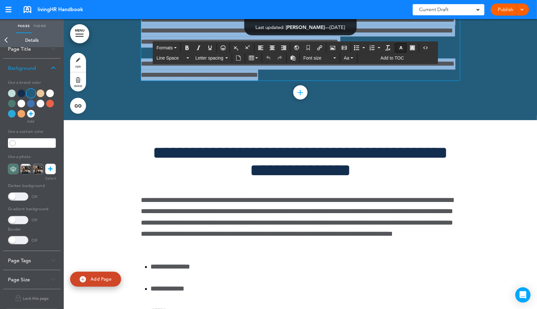
click at [404, 48] on icon "button" at bounding box center [401, 47] width 5 height 5
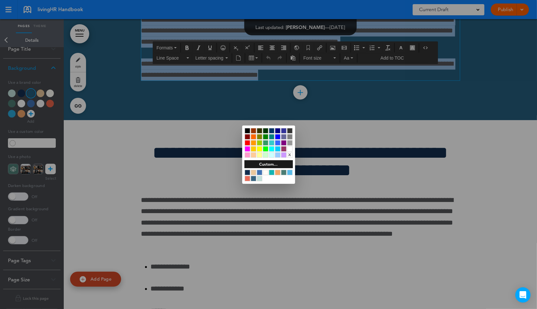
click at [291, 148] on div at bounding box center [289, 148] width 5 height 5
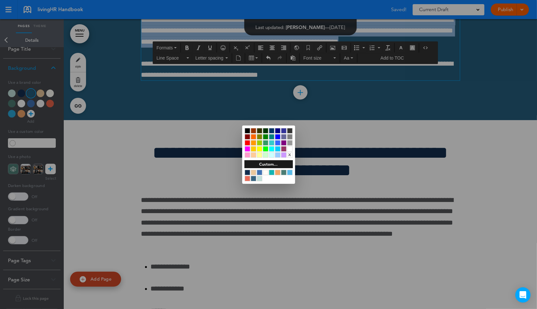
click at [355, 167] on div at bounding box center [268, 154] width 537 height 309
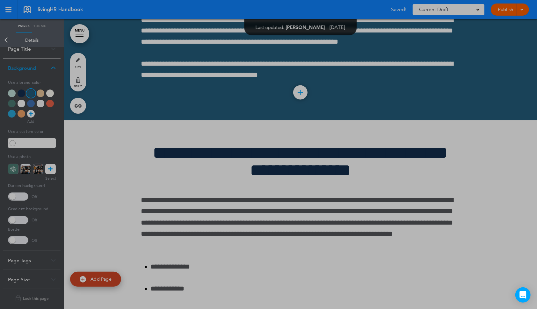
click at [480, 154] on div at bounding box center [268, 154] width 537 height 309
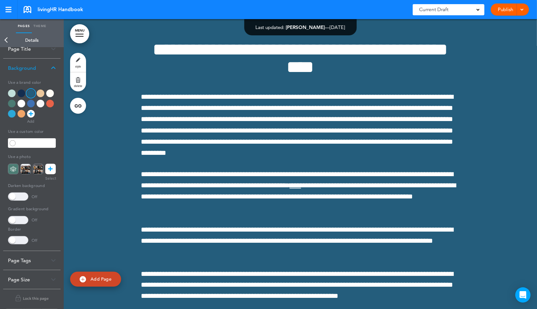
scroll to position [3763, 0]
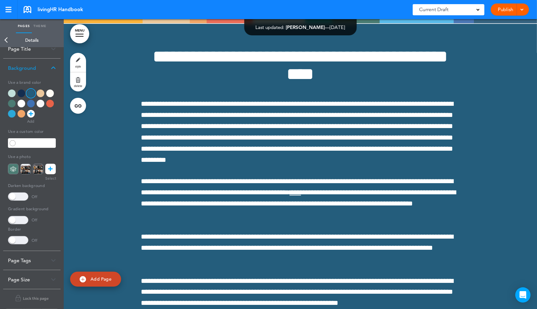
click at [84, 68] on link "style" at bounding box center [78, 62] width 16 height 19
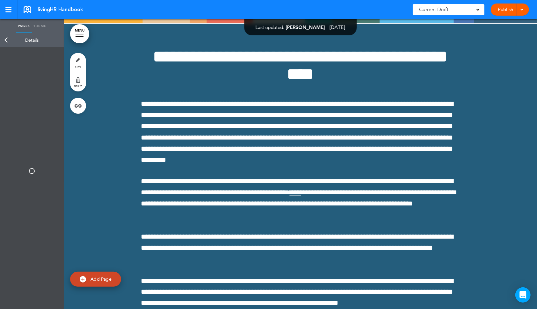
select select "*********"
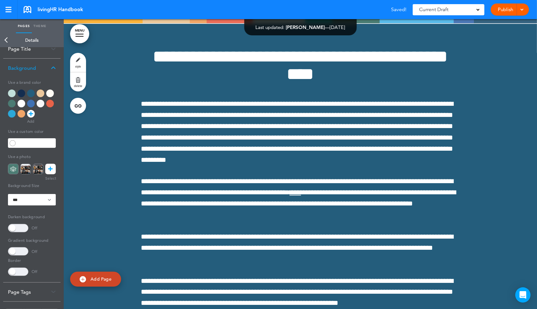
click at [18, 250] on span at bounding box center [18, 251] width 20 height 8
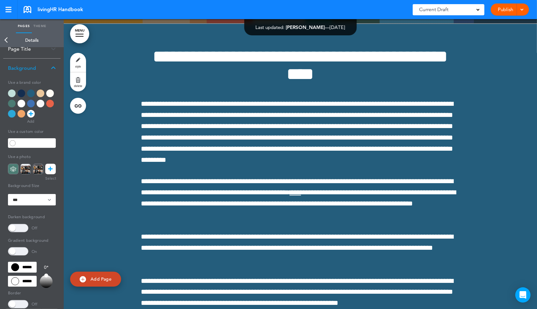
click at [52, 170] on icon at bounding box center [50, 169] width 4 height 11
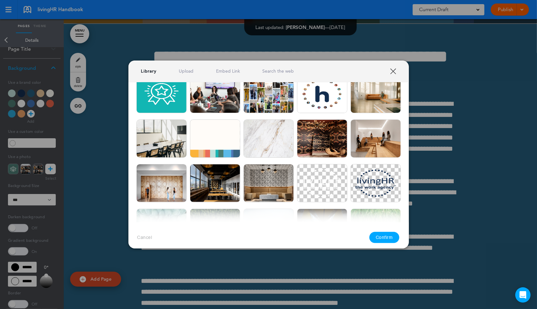
scroll to position [0, 0]
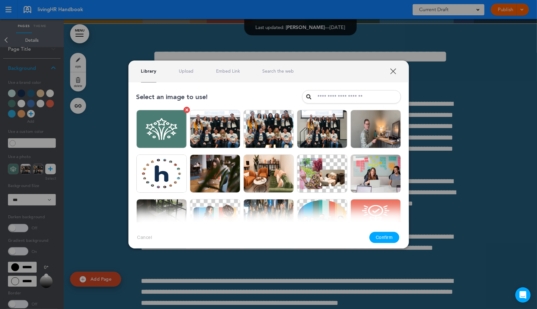
click at [156, 128] on img at bounding box center [161, 129] width 50 height 38
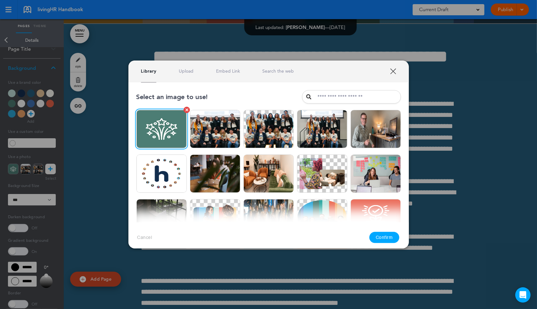
click at [157, 127] on img at bounding box center [161, 129] width 50 height 38
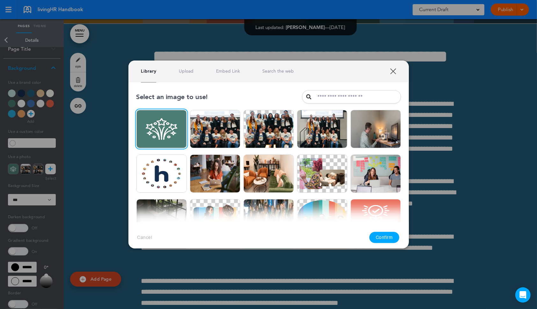
click at [141, 235] on button "Cancel" at bounding box center [144, 238] width 15 height 6
click at [33, 93] on div at bounding box center [268, 154] width 537 height 309
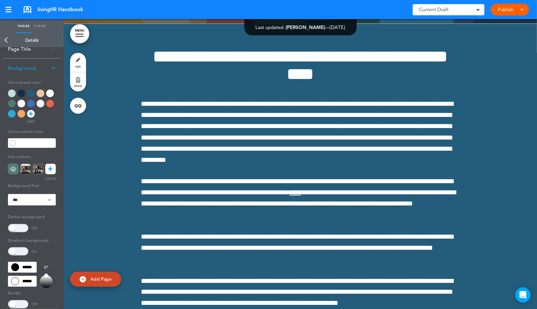
click at [31, 91] on div at bounding box center [31, 94] width 8 height 8
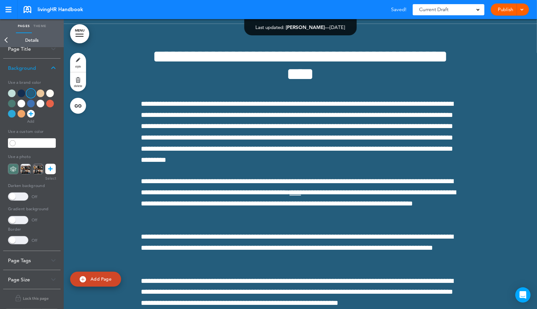
click at [22, 93] on div at bounding box center [22, 94] width 8 height 8
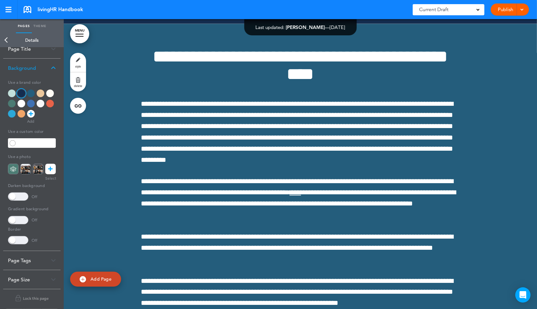
click at [40, 92] on div at bounding box center [41, 94] width 8 height 8
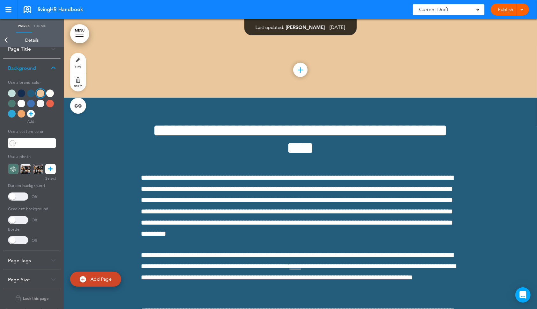
scroll to position [3718, 0]
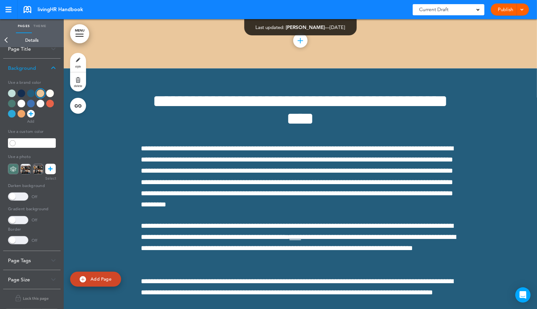
click at [32, 94] on div at bounding box center [31, 94] width 8 height 8
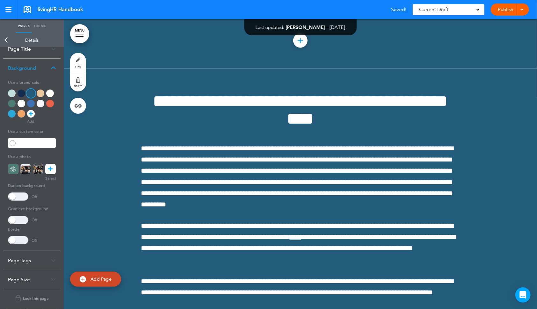
click at [10, 94] on div at bounding box center [12, 94] width 8 height 8
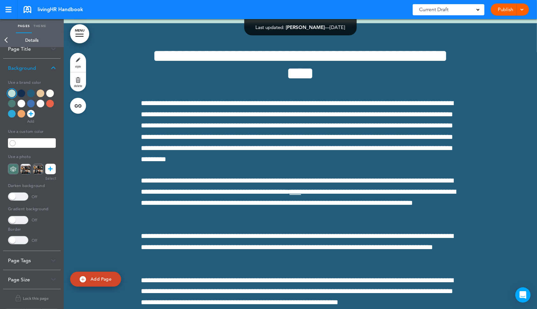
scroll to position [3751, 0]
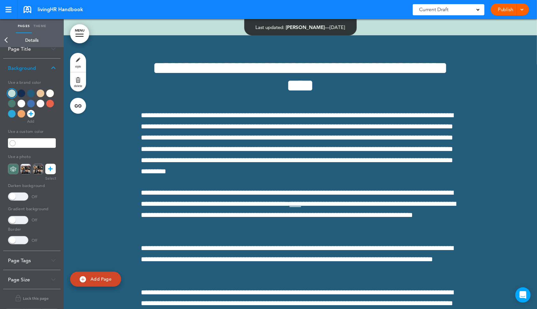
click at [32, 93] on div at bounding box center [31, 94] width 8 height 8
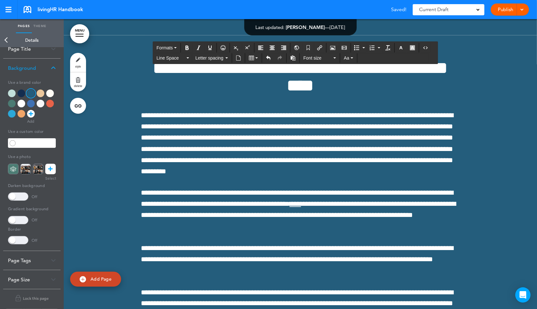
drag, startPoint x: 295, startPoint y: 117, endPoint x: 448, endPoint y: 151, distance: 157.2
click at [404, 50] on icon "button" at bounding box center [401, 47] width 5 height 5
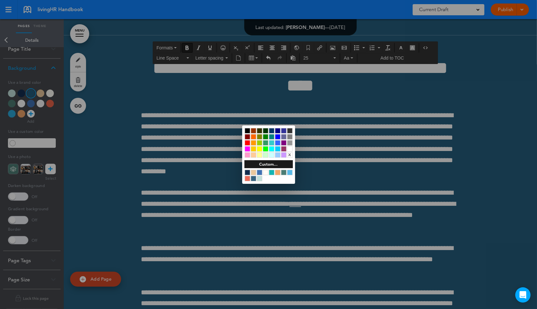
click at [291, 147] on div at bounding box center [289, 148] width 5 height 5
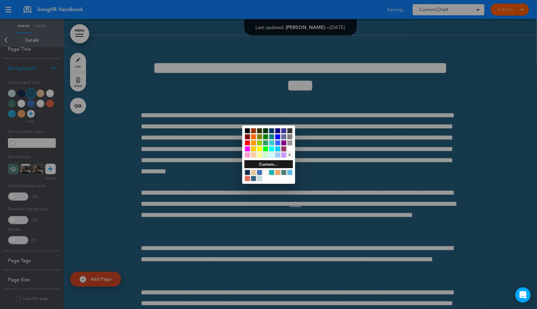
click at [404, 156] on div at bounding box center [268, 154] width 537 height 309
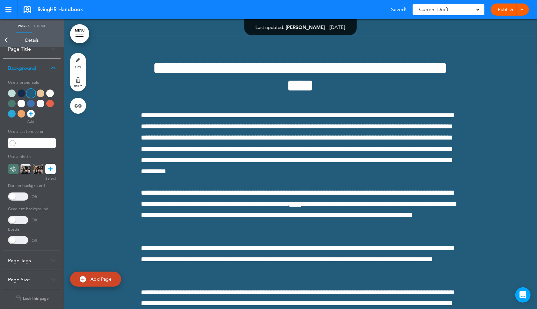
click at [395, 240] on body "Make this page common so it is available in other handbooks. This handbook [GEO…" at bounding box center [268, 154] width 537 height 309
click at [198, 94] on h1 "**********" at bounding box center [300, 76] width 319 height 35
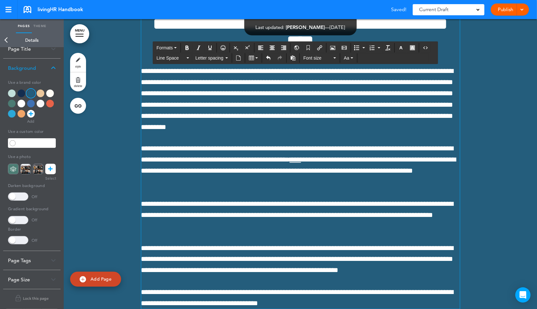
click at [150, 50] on h1 "**********" at bounding box center [300, 32] width 319 height 35
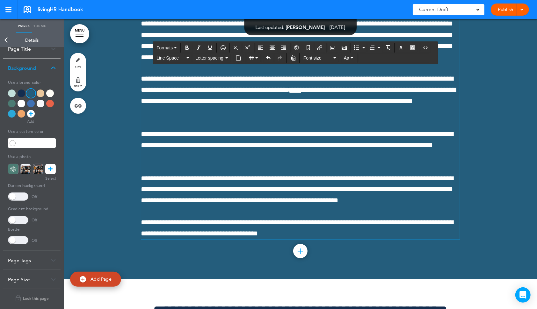
click at [41, 92] on div at bounding box center [41, 94] width 8 height 8
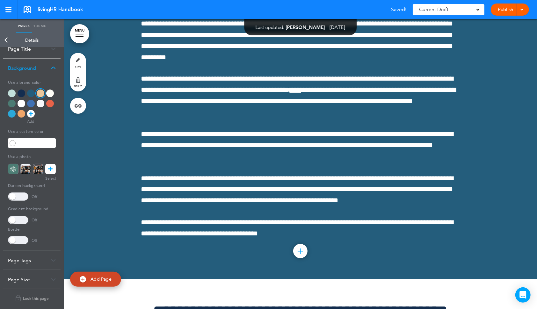
click at [32, 92] on div at bounding box center [31, 94] width 8 height 8
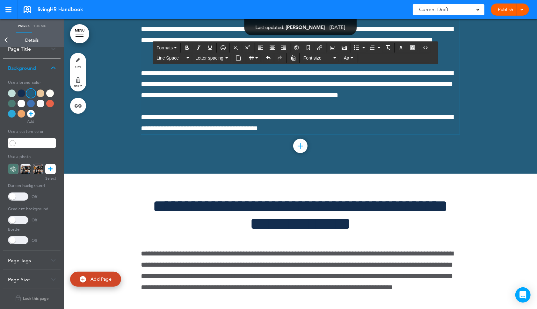
scroll to position [3982, 0]
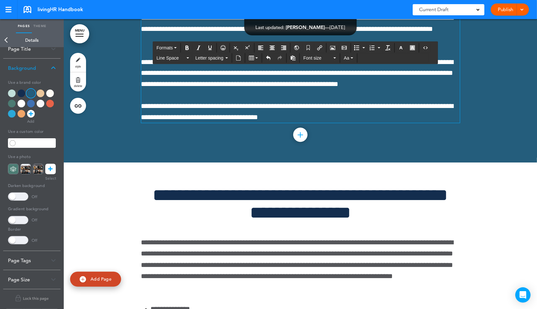
click at [4, 40] on link "Back" at bounding box center [6, 40] width 13 height 14
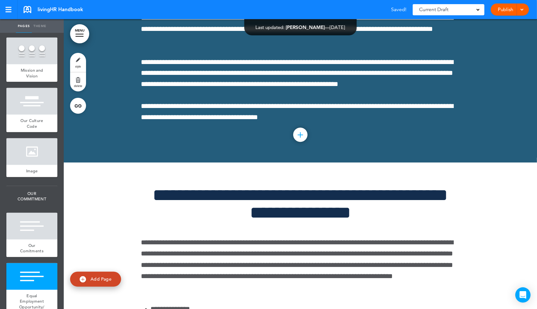
click at [80, 63] on link "style" at bounding box center [78, 62] width 16 height 19
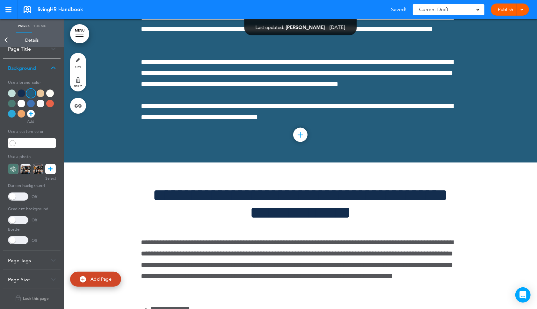
click at [40, 91] on div at bounding box center [41, 94] width 8 height 8
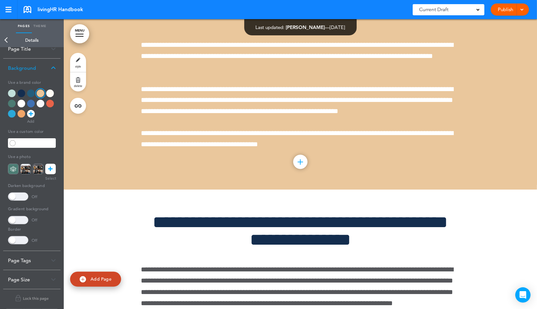
scroll to position [4008, 0]
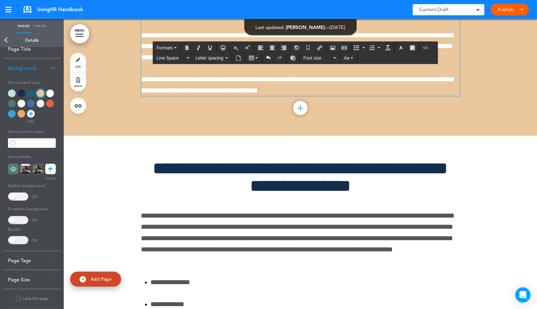
click at [328, 61] on span "**********" at bounding box center [297, 46] width 312 height 29
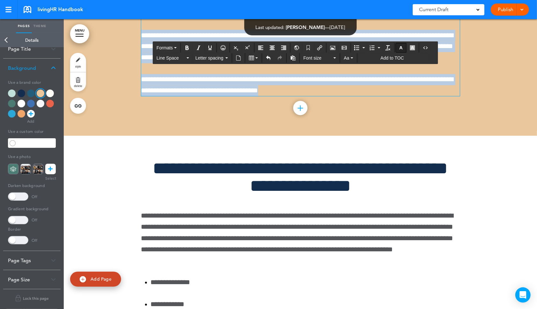
click at [404, 50] on icon "button" at bounding box center [401, 47] width 5 height 5
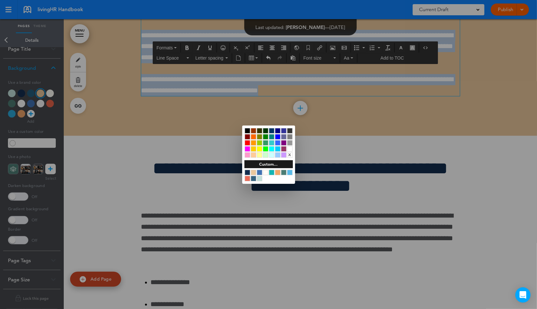
click at [250, 170] on div at bounding box center [247, 172] width 5 height 5
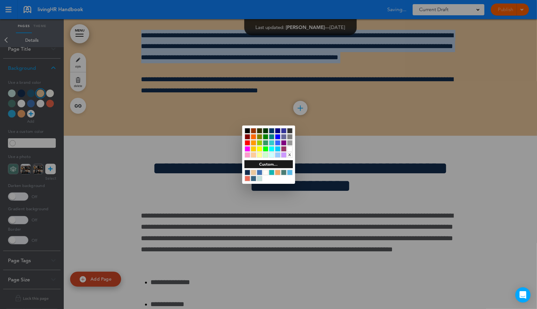
click at [248, 171] on div at bounding box center [247, 172] width 5 height 5
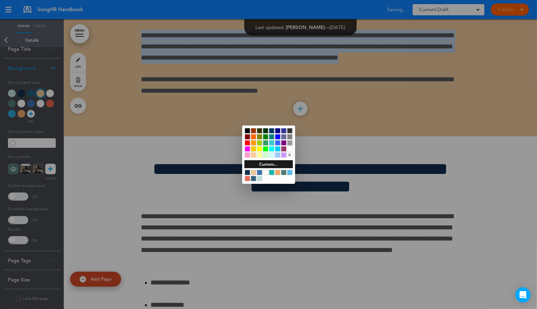
click at [516, 187] on div at bounding box center [268, 154] width 537 height 309
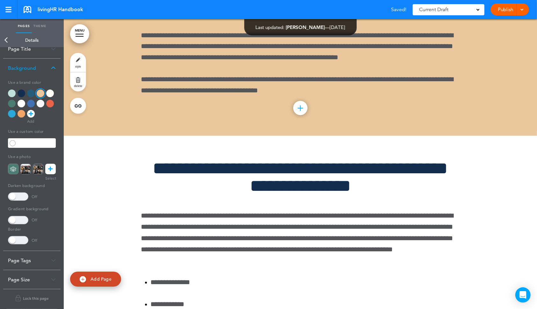
click at [512, 148] on body "Make this page common so it is available in other handbooks. This handbook [GEO…" at bounding box center [268, 154] width 537 height 309
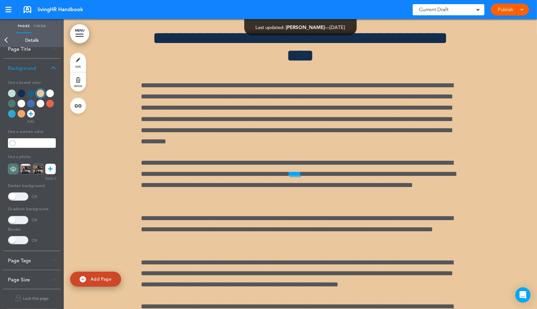
scroll to position [3783, 0]
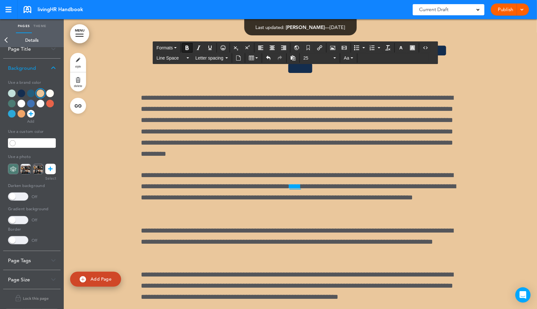
click at [478, 277] on div at bounding box center [300, 197] width 473 height 358
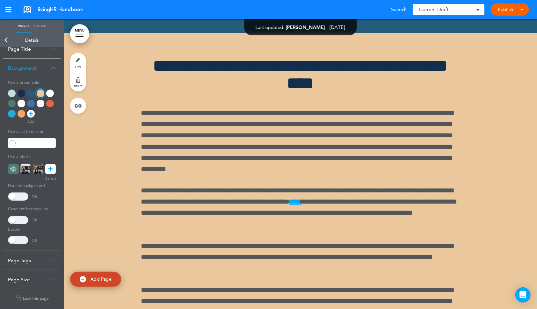
scroll to position [3767, 0]
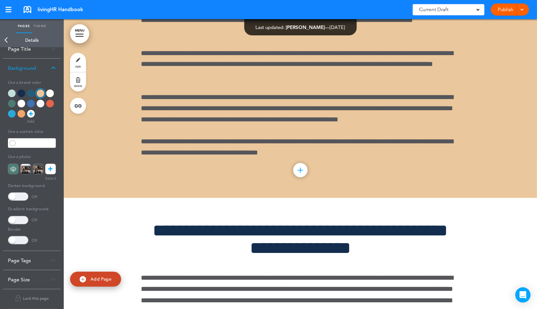
scroll to position [3981, 0]
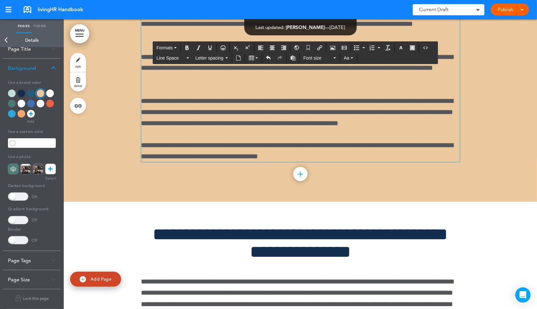
drag, startPoint x: 411, startPoint y: 97, endPoint x: 134, endPoint y: 78, distance: 277.1
click at [134, 78] on div "**********" at bounding box center [300, 23] width 473 height 358
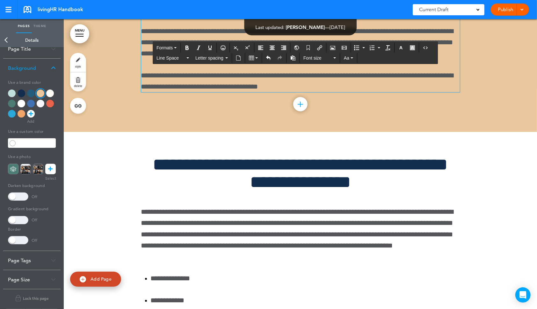
scroll to position [4052, 0]
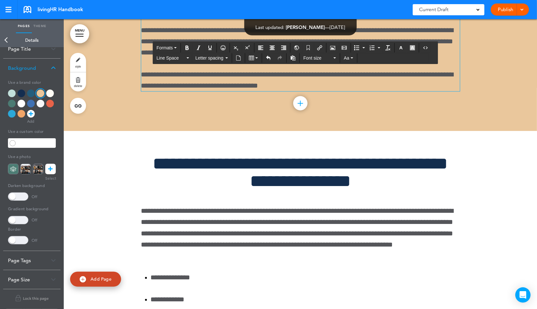
click at [43, 26] on link "Theme" at bounding box center [40, 26] width 16 height 14
type input "******"
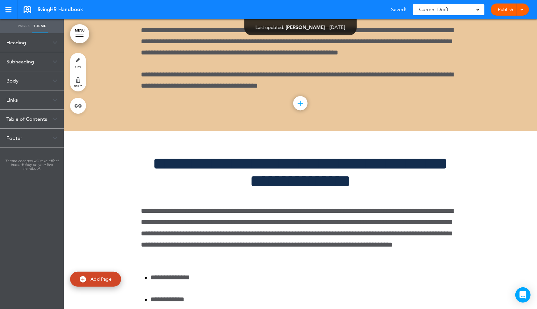
click at [25, 46] on div "Heading" at bounding box center [32, 42] width 64 height 19
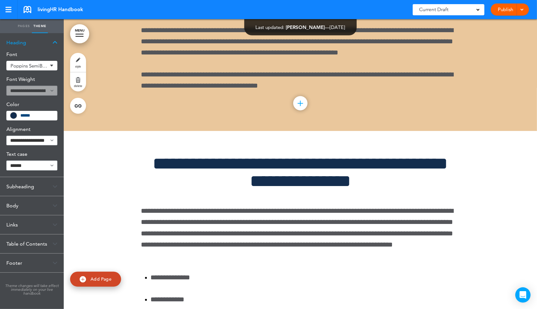
click at [27, 187] on div "Subheading" at bounding box center [32, 186] width 64 height 19
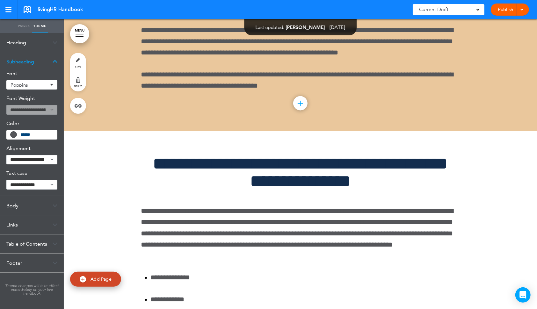
click at [40, 207] on div "Body" at bounding box center [32, 205] width 64 height 19
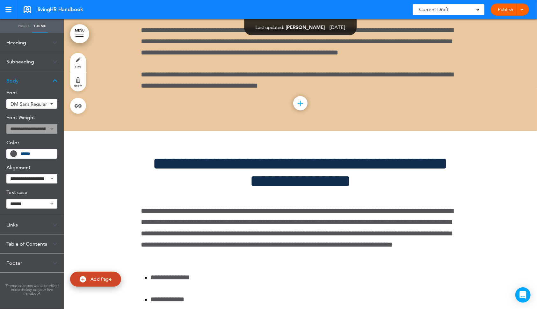
click at [47, 128] on div "**********" at bounding box center [31, 129] width 51 height 10
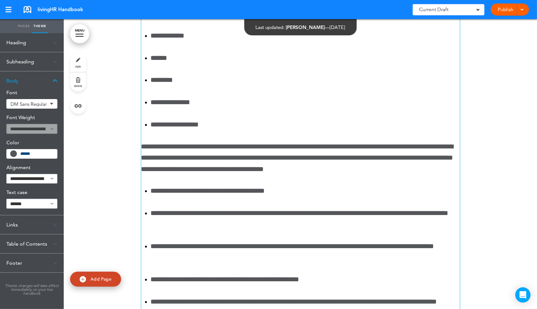
scroll to position [4260, 0]
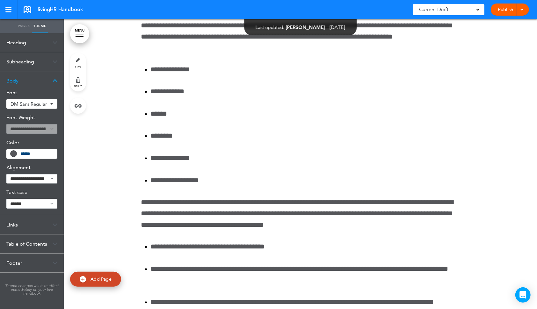
click at [253, 134] on div "**********" at bounding box center [300, 168] width 319 height 491
click at [24, 26] on link "Pages" at bounding box center [24, 26] width 16 height 14
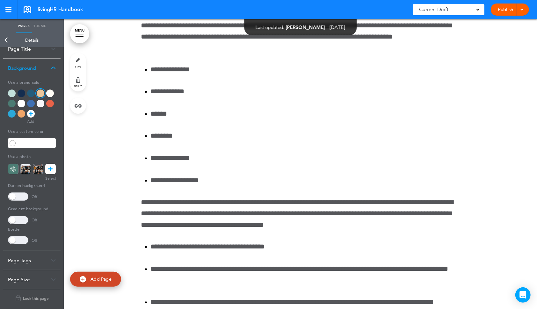
click at [9, 35] on link "Back" at bounding box center [6, 40] width 13 height 14
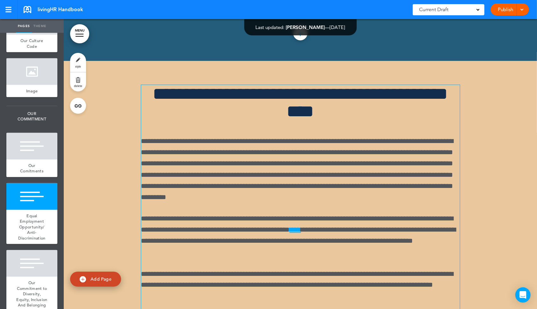
scroll to position [3761, 0]
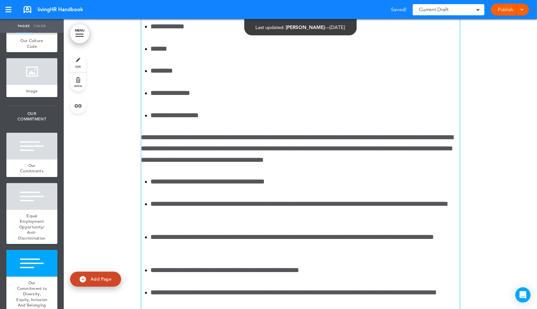
scroll to position [4334, 0]
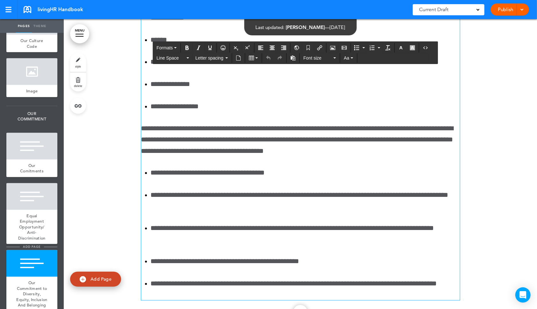
click at [37, 245] on span "add page" at bounding box center [32, 247] width 24 height 4
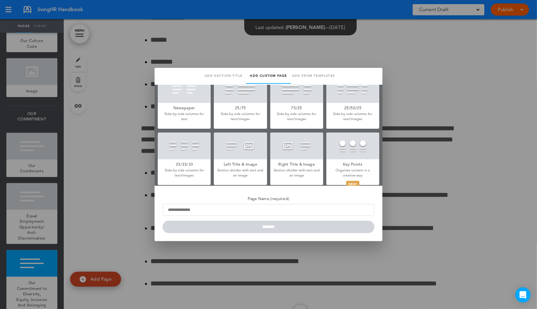
scroll to position [129, 0]
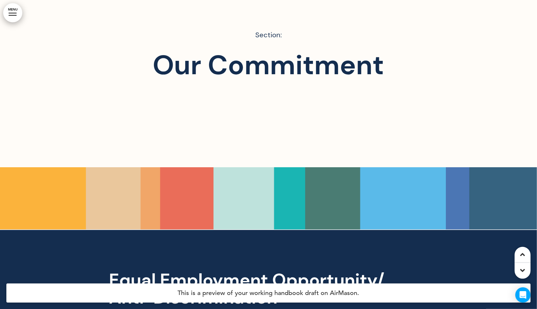
scroll to position [3611, 0]
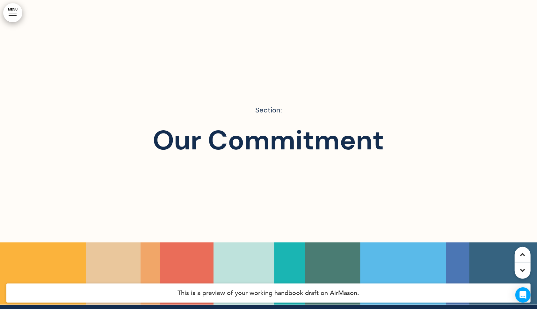
drag, startPoint x: 196, startPoint y: 243, endPoint x: 341, endPoint y: 247, distance: 145.4
click at [341, 247] on div at bounding box center [268, 150] width 537 height 309
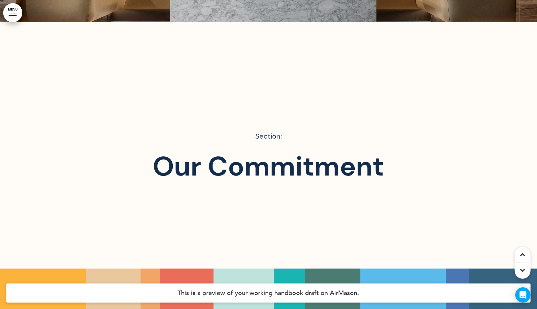
scroll to position [3587, 0]
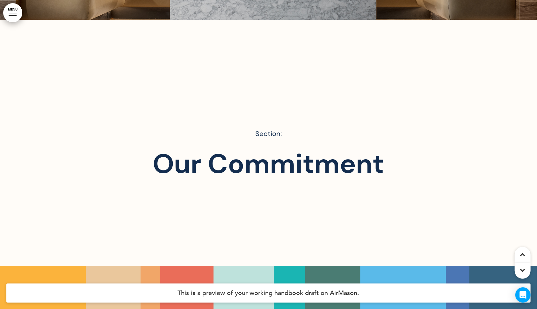
click at [234, 104] on div "Section: Our Commitment" at bounding box center [268, 174] width 319 height 140
click at [284, 161] on h1 "Our Commitment" at bounding box center [268, 177] width 319 height 54
click at [272, 150] on h1 "Our Commitment" at bounding box center [268, 177] width 319 height 54
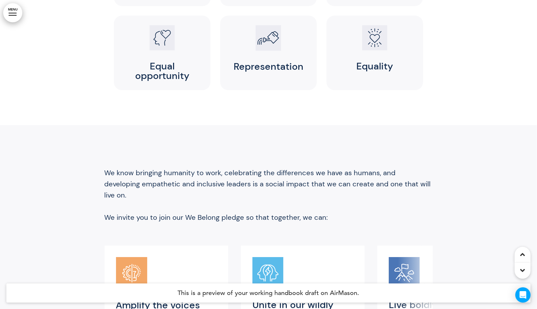
scroll to position [4685, 0]
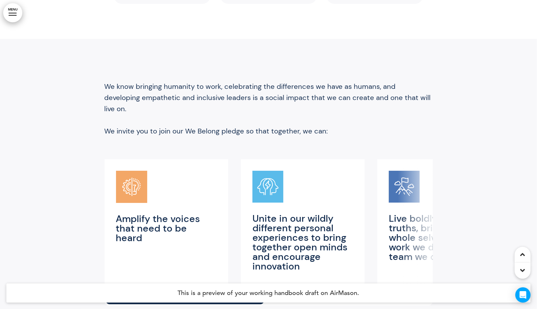
drag, startPoint x: 178, startPoint y: 255, endPoint x: 365, endPoint y: 259, distance: 187.8
click at [367, 296] on div at bounding box center [269, 301] width 328 height 10
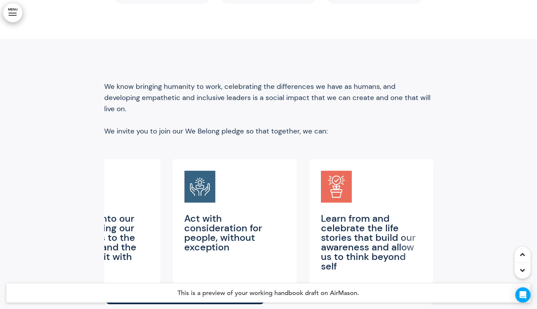
scroll to position [0, 0]
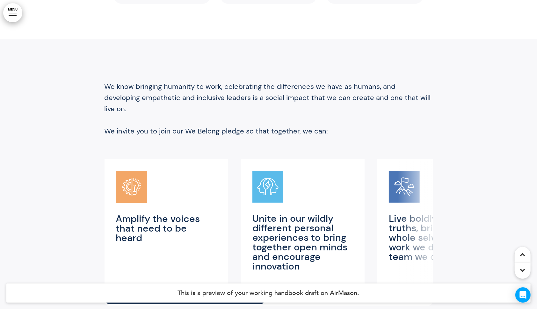
click at [115, 246] on div "Amplify the voices that need to be heard Unite in our wildly different personal…" at bounding box center [269, 232] width 328 height 147
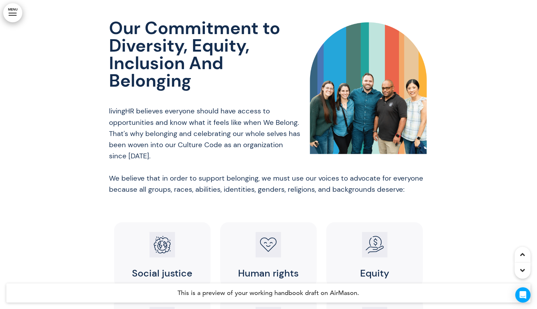
scroll to position [4316, 0]
